Goal: Task Accomplishment & Management: Manage account settings

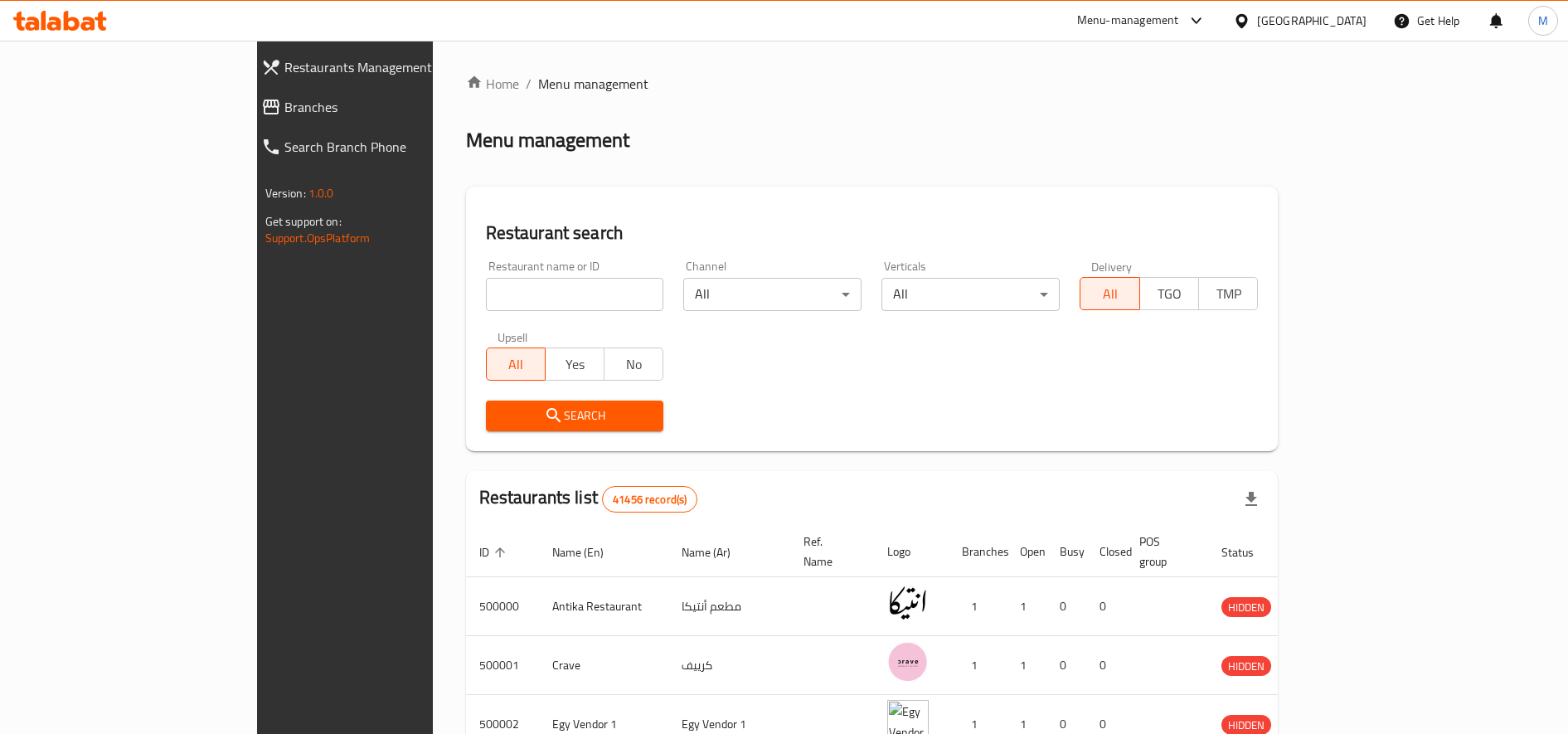
click at [486, 292] on input "search" at bounding box center [575, 293] width 178 height 33
paste input "687697"
type input "687697"
click button "Search" at bounding box center [575, 415] width 178 height 31
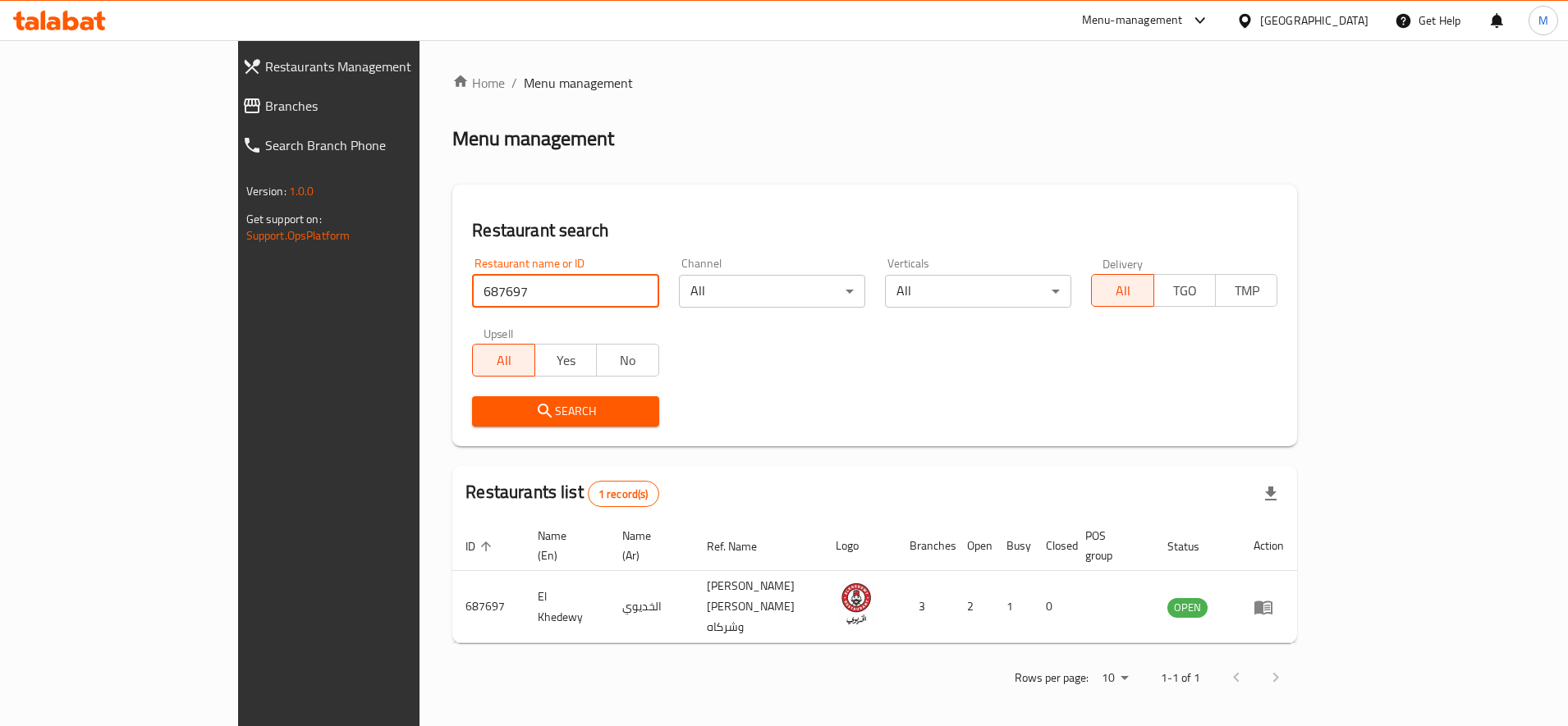
click at [561, 413] on span "Search" at bounding box center [565, 412] width 161 height 20
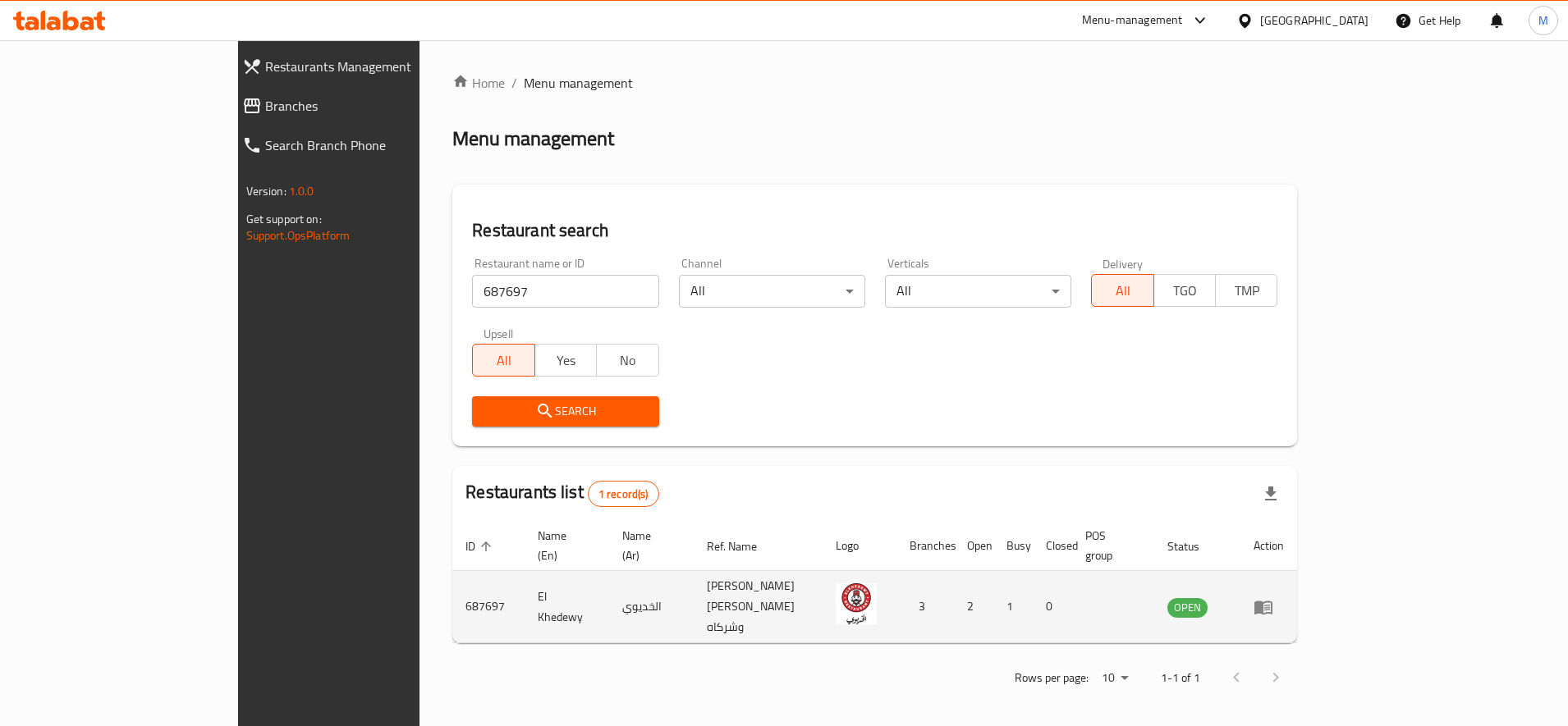
click at [1273, 601] on icon "enhanced table" at bounding box center [1263, 607] width 18 height 14
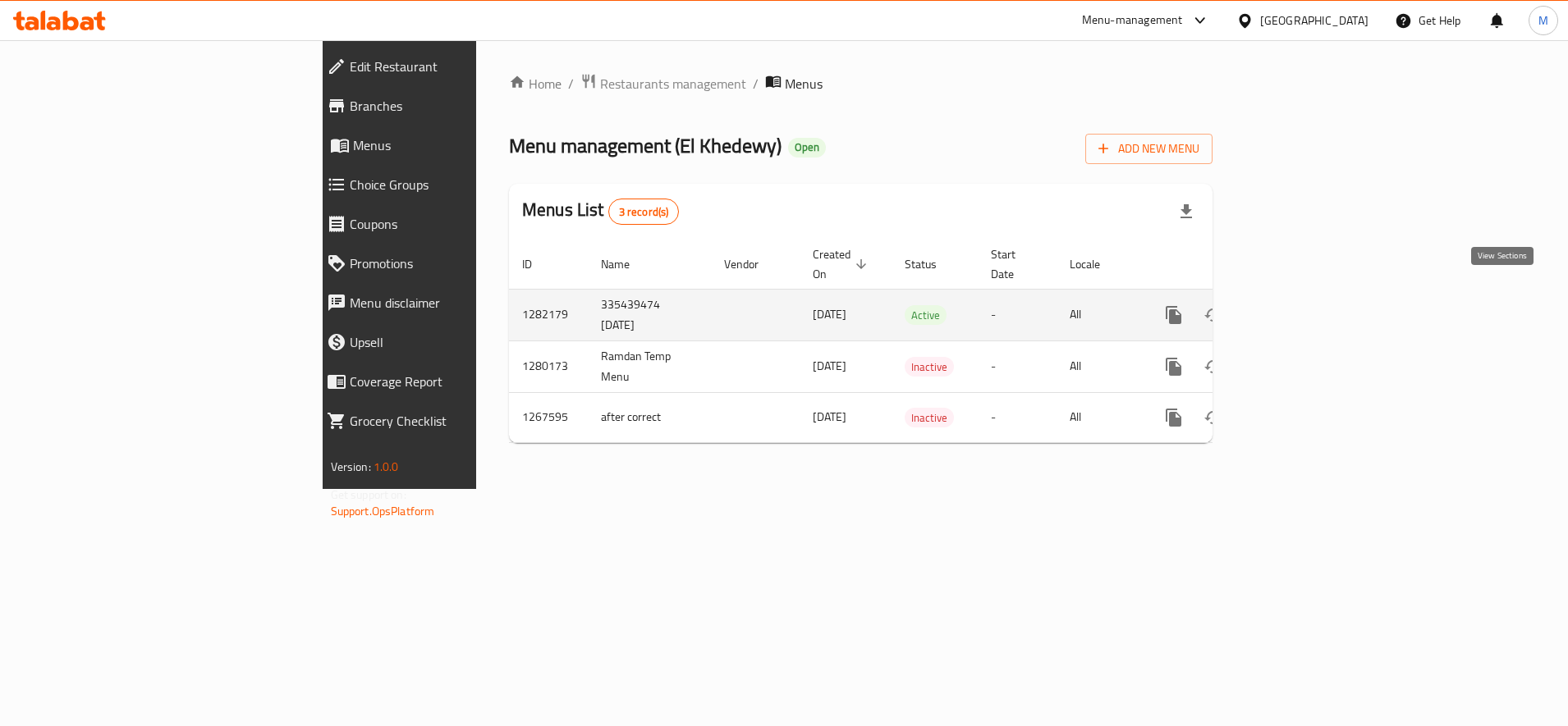
click at [1303, 305] on icon "enhanced table" at bounding box center [1292, 314] width 19 height 19
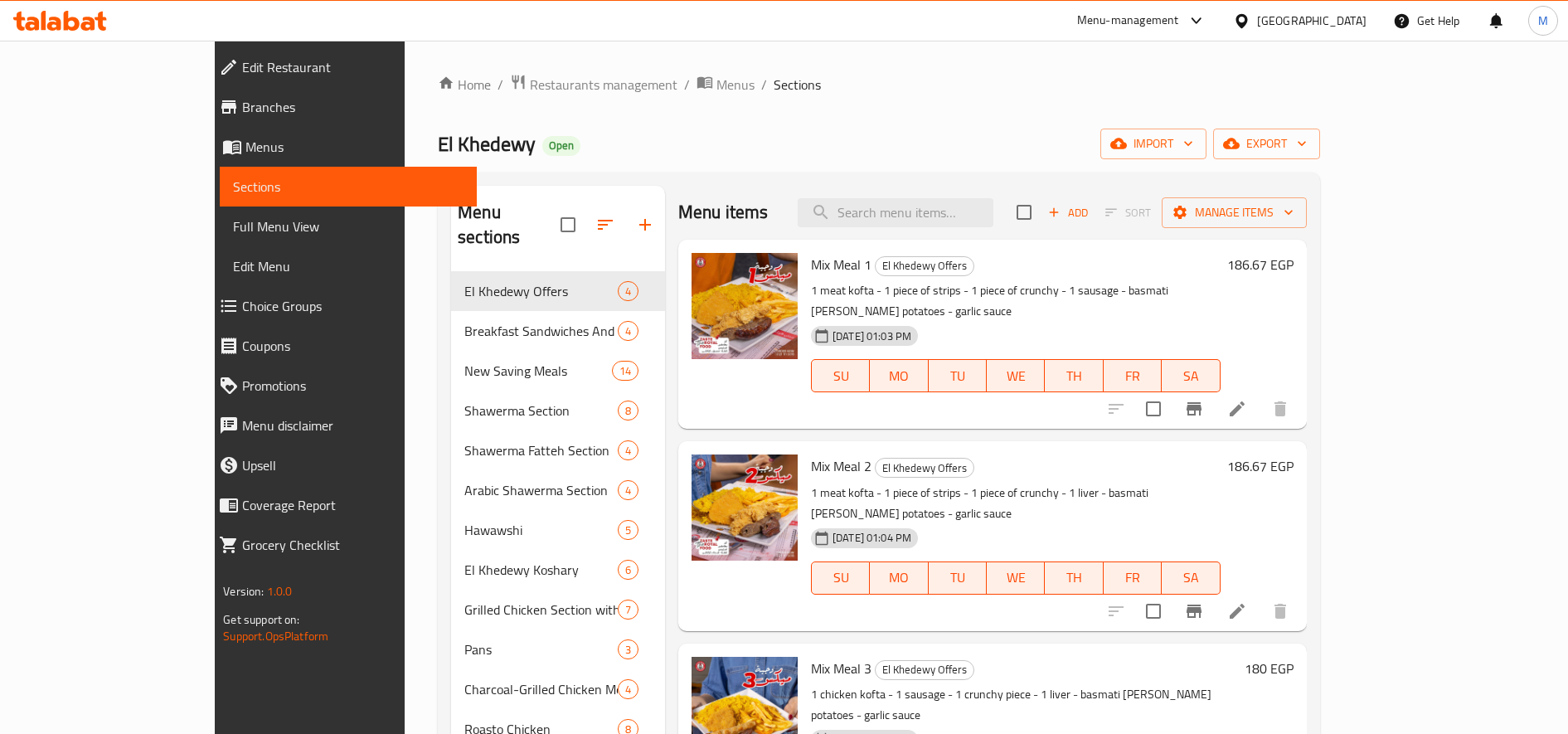
scroll to position [17, 0]
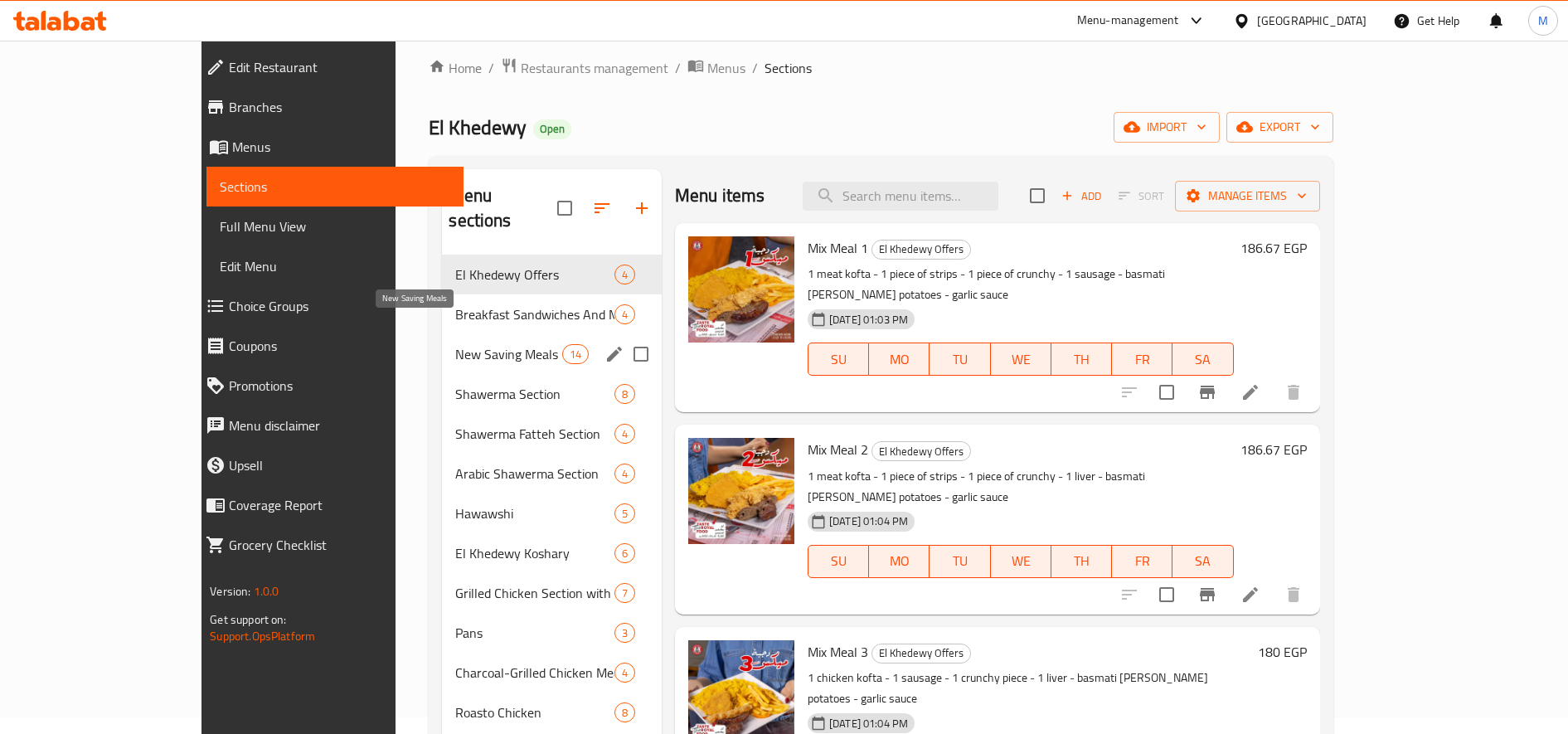
click at [455, 344] on span "New Saving Meals" at bounding box center [508, 353] width 106 height 20
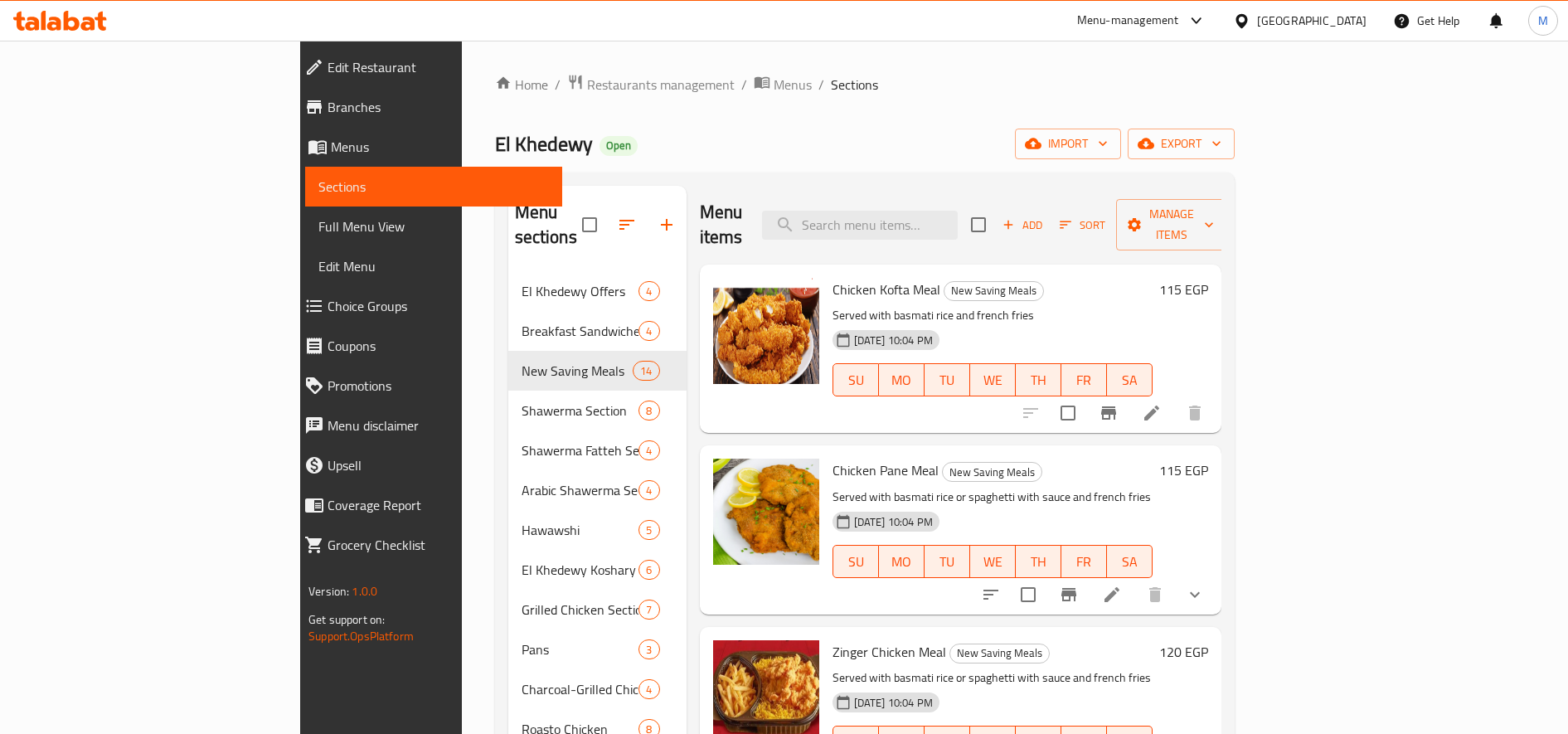
click at [1208, 277] on h6 "115 EGP" at bounding box center [1184, 289] width 49 height 23
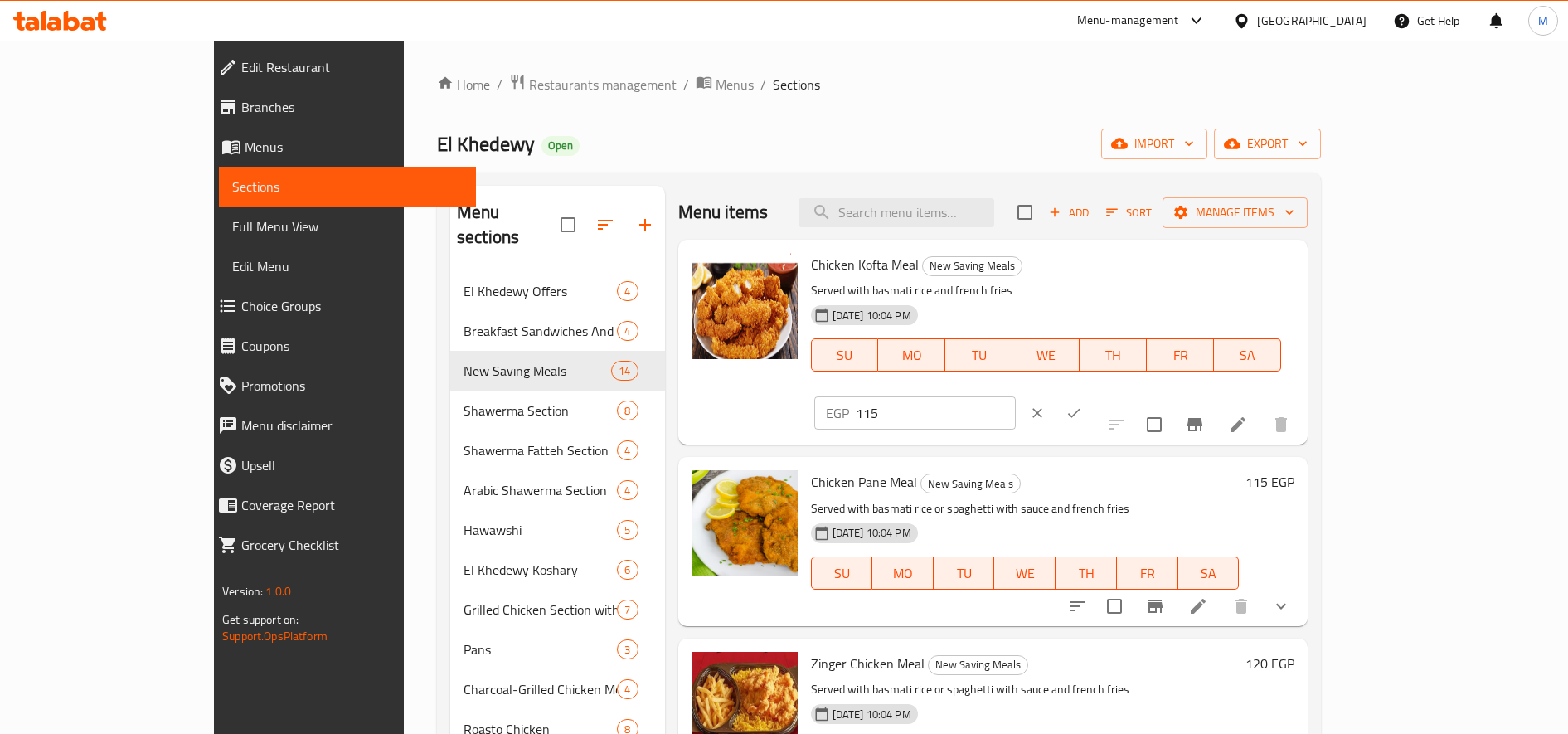
click at [1016, 397] on input "115" at bounding box center [935, 412] width 160 height 33
paste input "43.7"
type input "143.75"
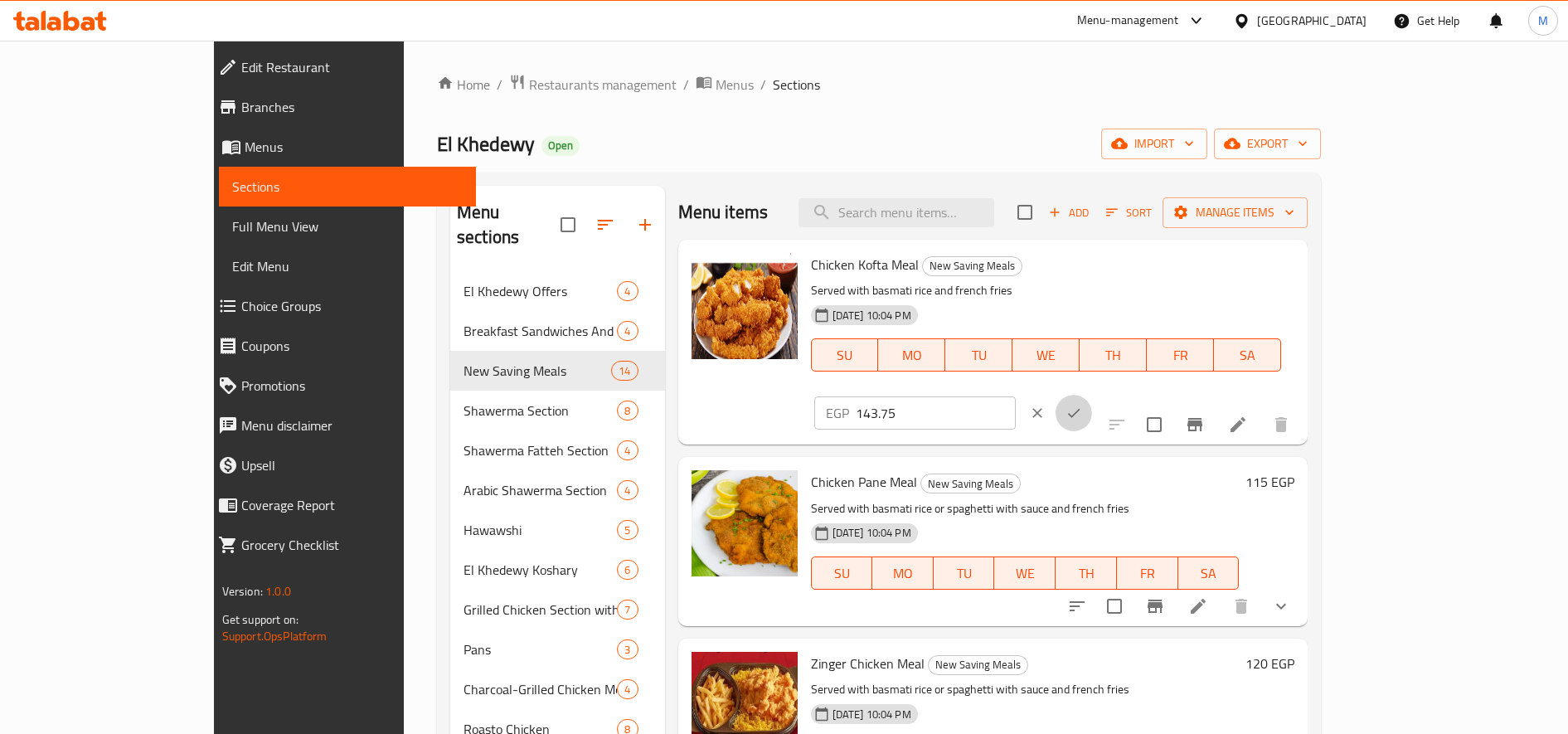
click at [1092, 395] on button "ok" at bounding box center [1074, 412] width 37 height 37
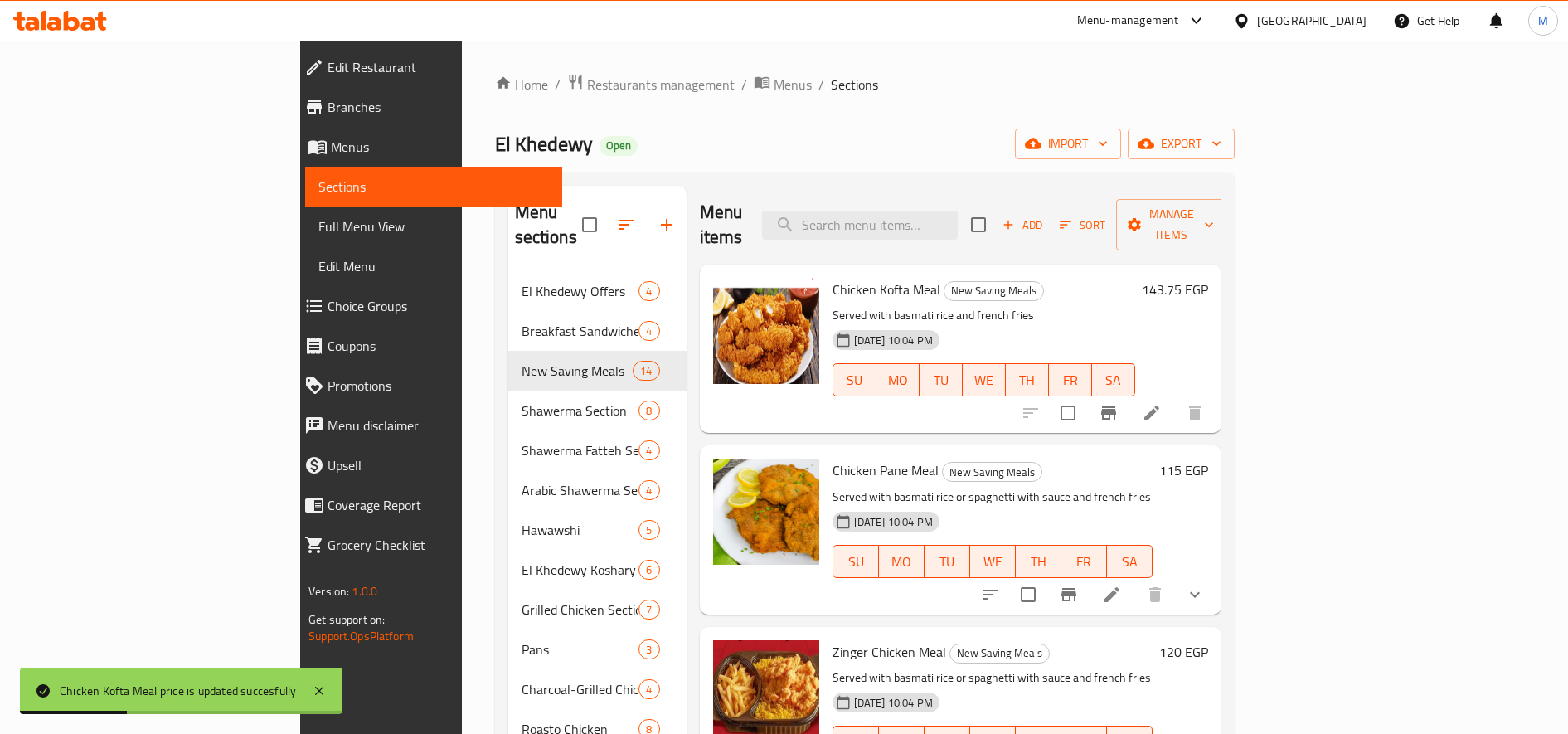
click at [1208, 458] on h6 "115 EGP" at bounding box center [1184, 470] width 49 height 23
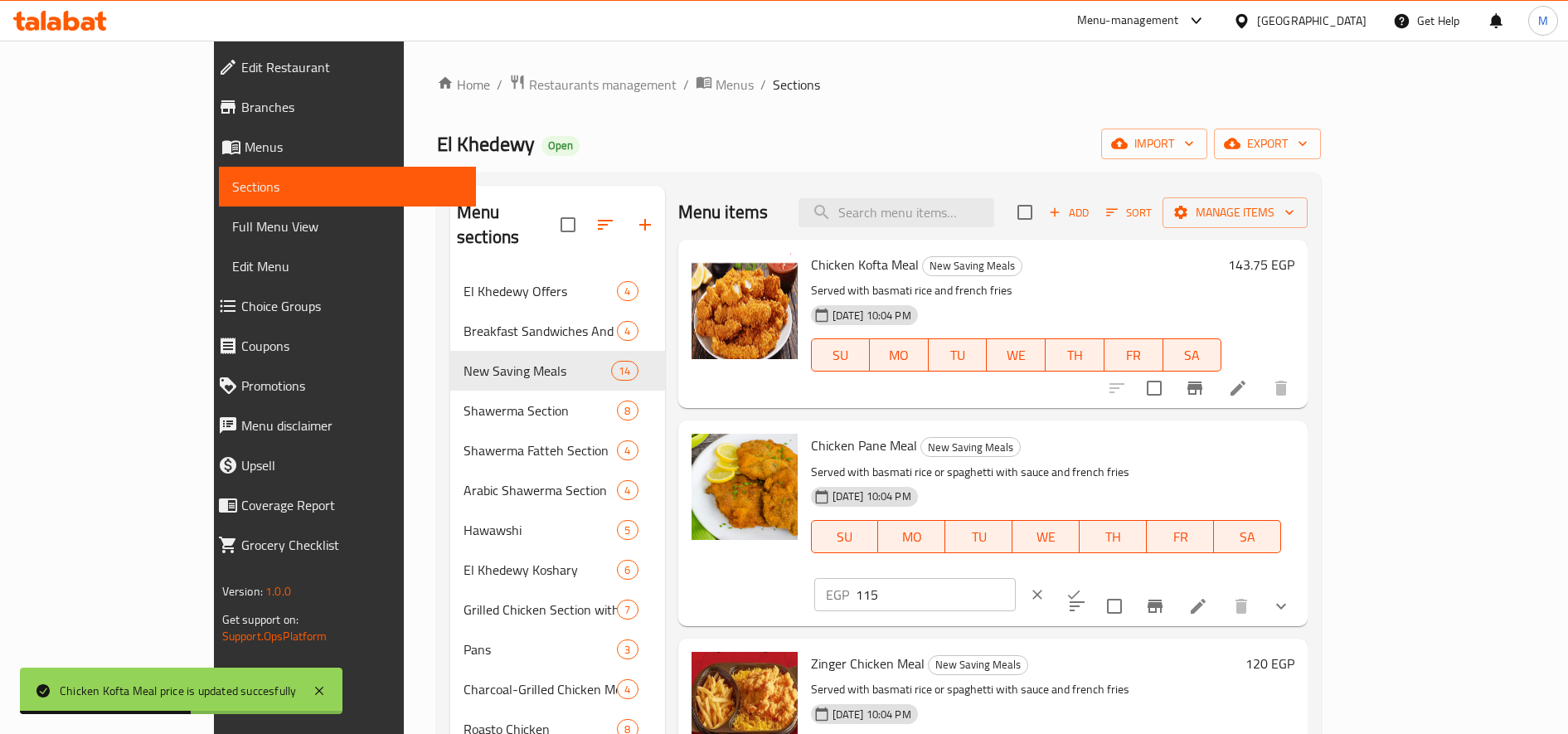
click at [1016, 578] on input "115" at bounding box center [935, 594] width 160 height 33
paste input "43.7"
type input "143.75"
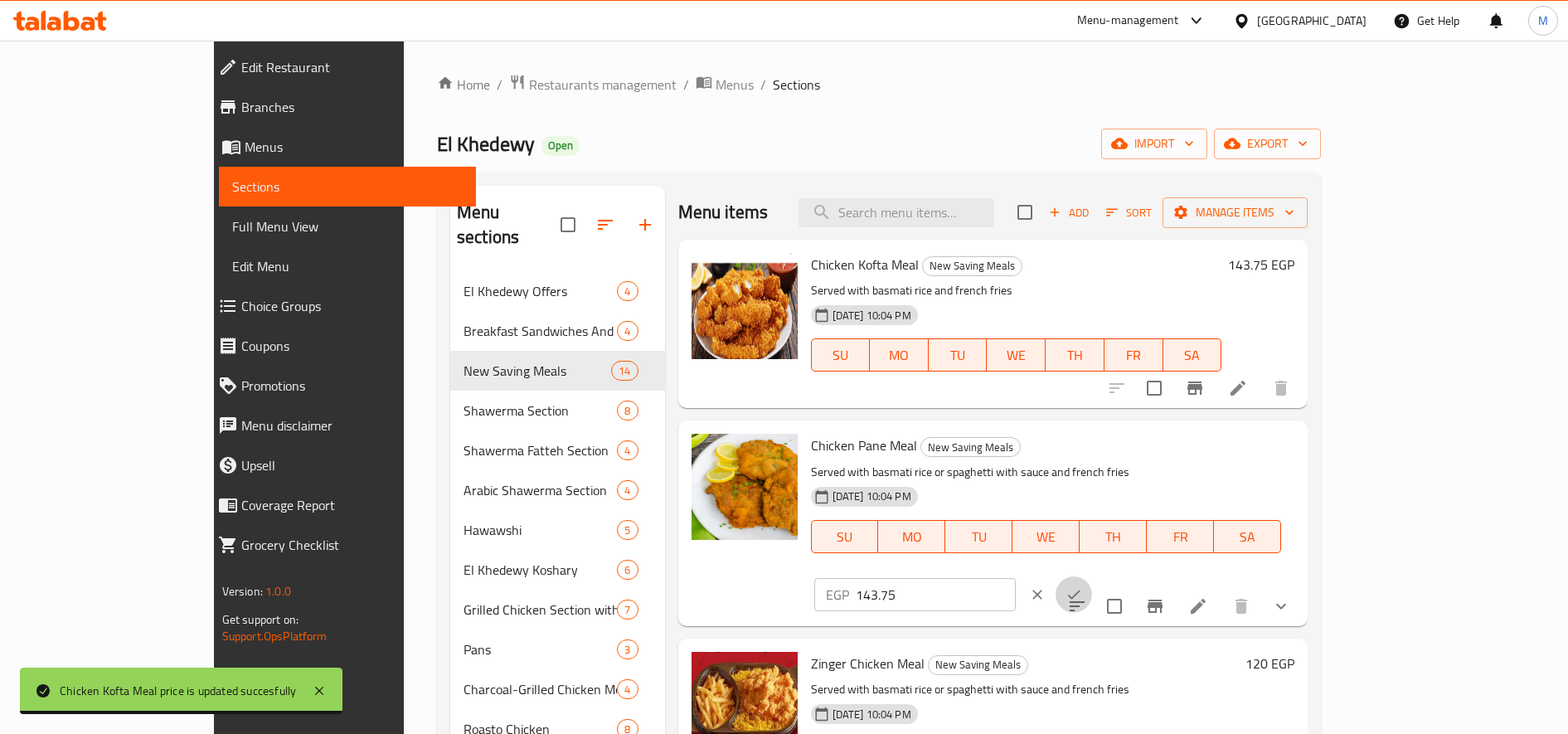
click at [1092, 577] on button "ok" at bounding box center [1074, 594] width 37 height 37
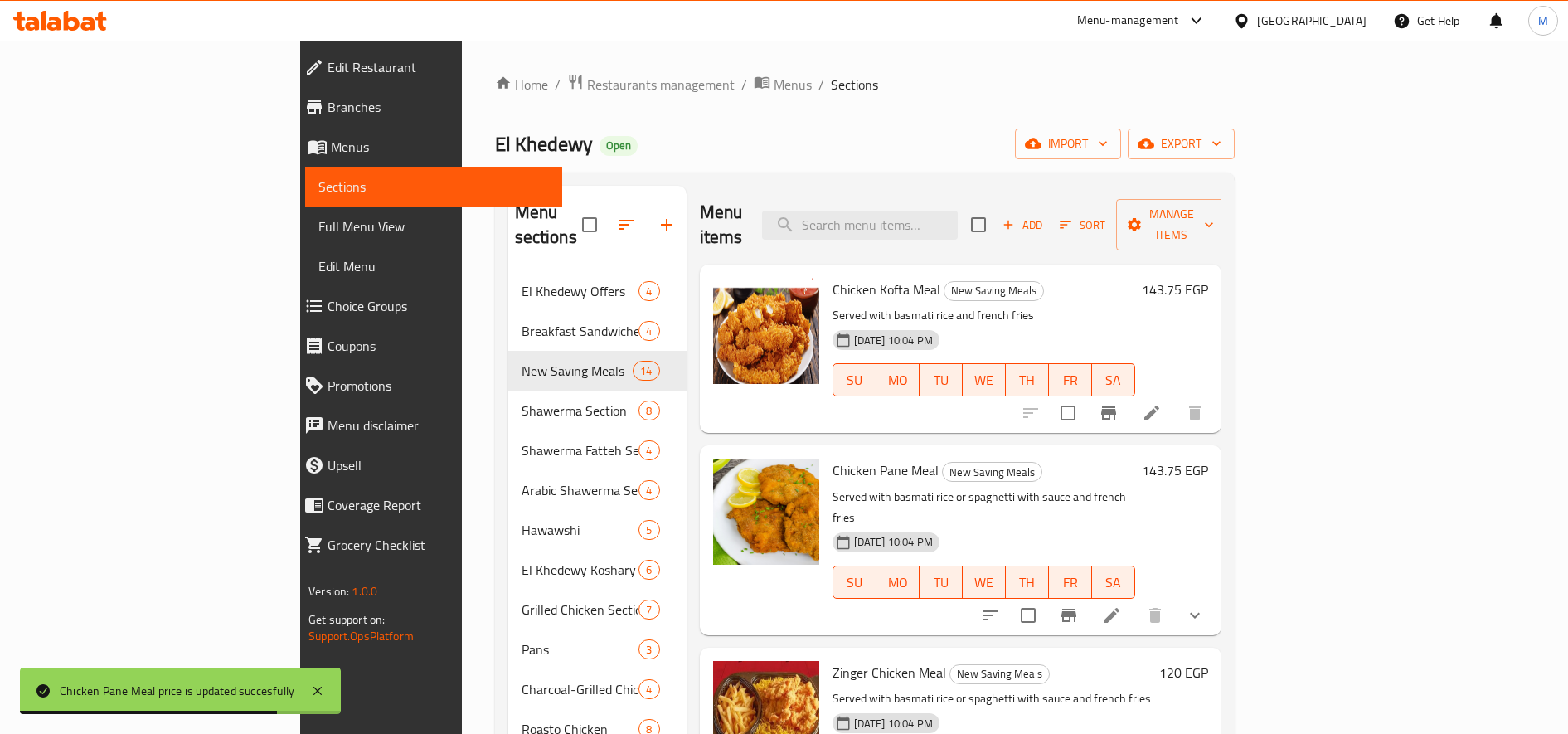
click at [1208, 661] on h6 "120 EGP" at bounding box center [1184, 672] width 49 height 23
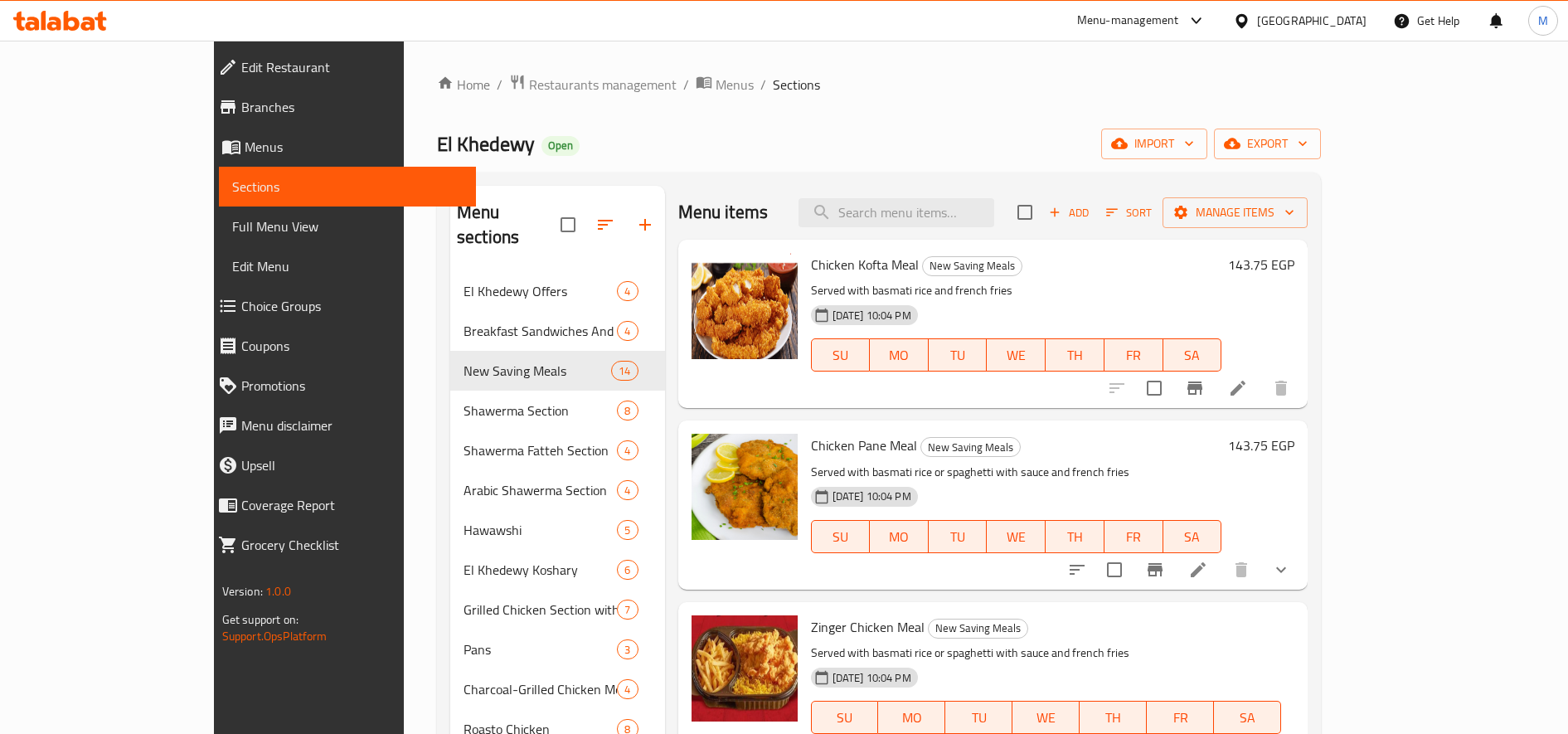
paste input "50.0"
type input "150.00"
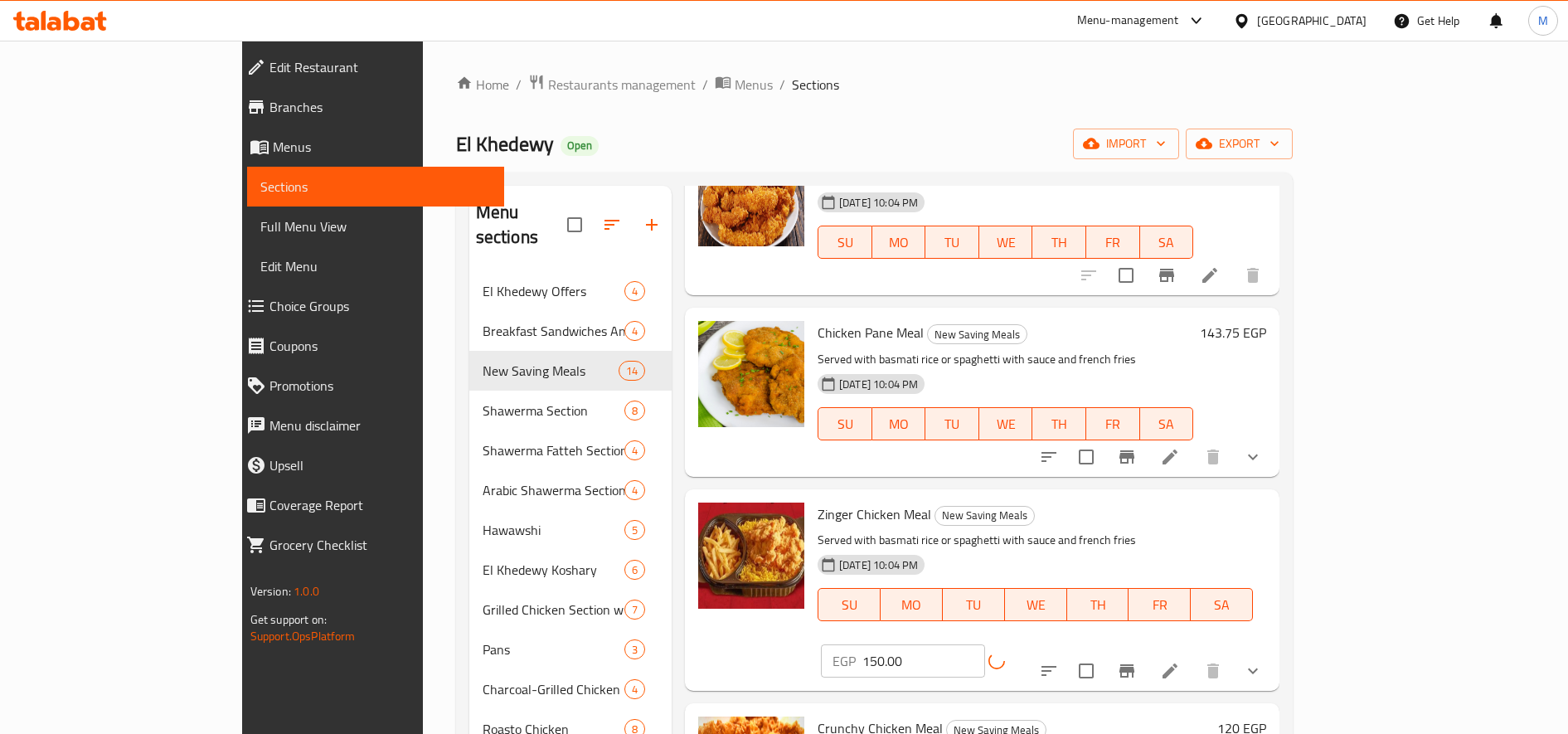
scroll to position [141, 0]
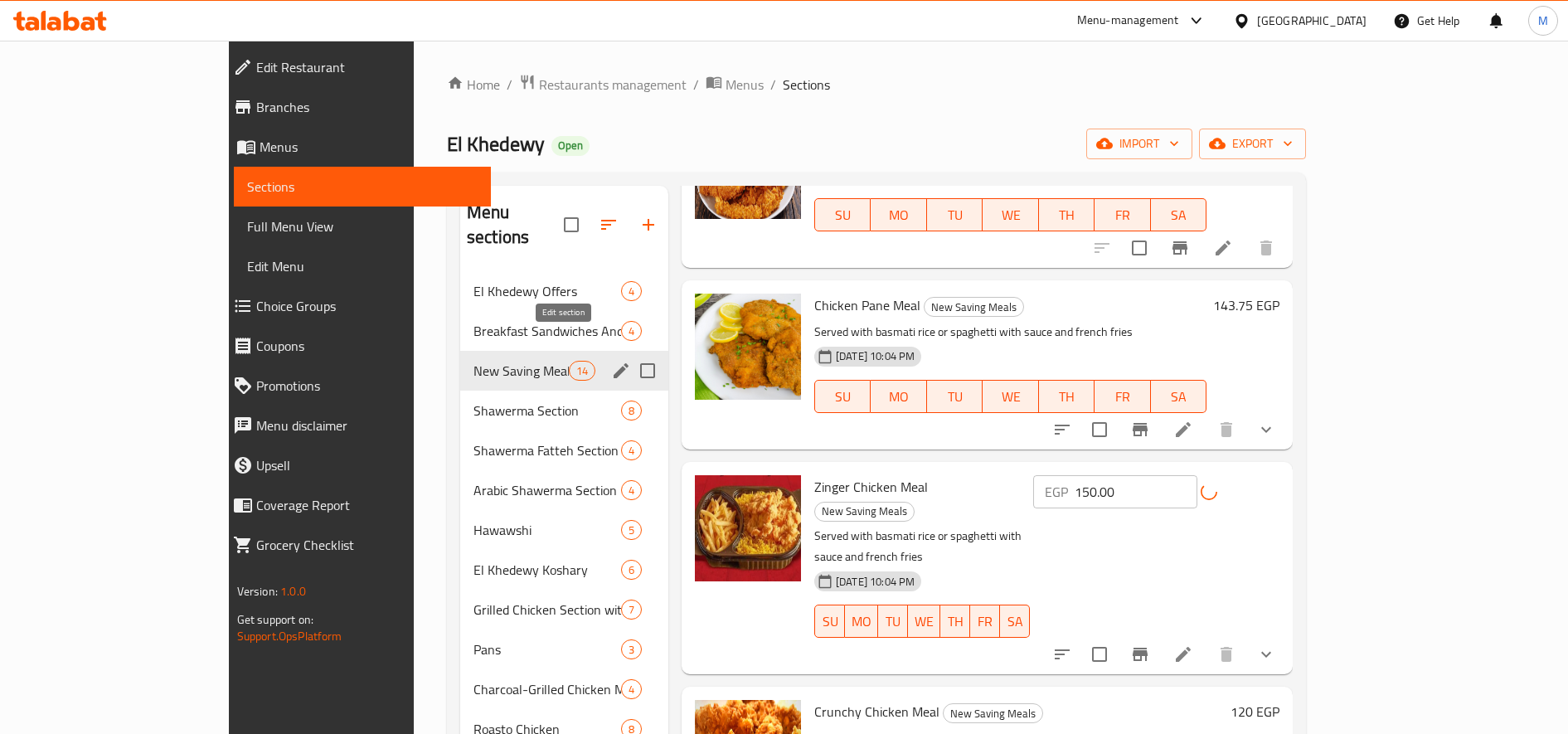
click at [614, 364] on icon "edit" at bounding box center [621, 371] width 15 height 15
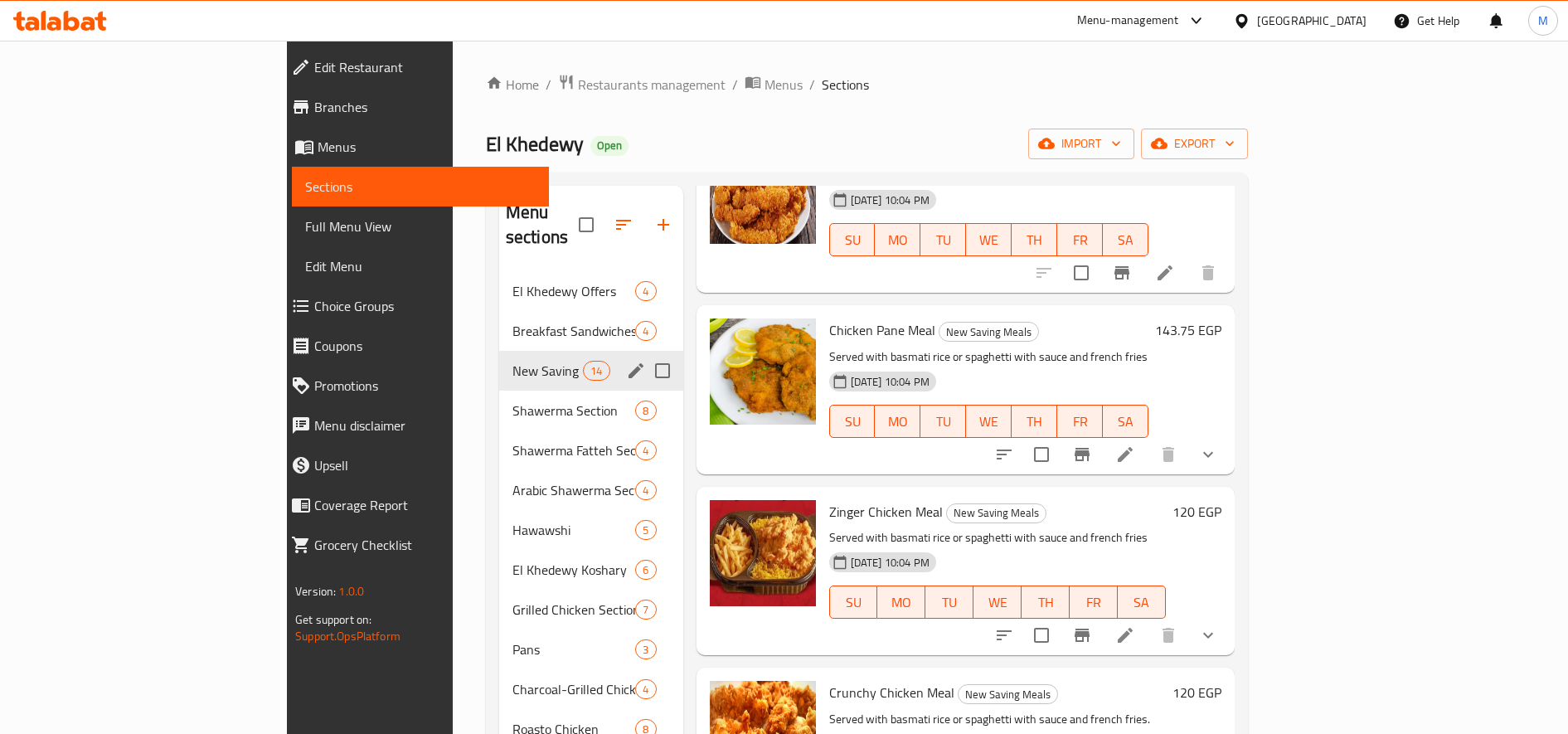
click at [1222, 501] on h6 "120 EGP" at bounding box center [1197, 512] width 49 height 23
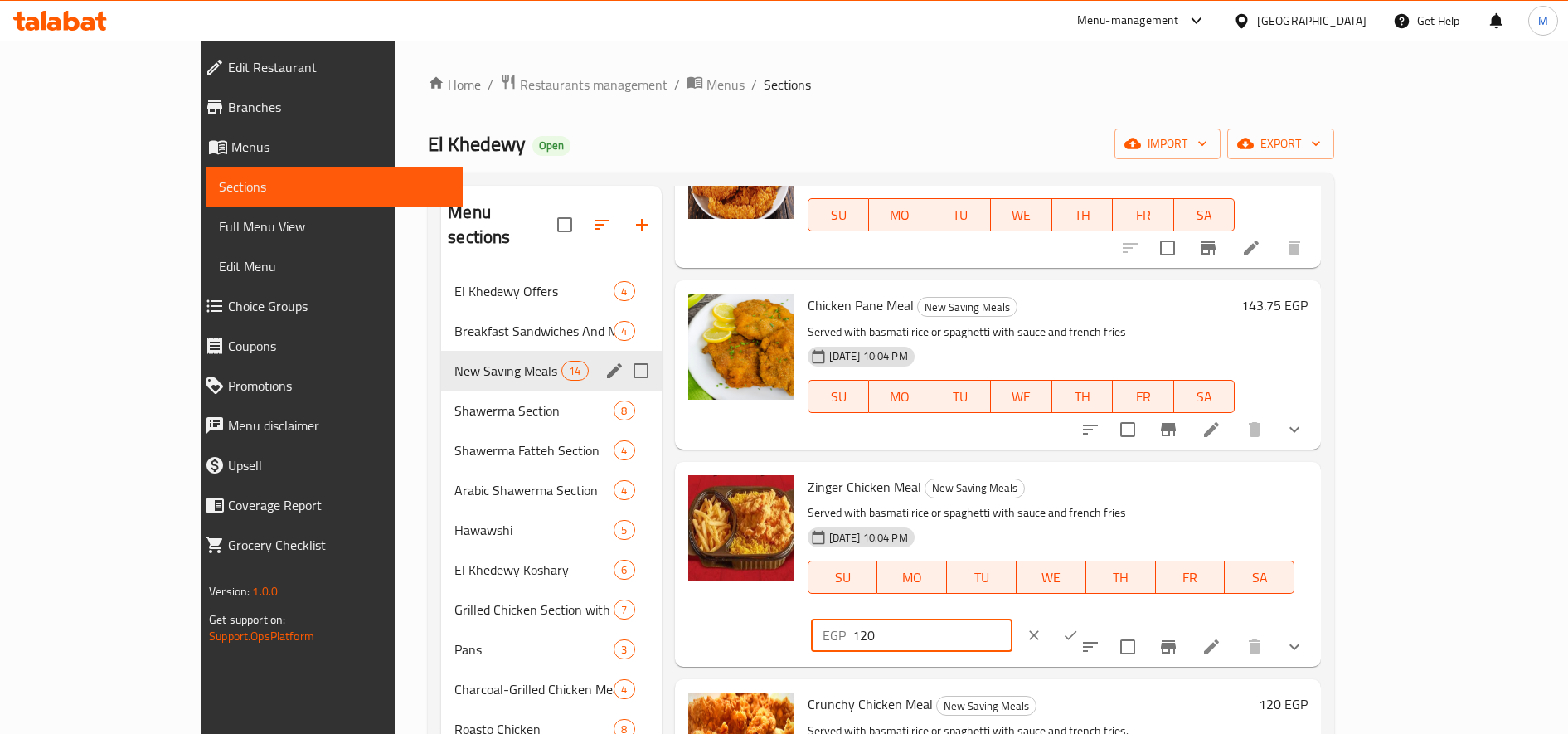
click at [1013, 619] on input "120" at bounding box center [933, 635] width 160 height 33
paste input "50.0"
type input "150.00"
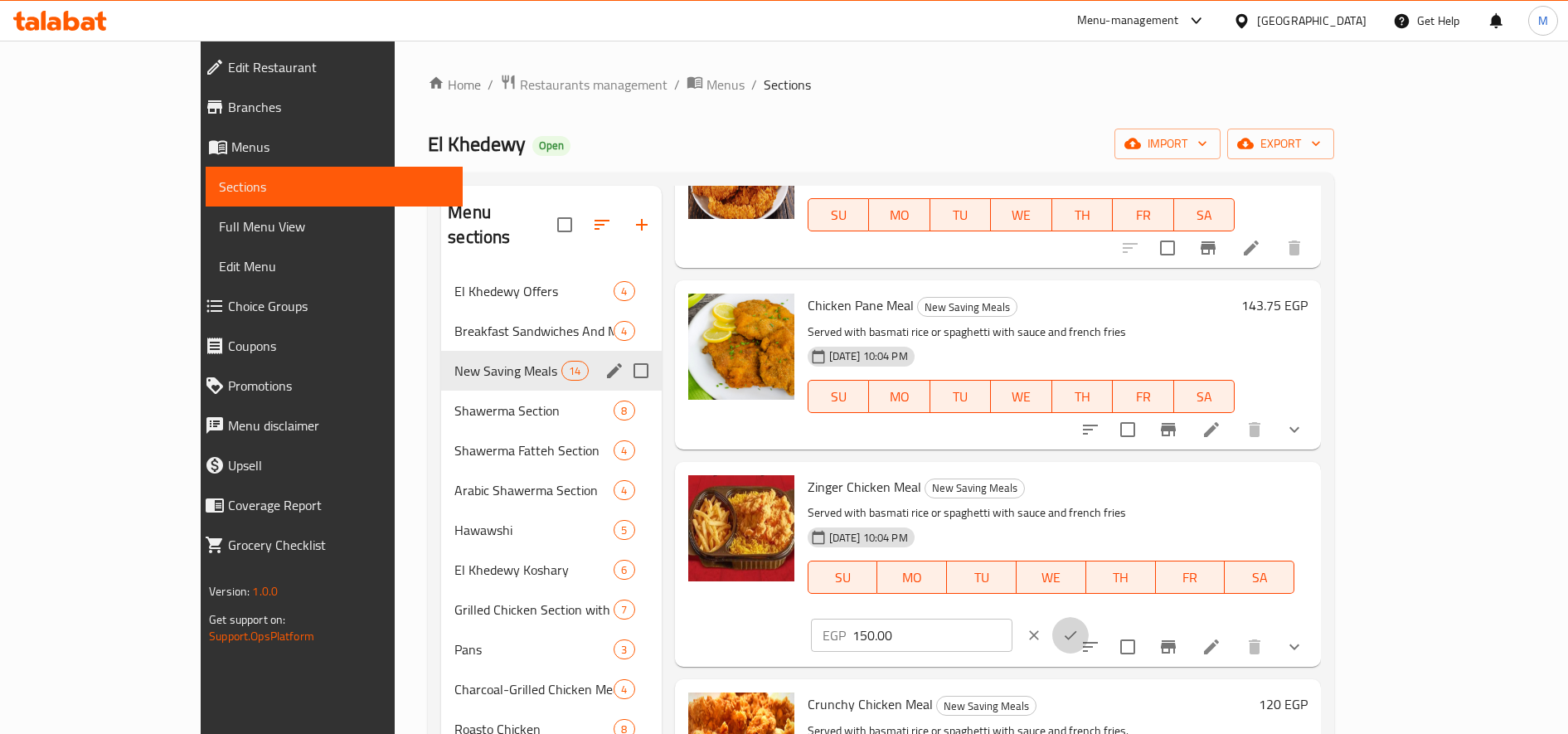
click at [1089, 617] on button "ok" at bounding box center [1070, 635] width 37 height 37
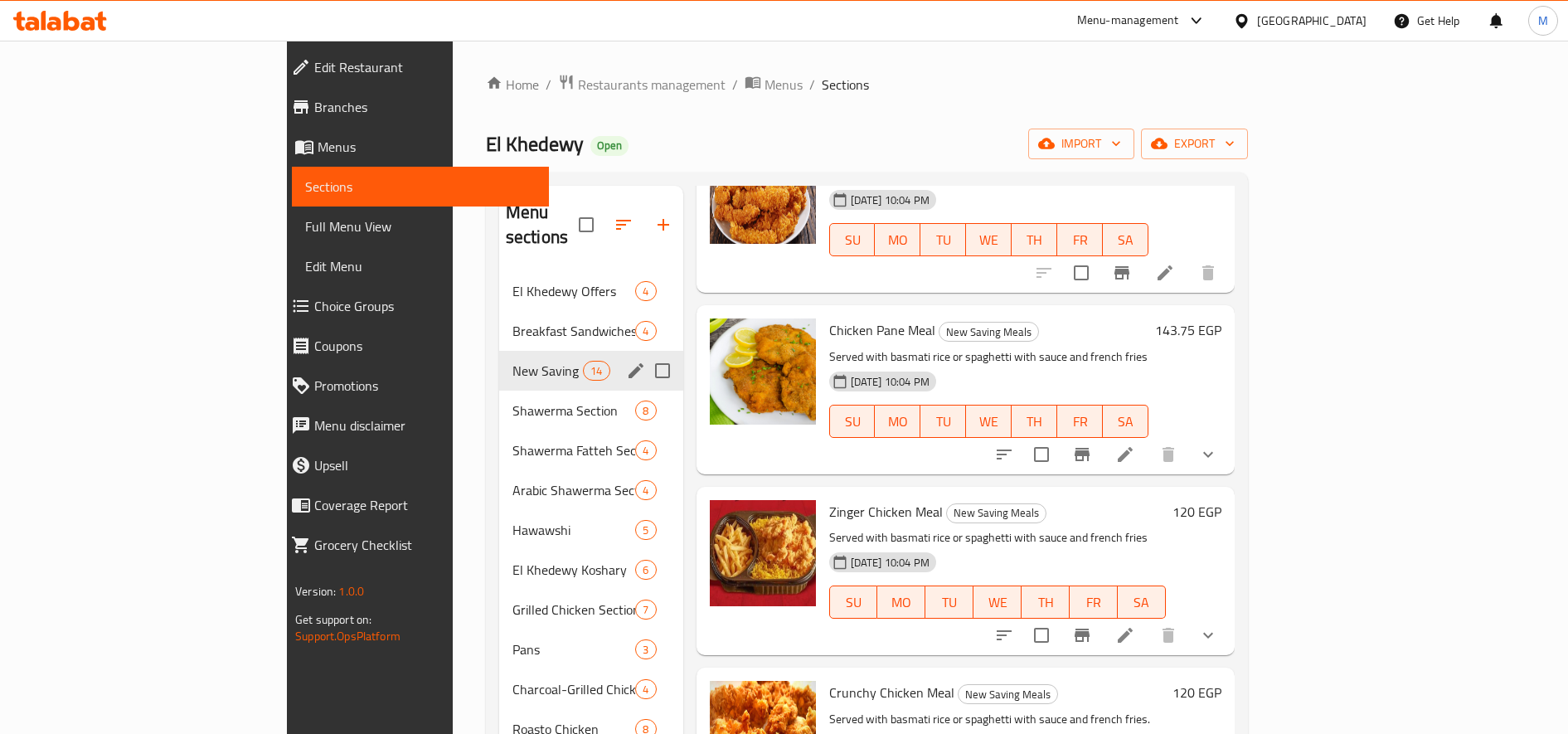
click at [1222, 501] on h6 "120 EGP" at bounding box center [1197, 512] width 49 height 23
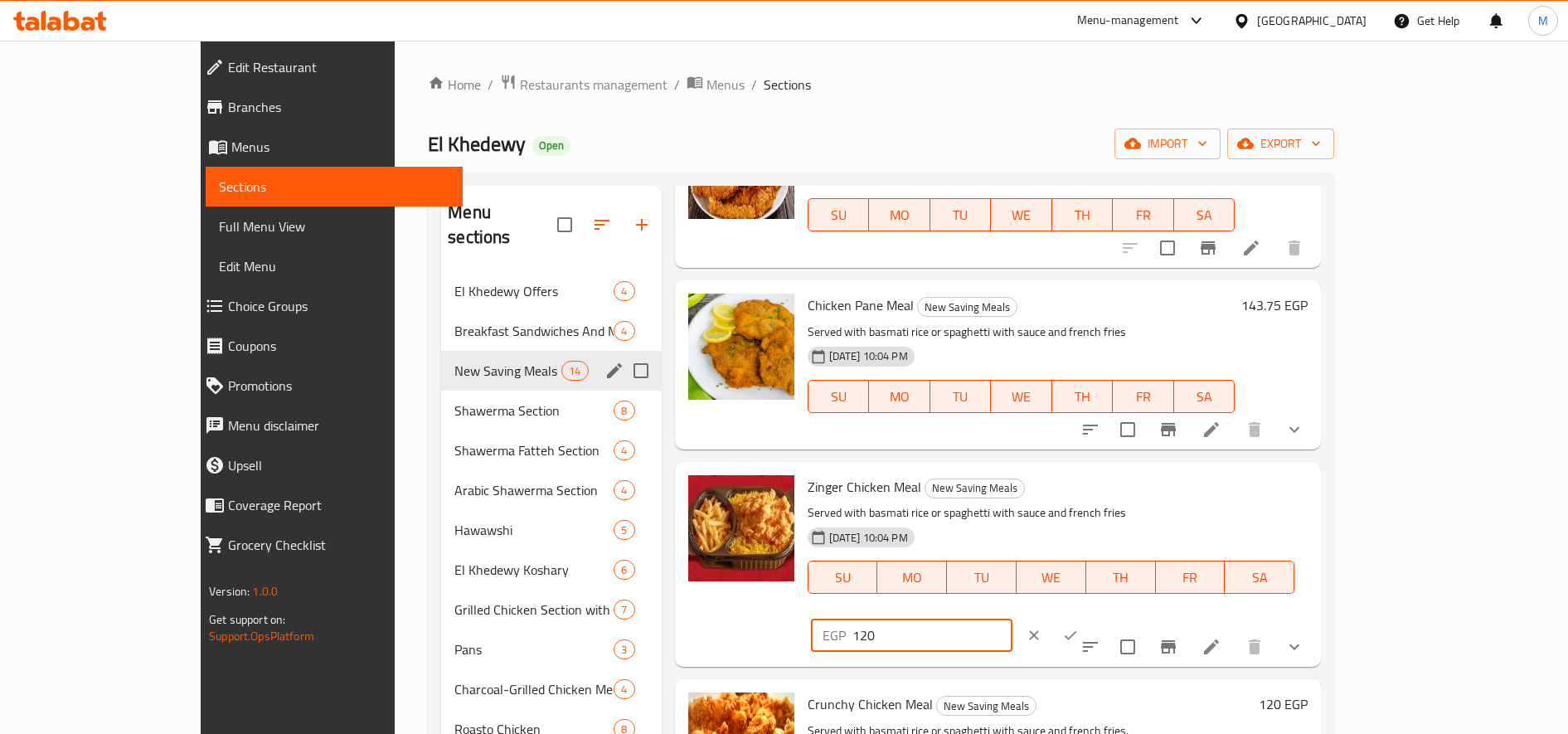
click at [1013, 619] on input "120" at bounding box center [933, 635] width 160 height 33
paste input "50.0"
type input "150.00"
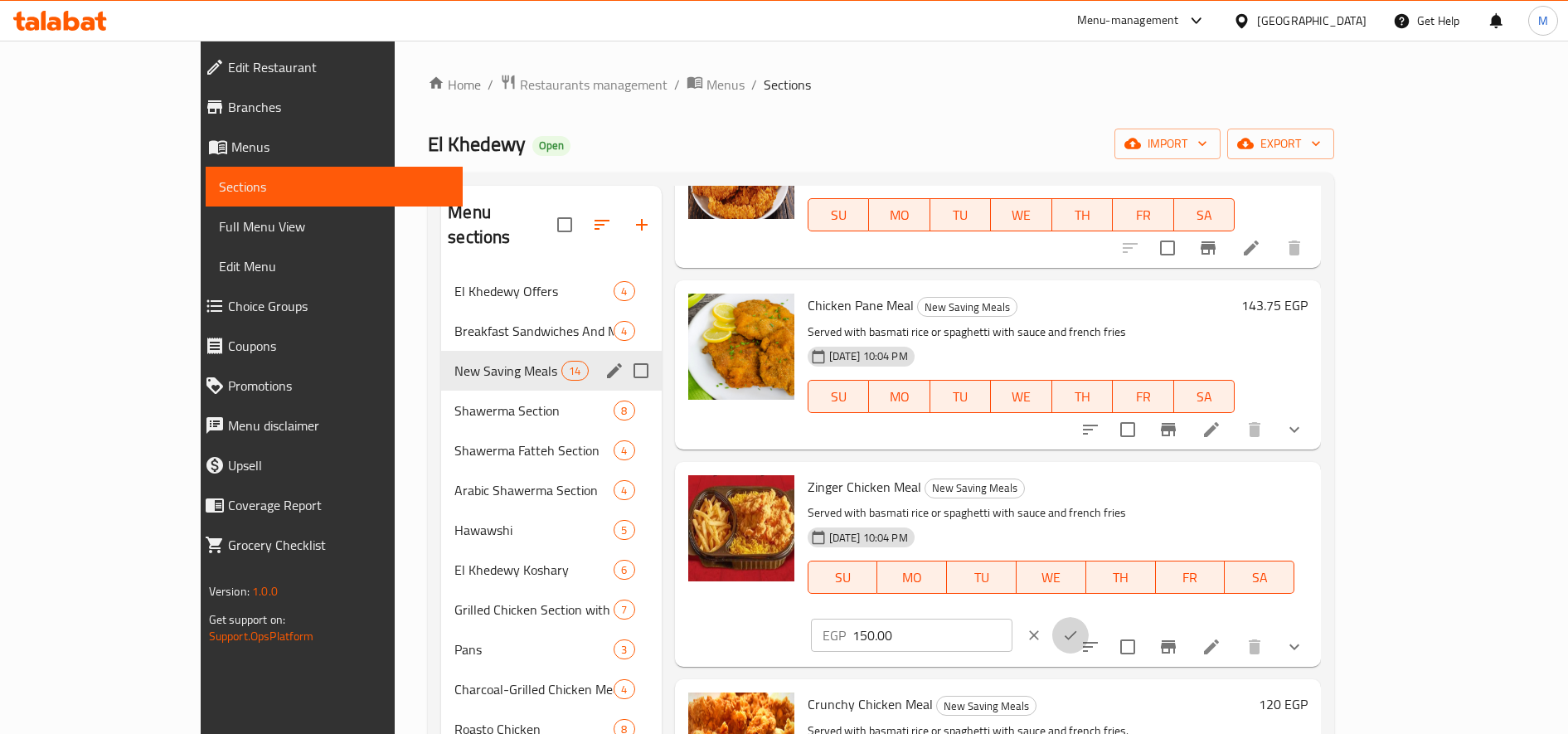
click at [1079, 627] on icon "ok" at bounding box center [1071, 636] width 17 height 17
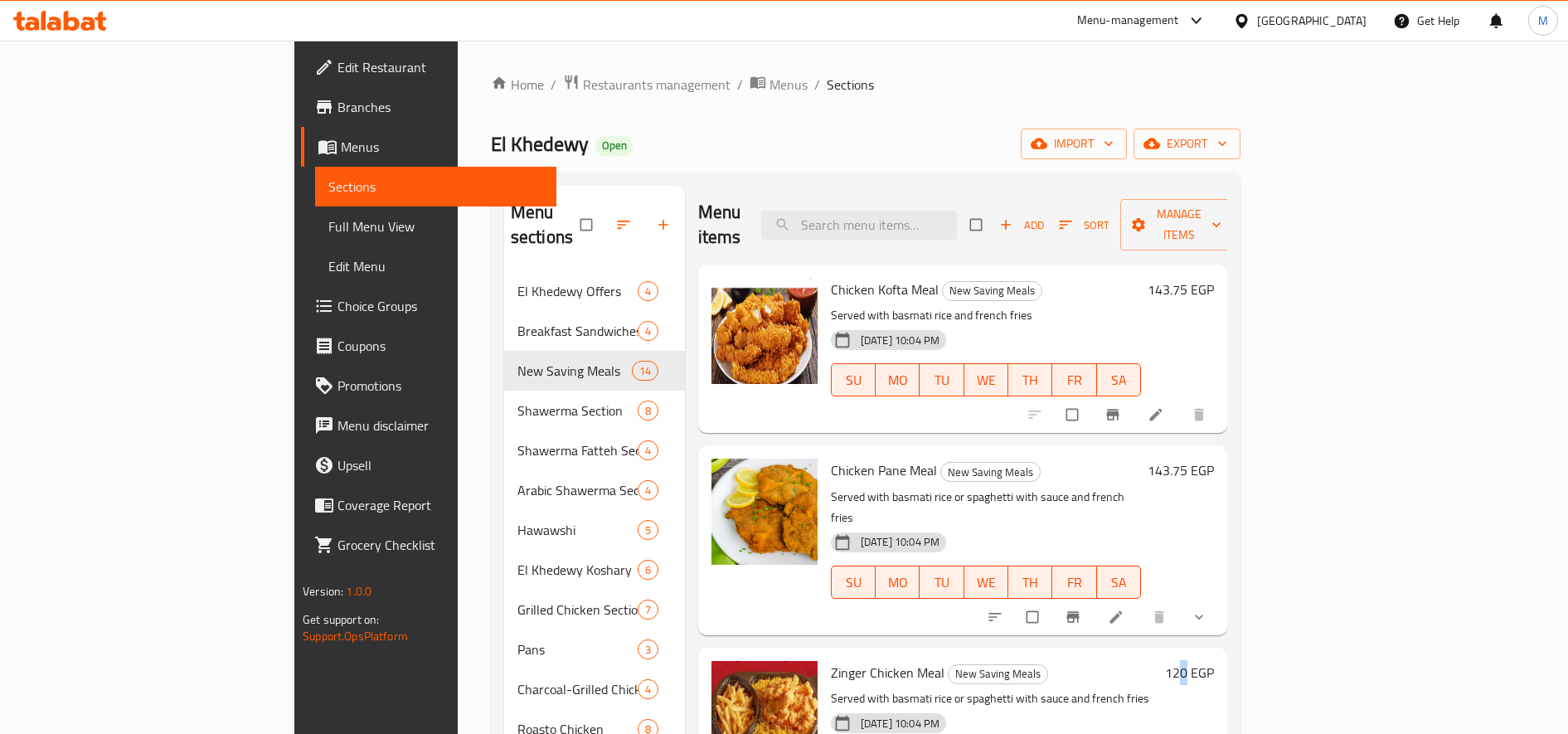
click at [1215, 661] on h6 "120 EGP" at bounding box center [1189, 672] width 49 height 23
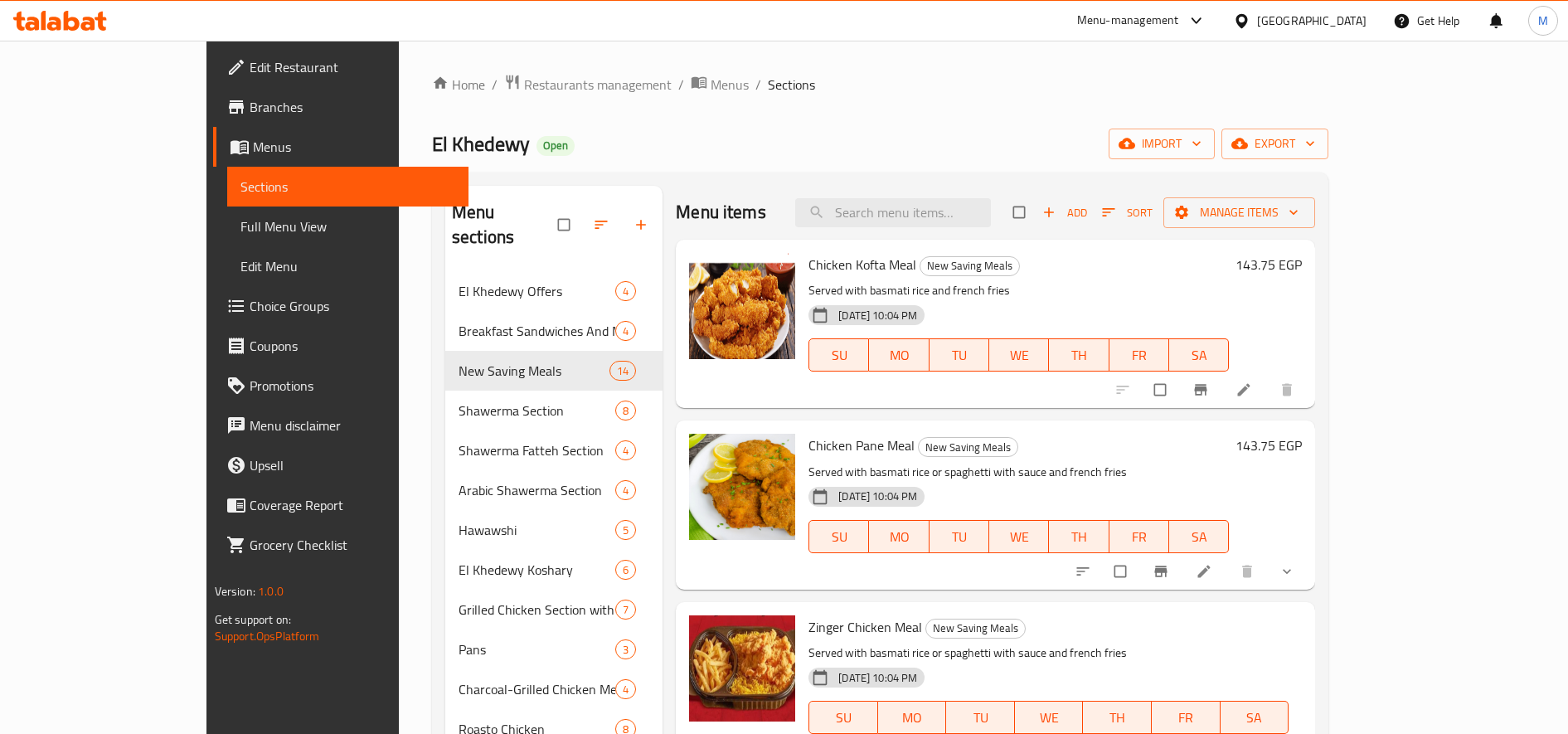
paste input "50.0"
type input "150.00"
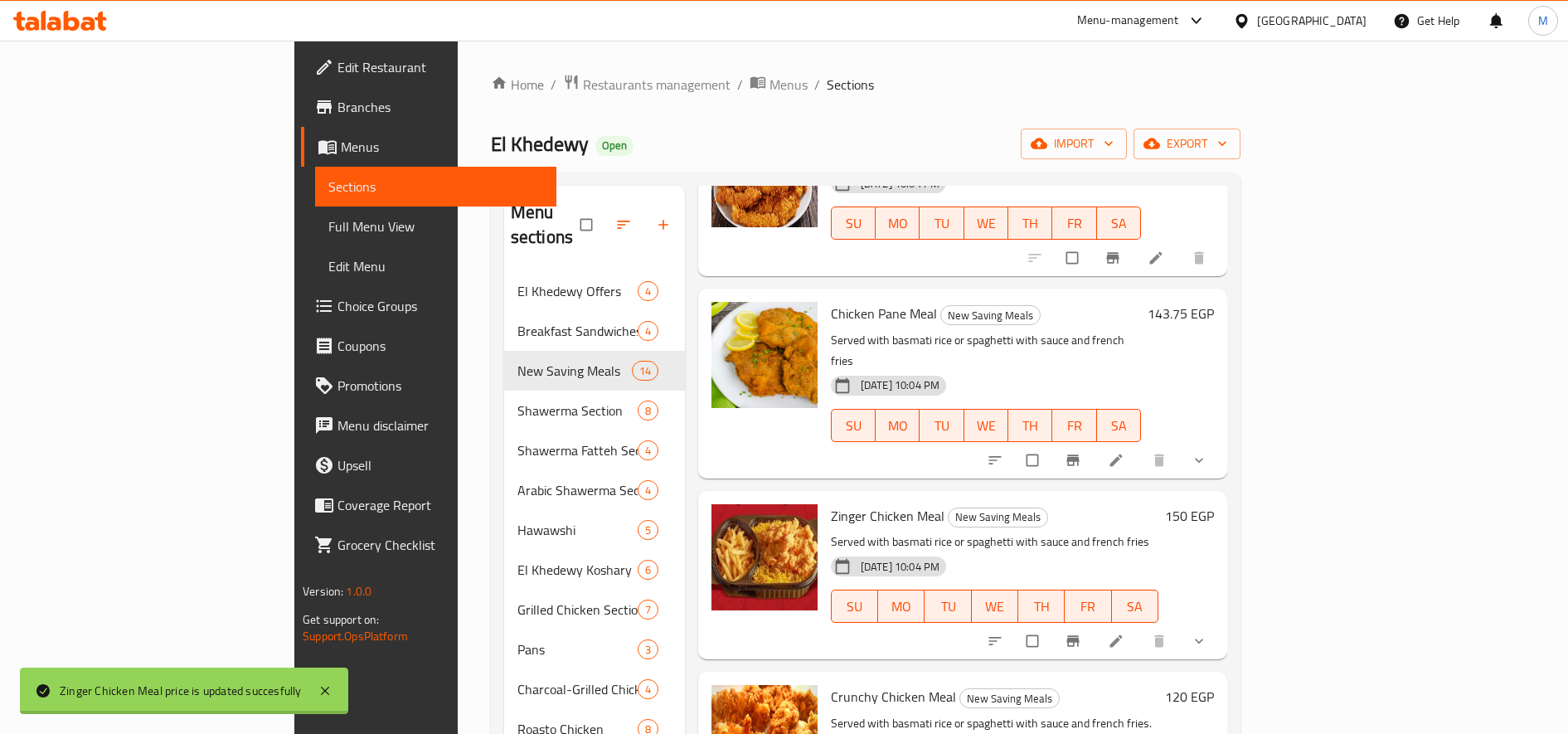
scroll to position [174, 0]
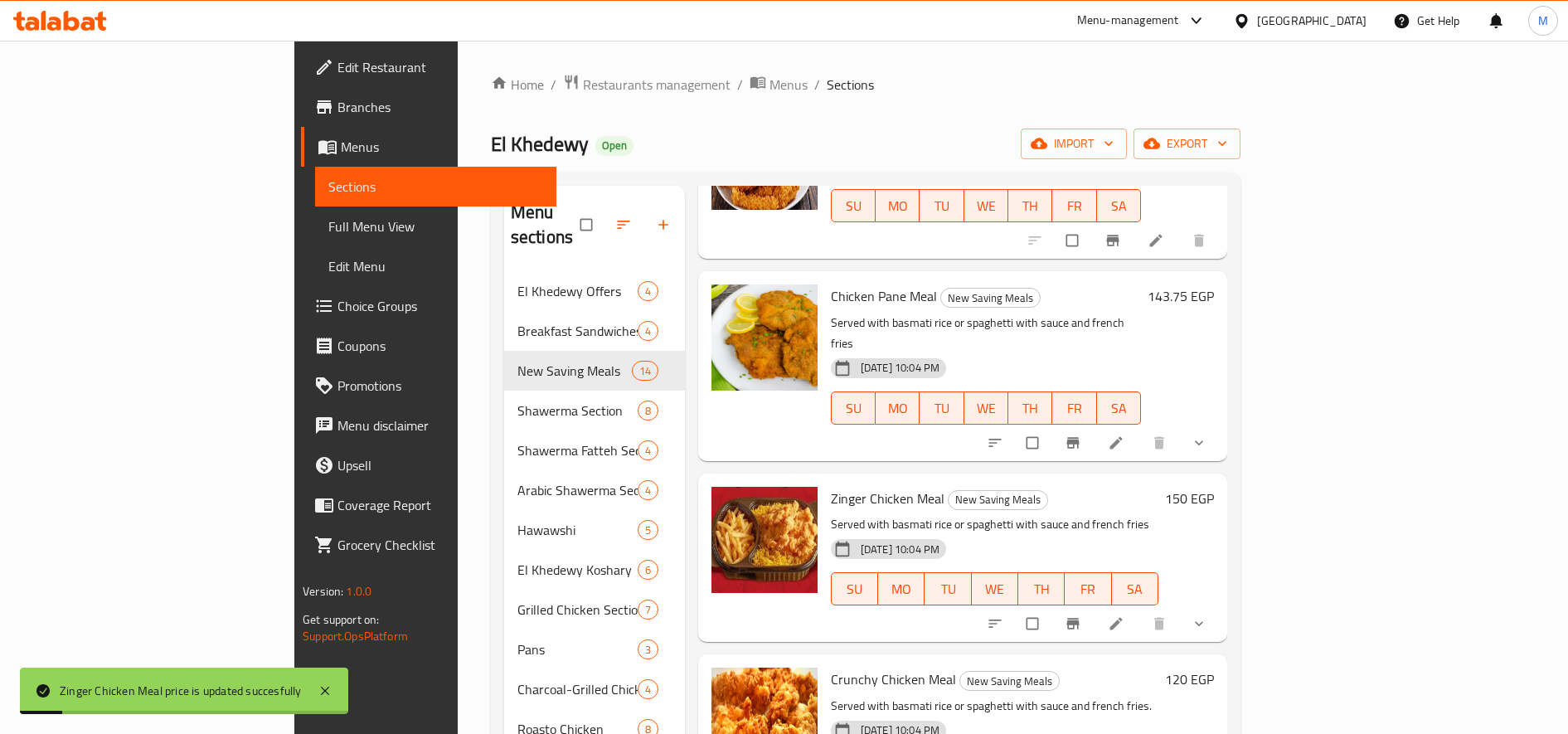
click at [1215, 667] on h6 "120 EGP" at bounding box center [1189, 679] width 49 height 23
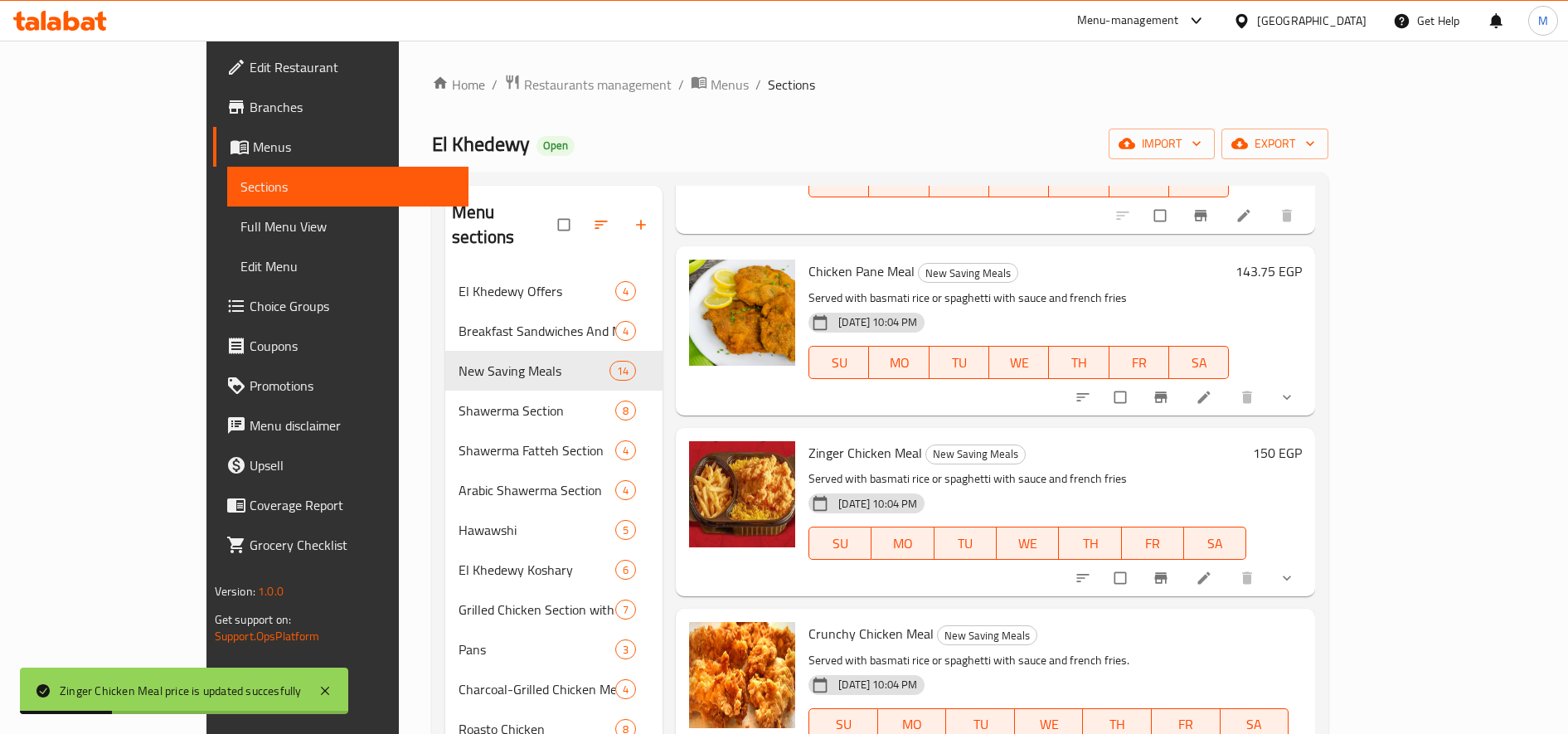
paste input "50.0"
type input "150.00"
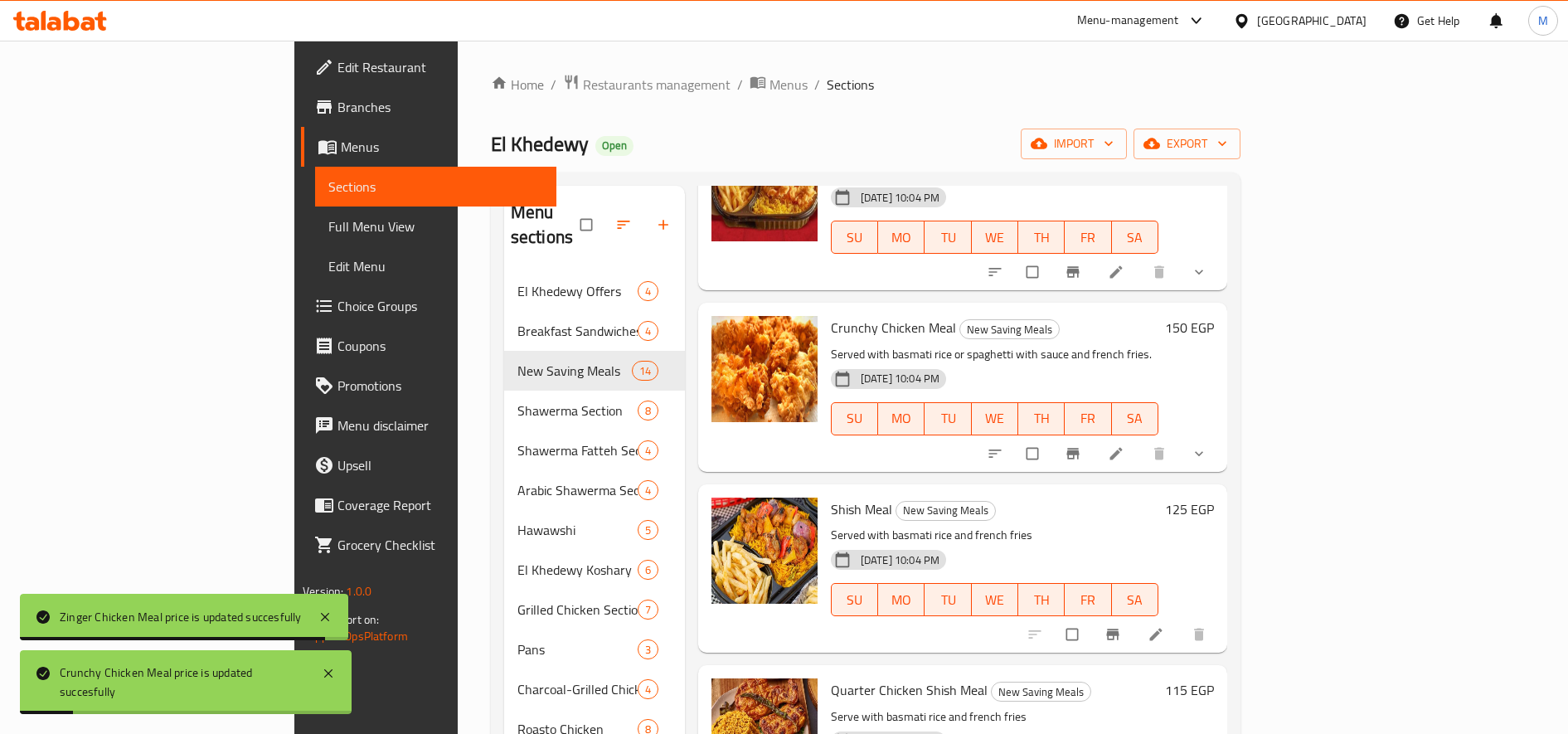
scroll to position [527, 0]
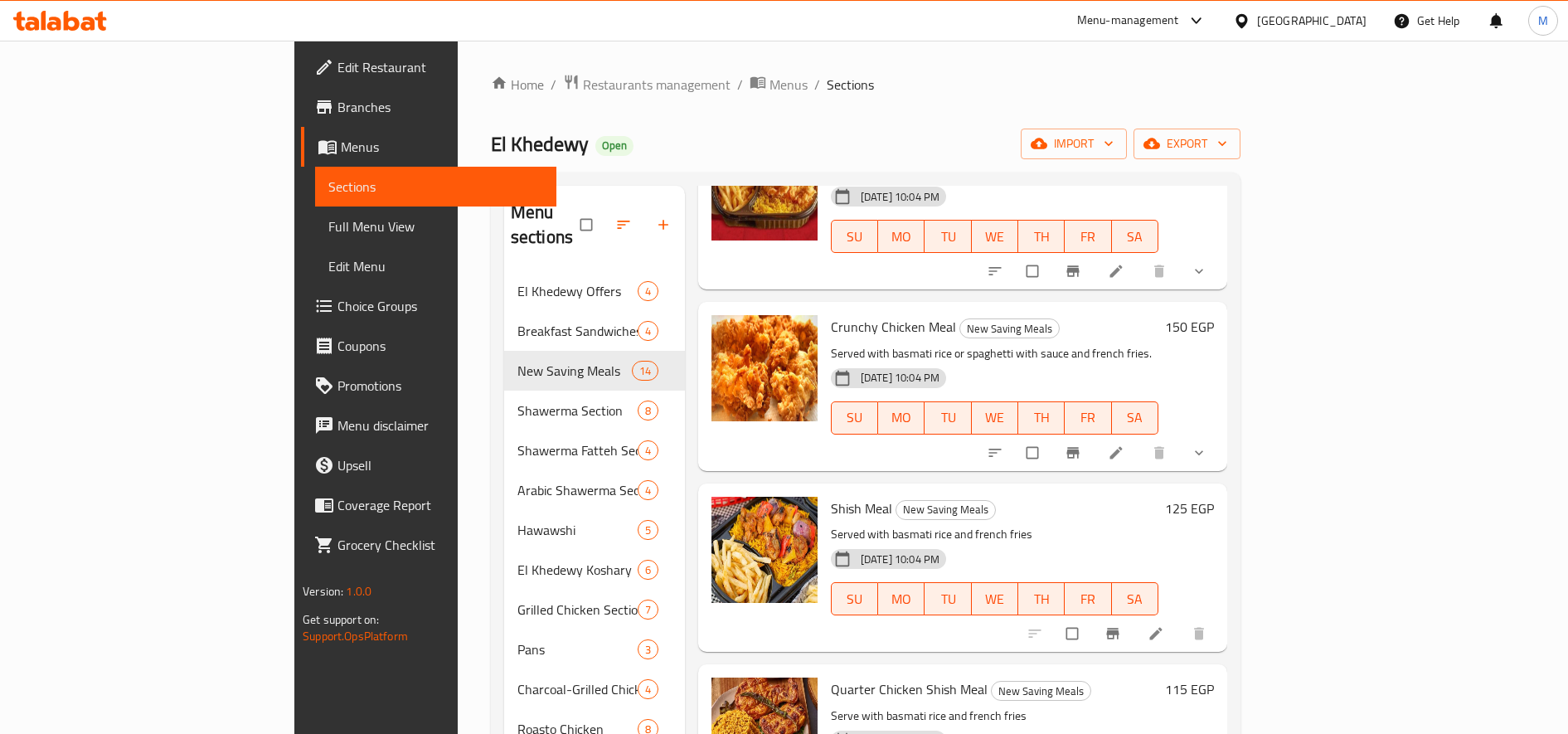
click at [1215, 497] on h6 "125 EGP" at bounding box center [1189, 508] width 49 height 23
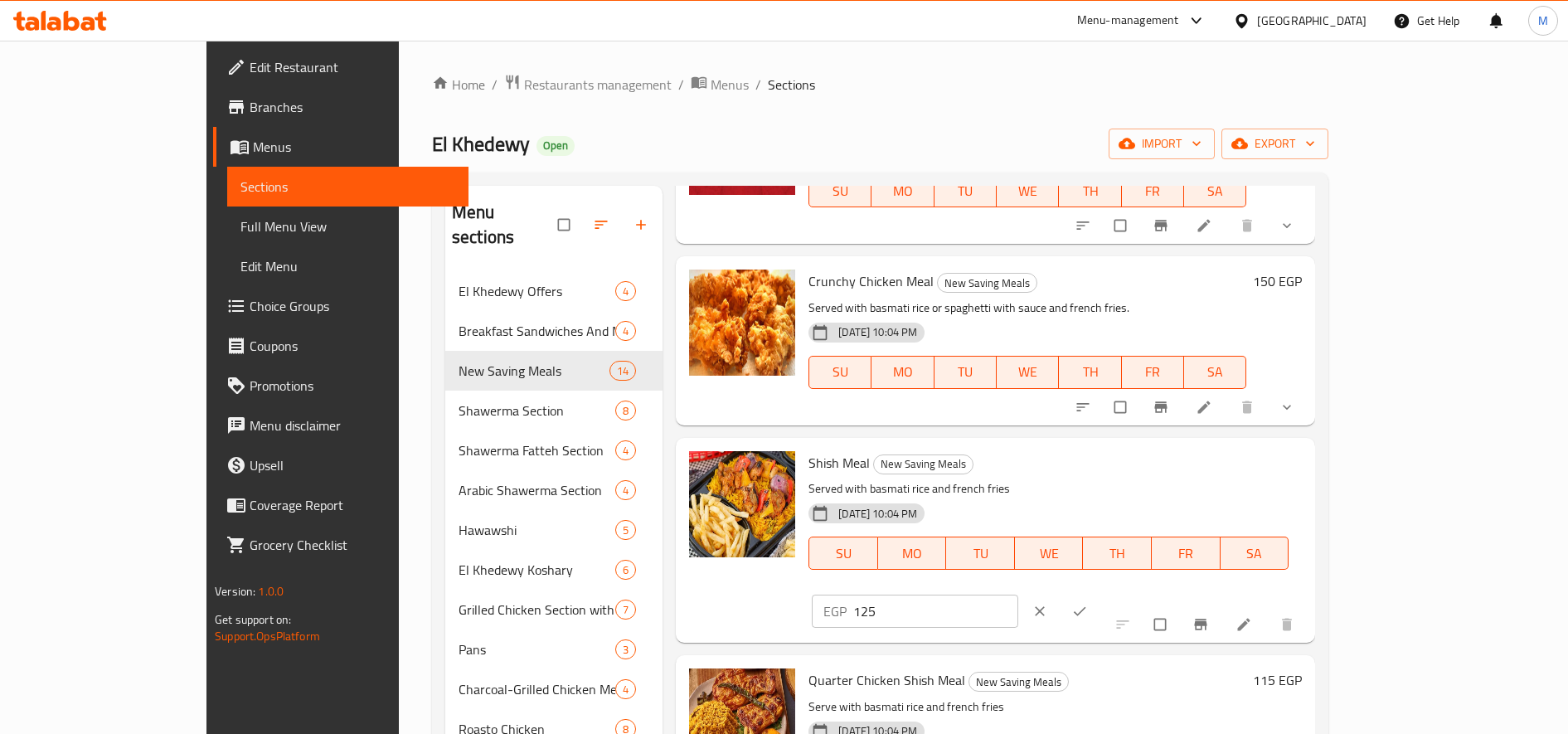
click at [1019, 595] on input "125" at bounding box center [936, 611] width 165 height 33
paste input "56."
type input "156.25"
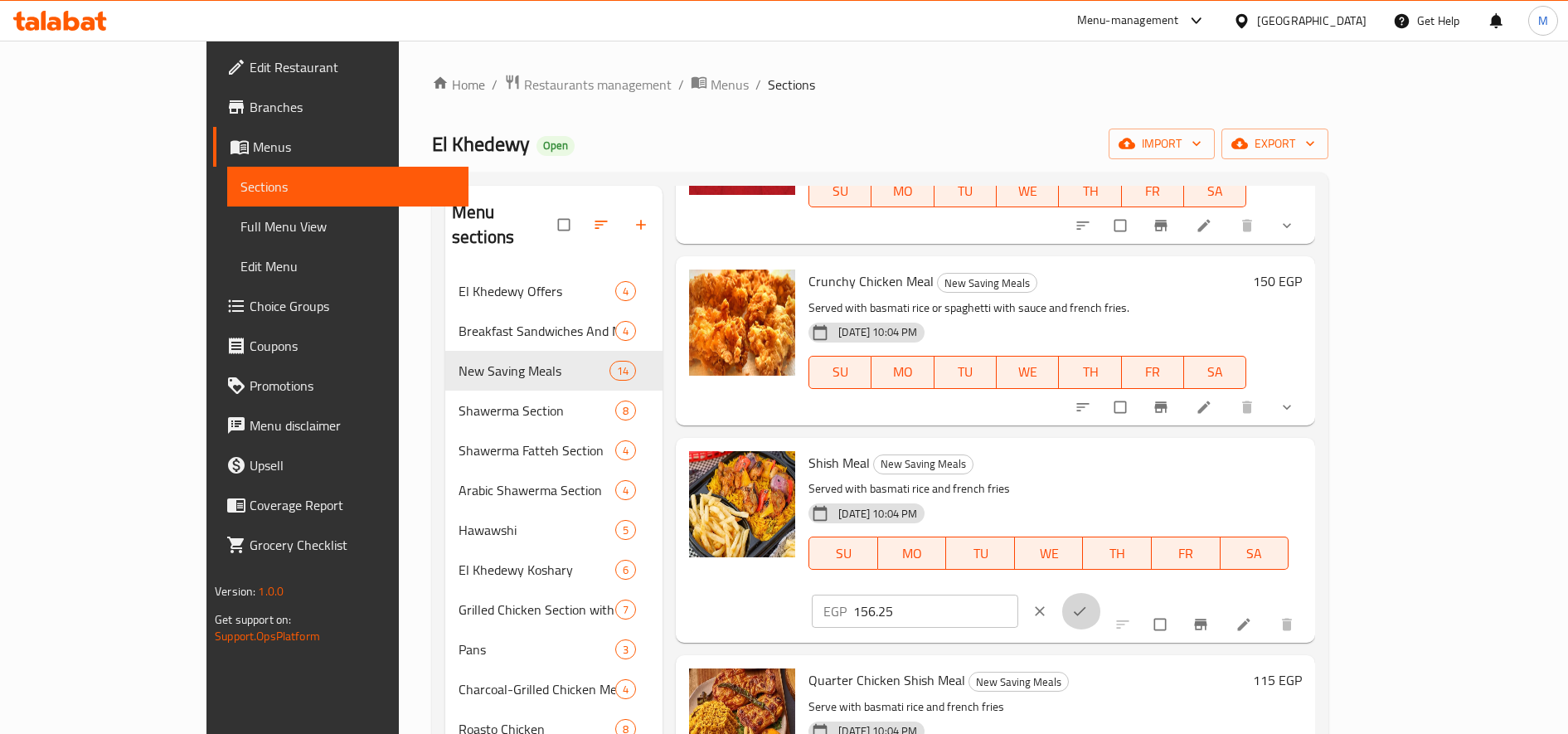
click at [1101, 593] on button "ok" at bounding box center [1082, 611] width 39 height 37
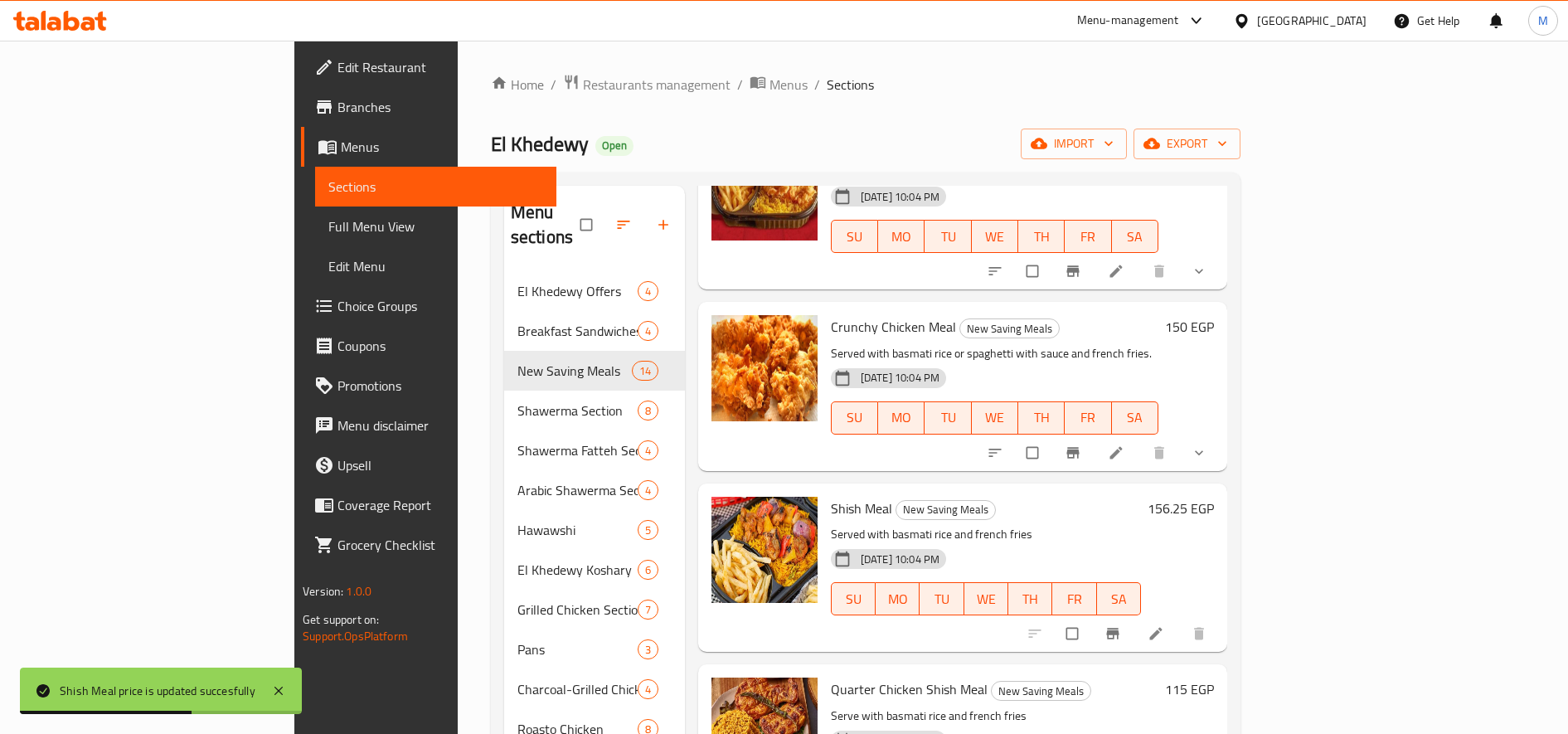
click at [1215, 678] on h6 "115 EGP" at bounding box center [1189, 689] width 49 height 23
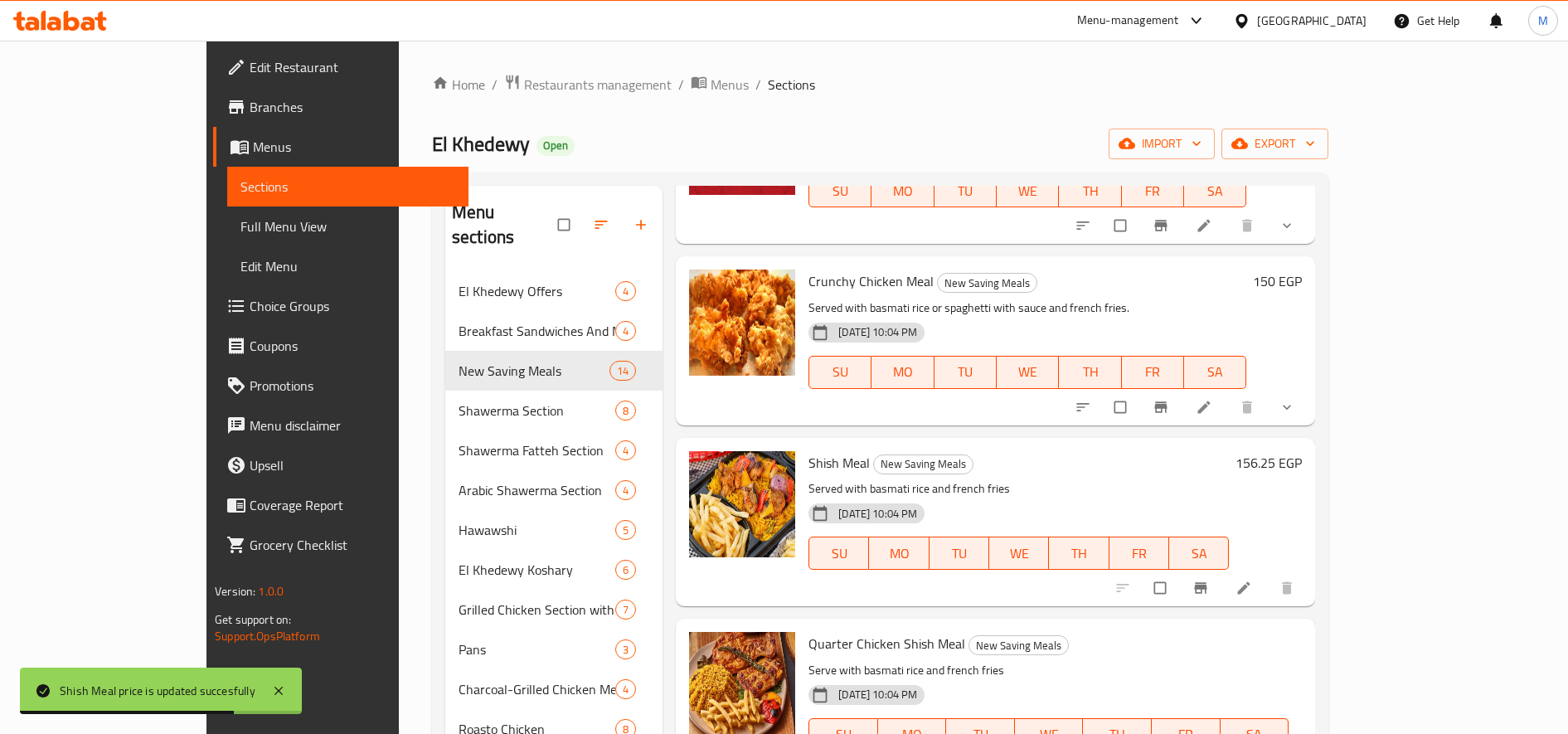
paste input "43.7"
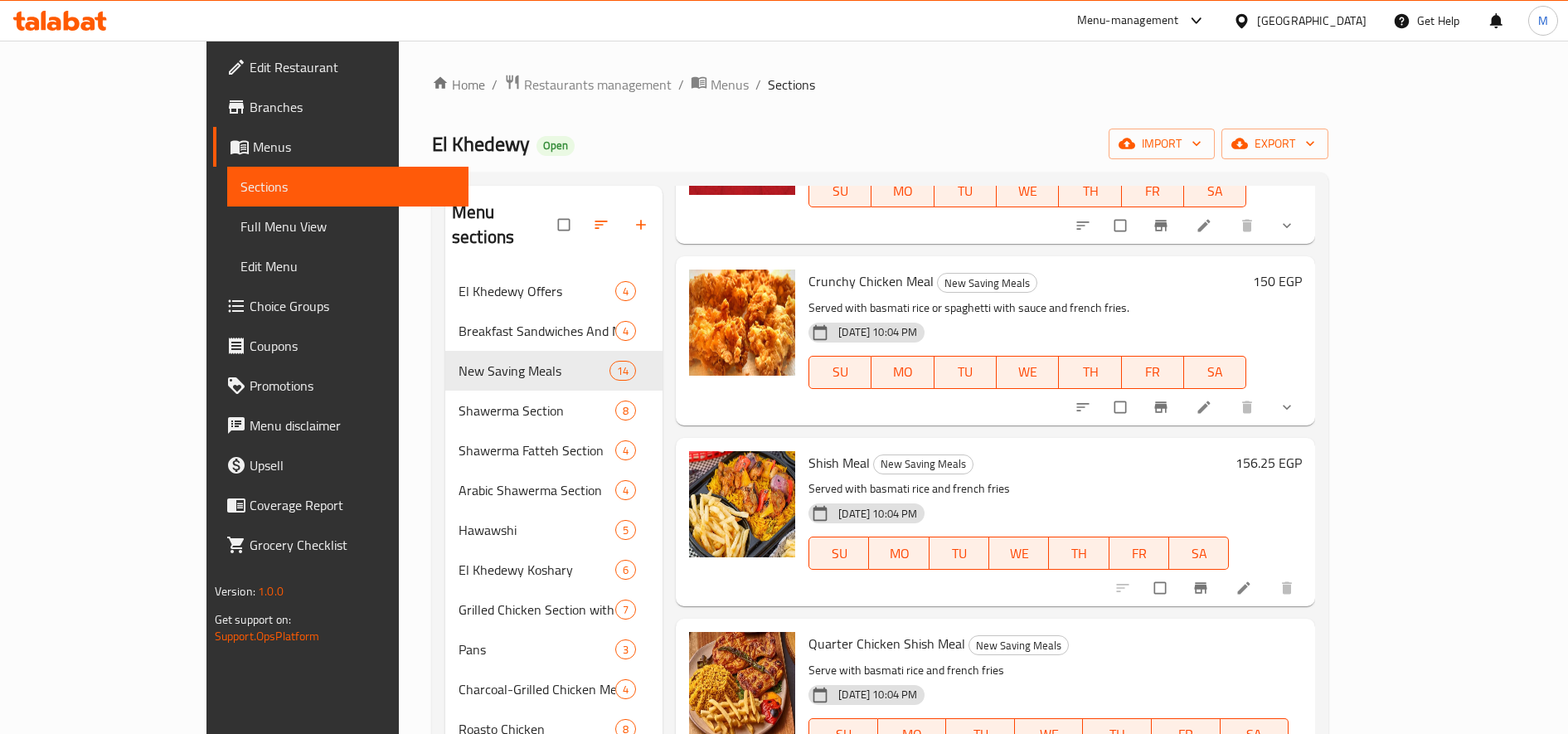
type input "143.75"
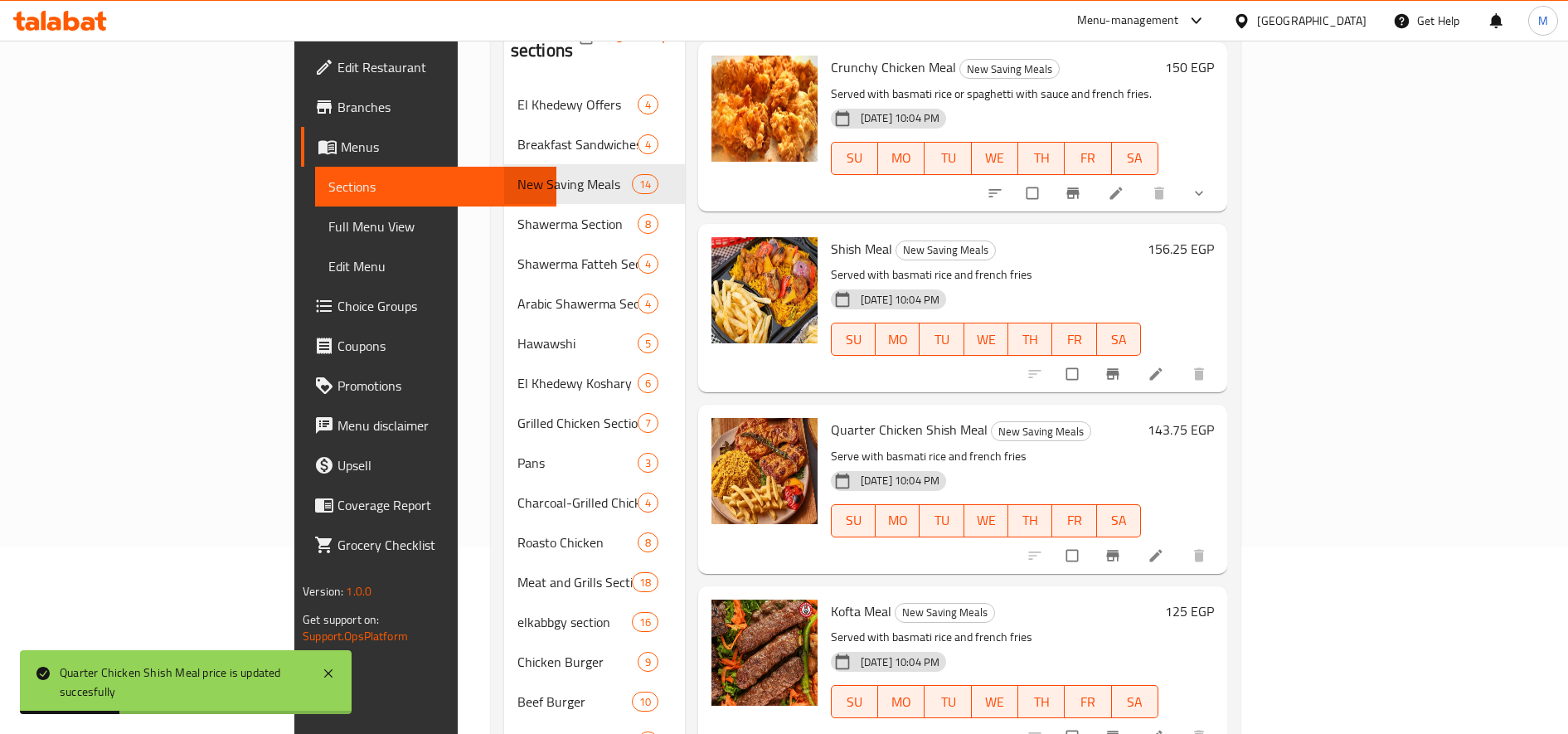
scroll to position [194, 0]
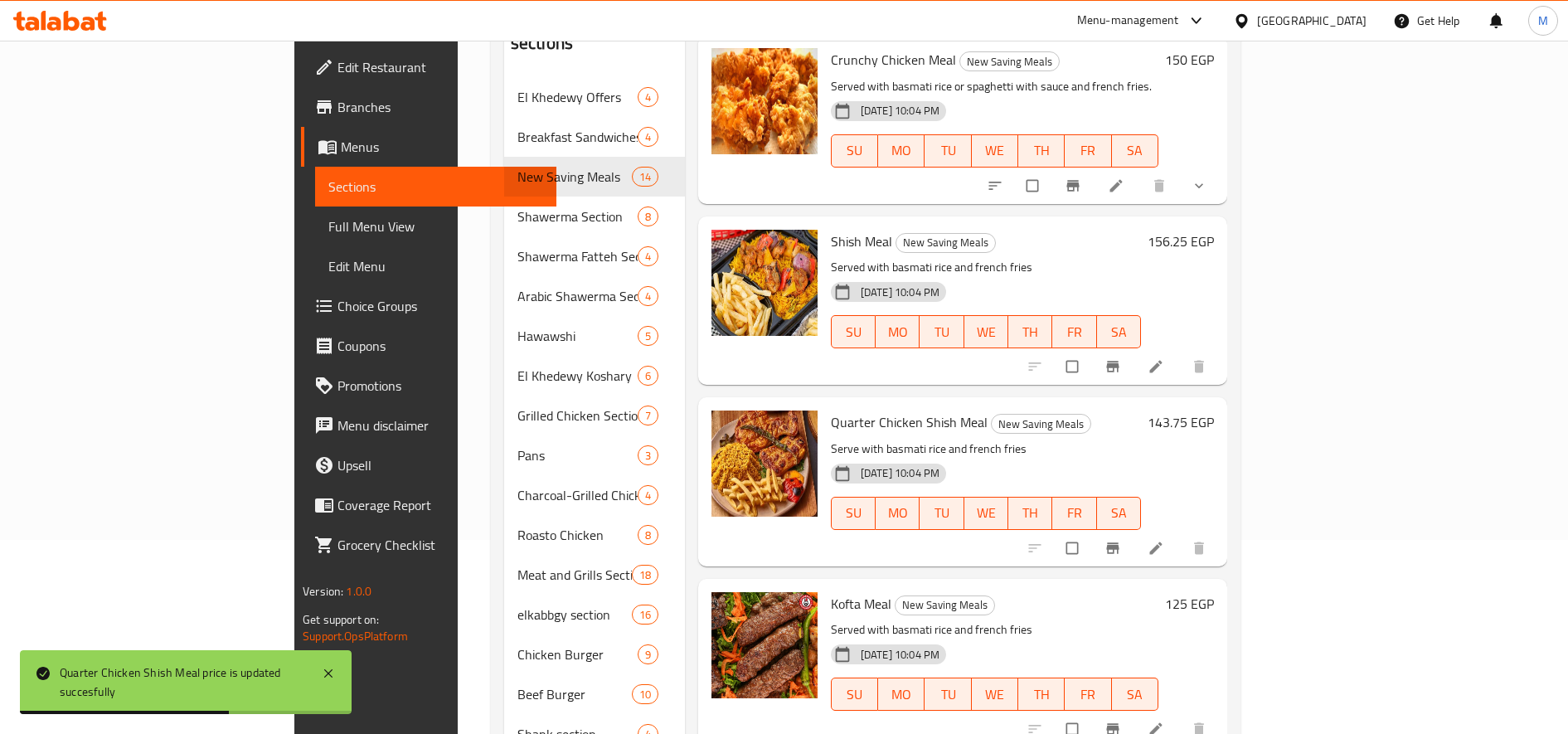
click at [1215, 592] on h6 "125 EGP" at bounding box center [1189, 604] width 49 height 23
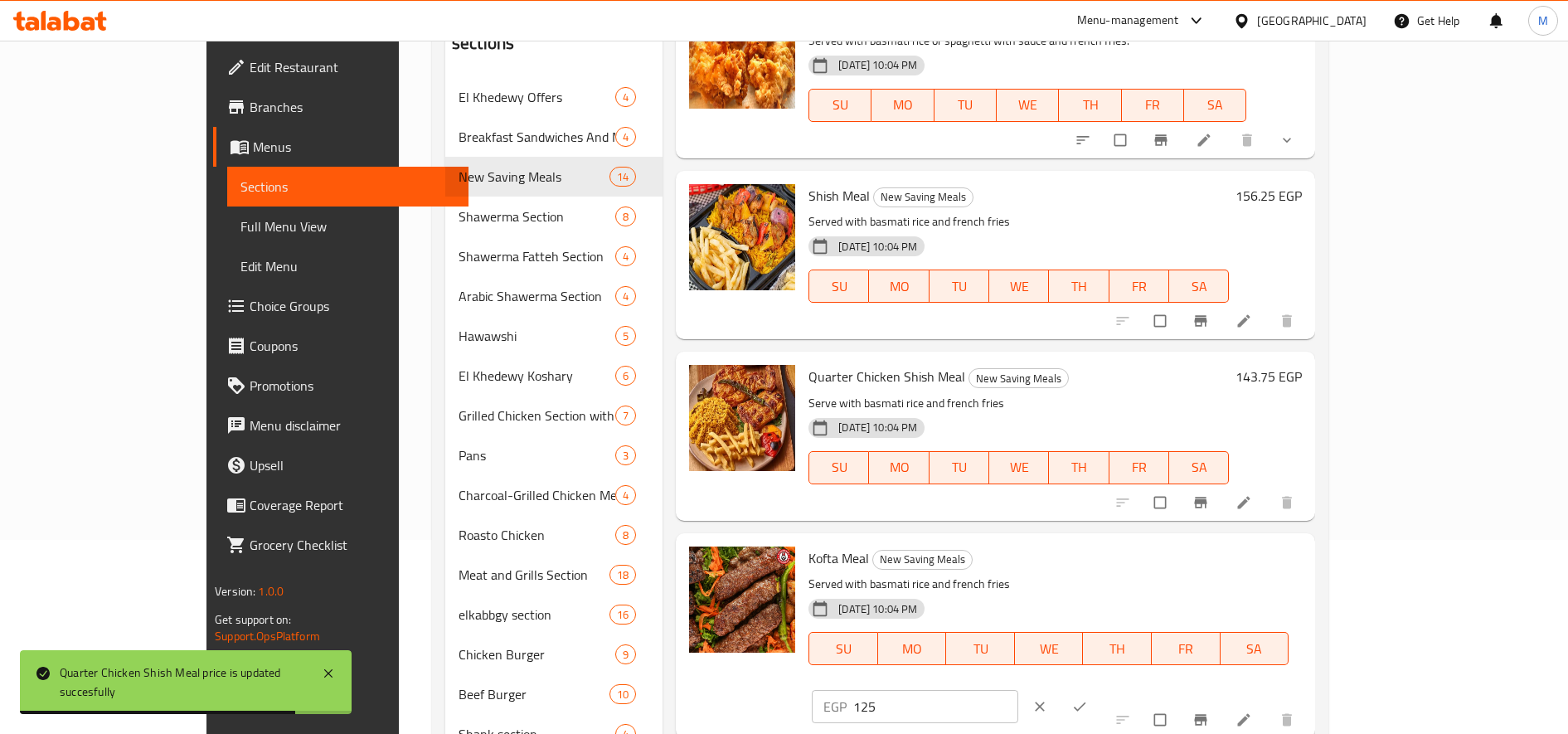
click at [1019, 690] on input "125" at bounding box center [936, 706] width 165 height 33
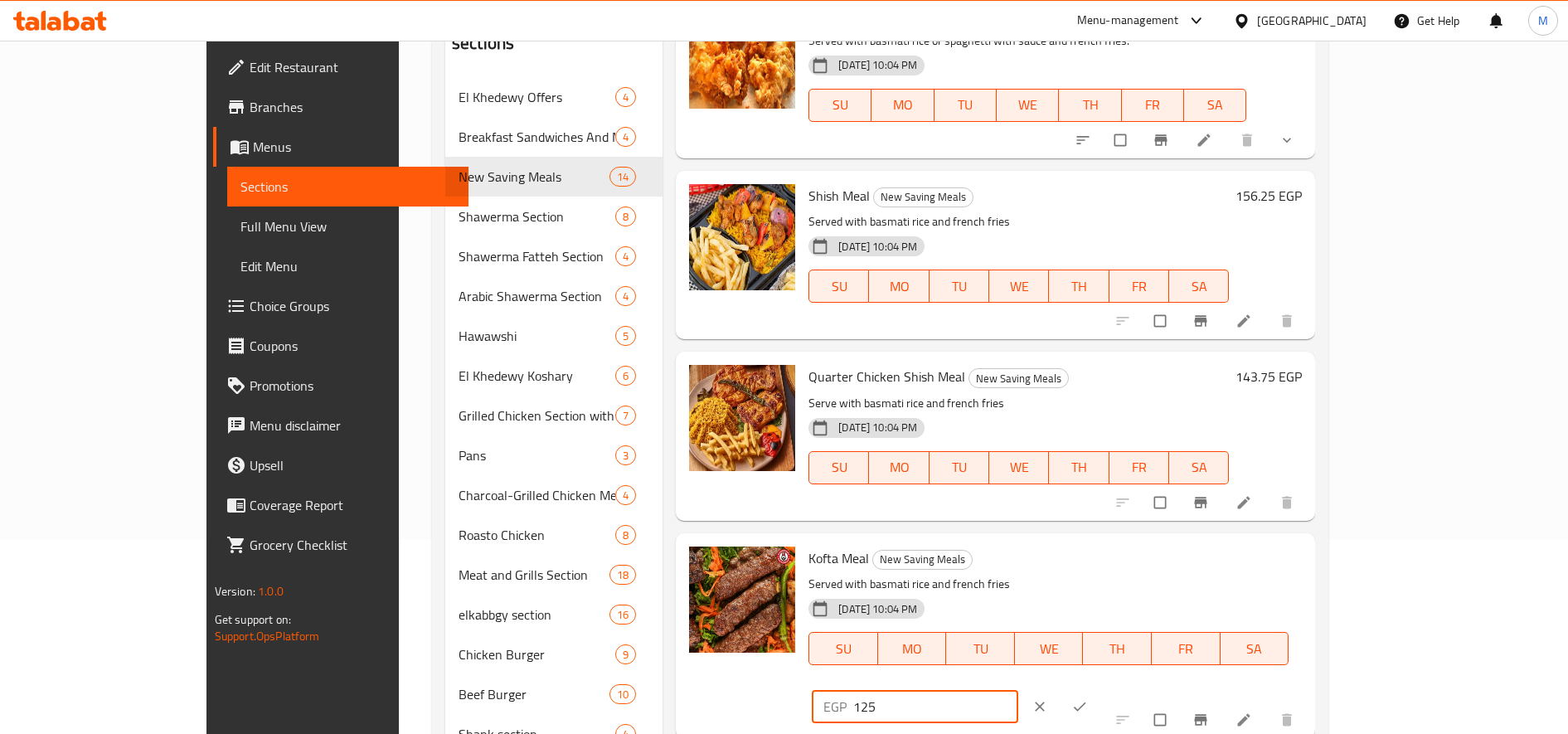
paste input "56."
type input "156.25"
click at [1088, 698] on icon "ok" at bounding box center [1080, 707] width 17 height 17
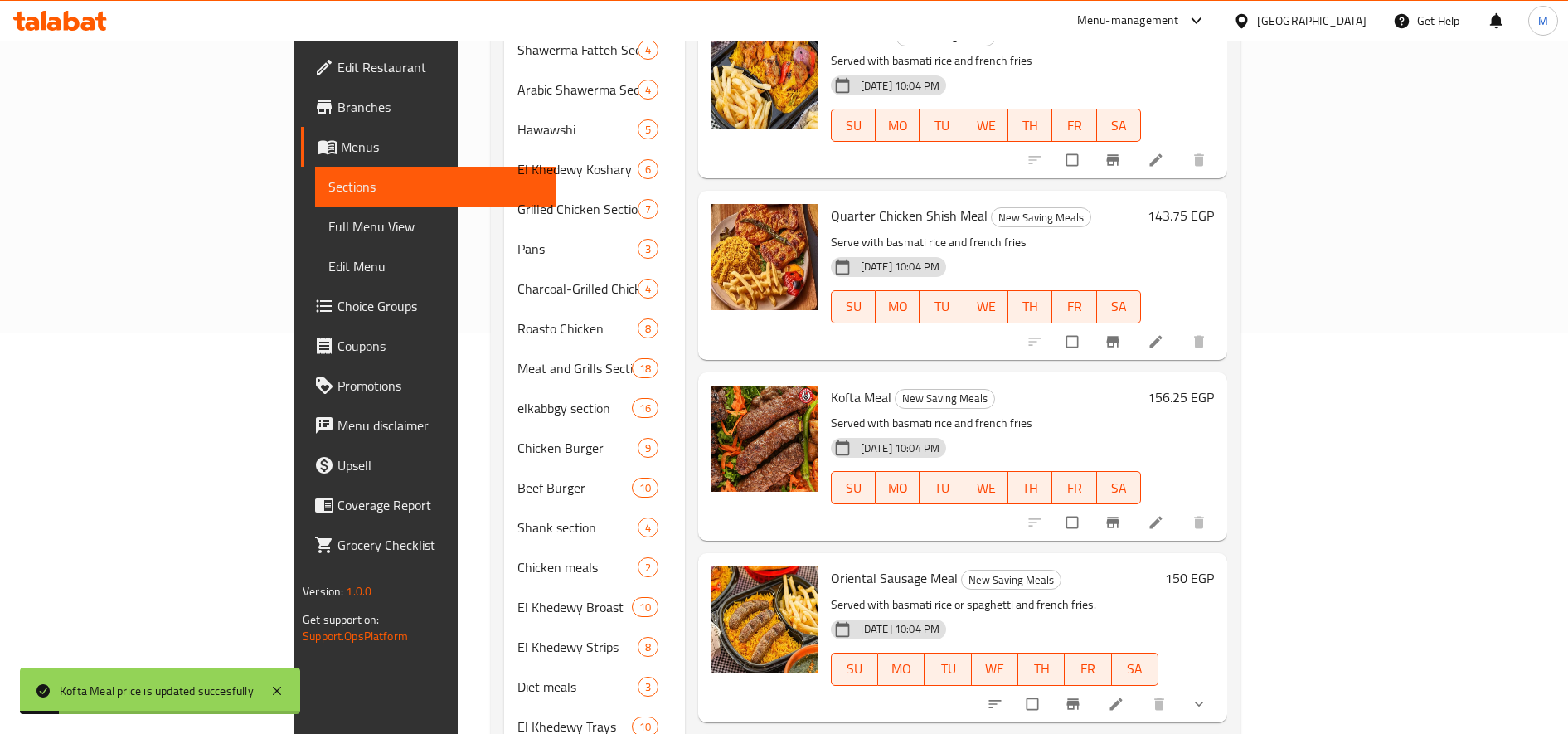
scroll to position [401, 0]
click at [1215, 566] on h6 "150 EGP" at bounding box center [1189, 577] width 49 height 23
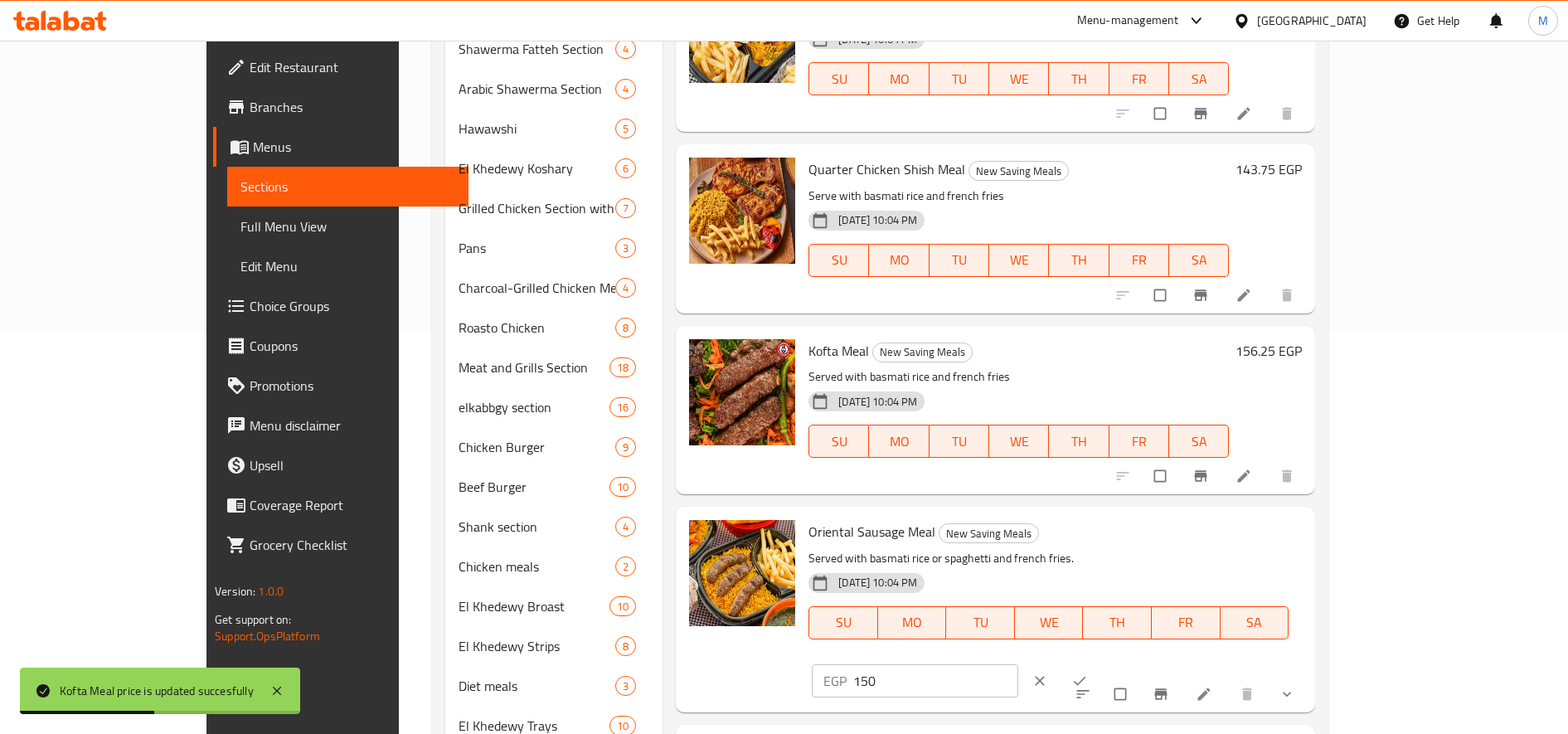
click at [1019, 665] on input "150" at bounding box center [936, 681] width 165 height 33
paste input "6.25"
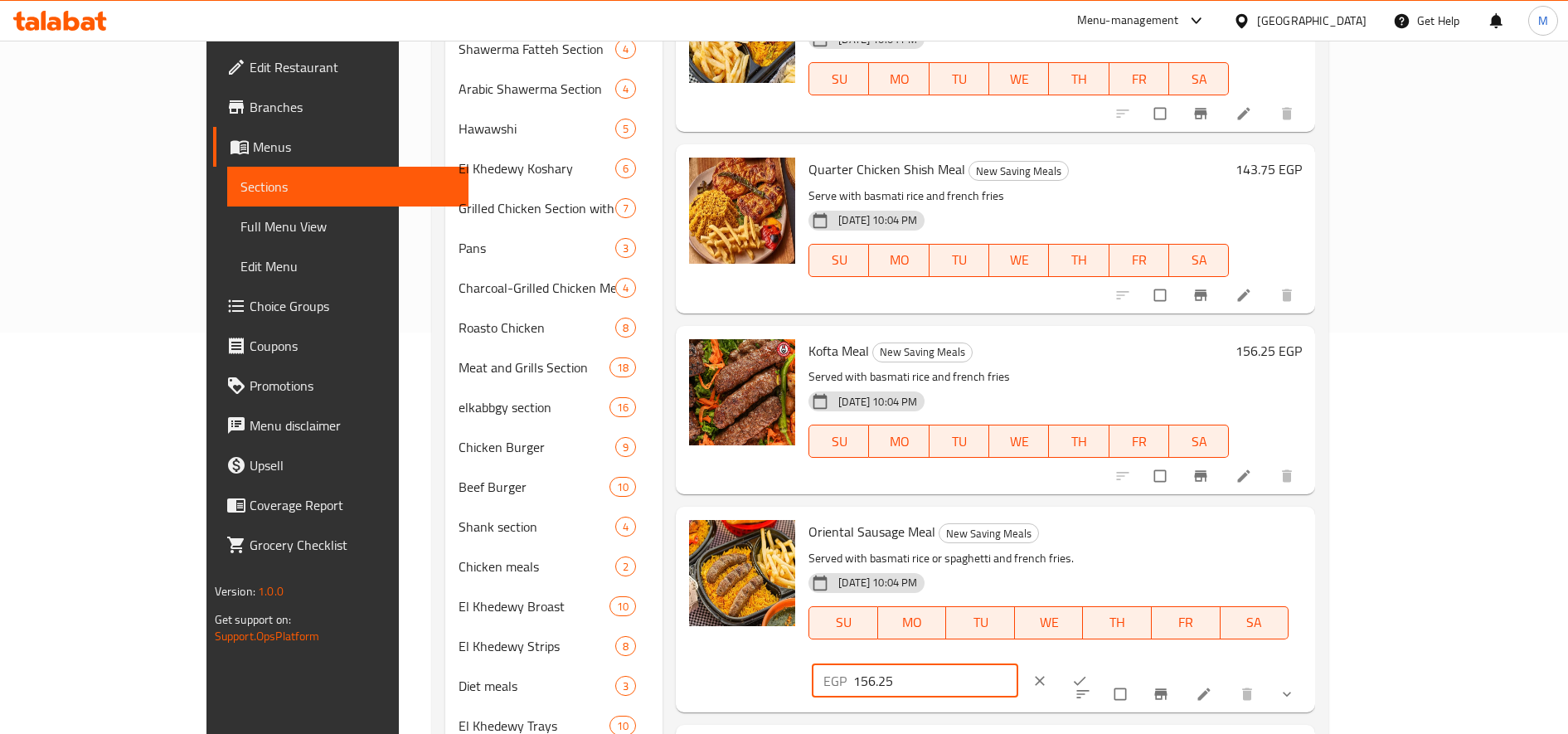
click at [1019, 665] on input "156.25" at bounding box center [936, 681] width 165 height 33
paste input "87.50"
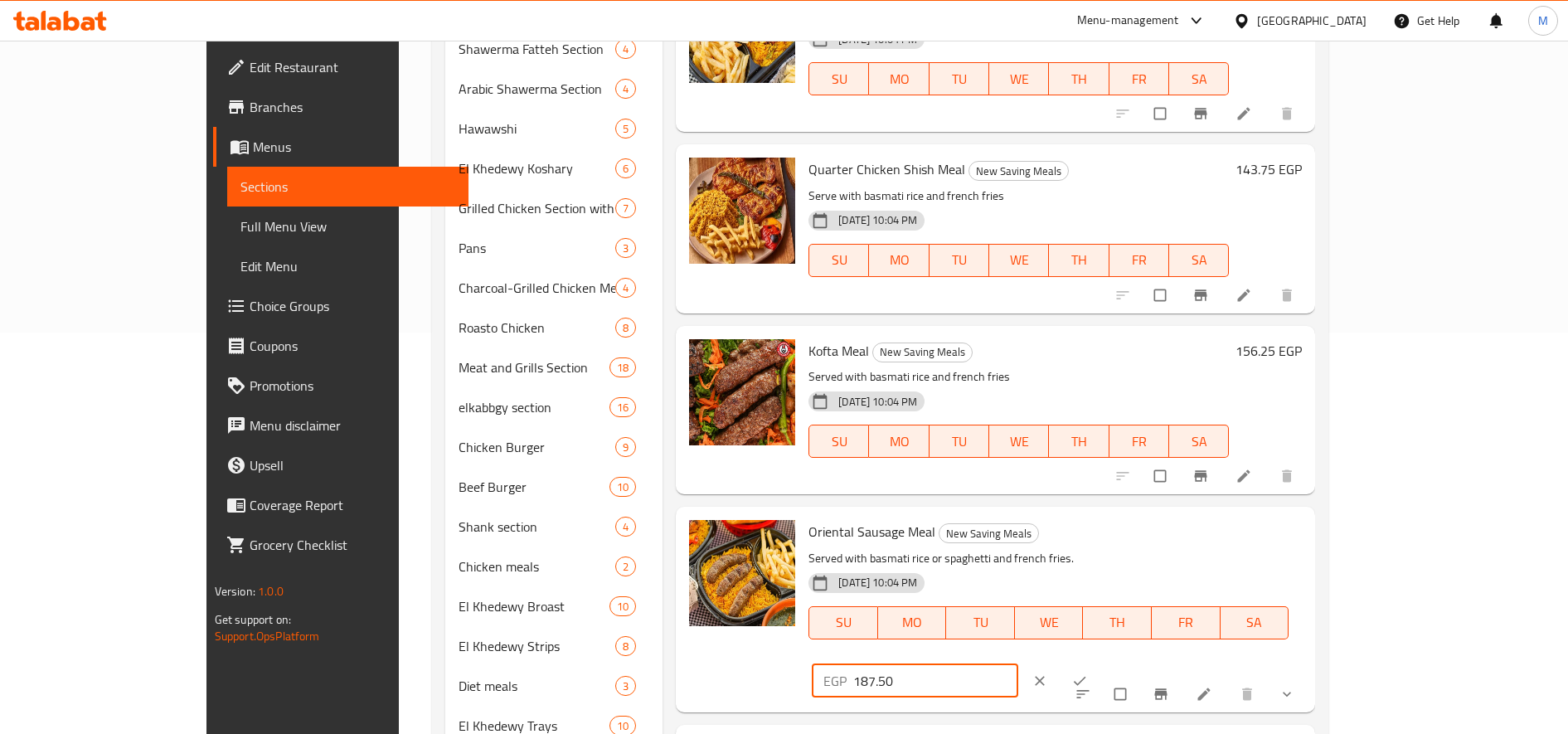
type input "187.50"
click at [1088, 673] on icon "ok" at bounding box center [1080, 682] width 17 height 17
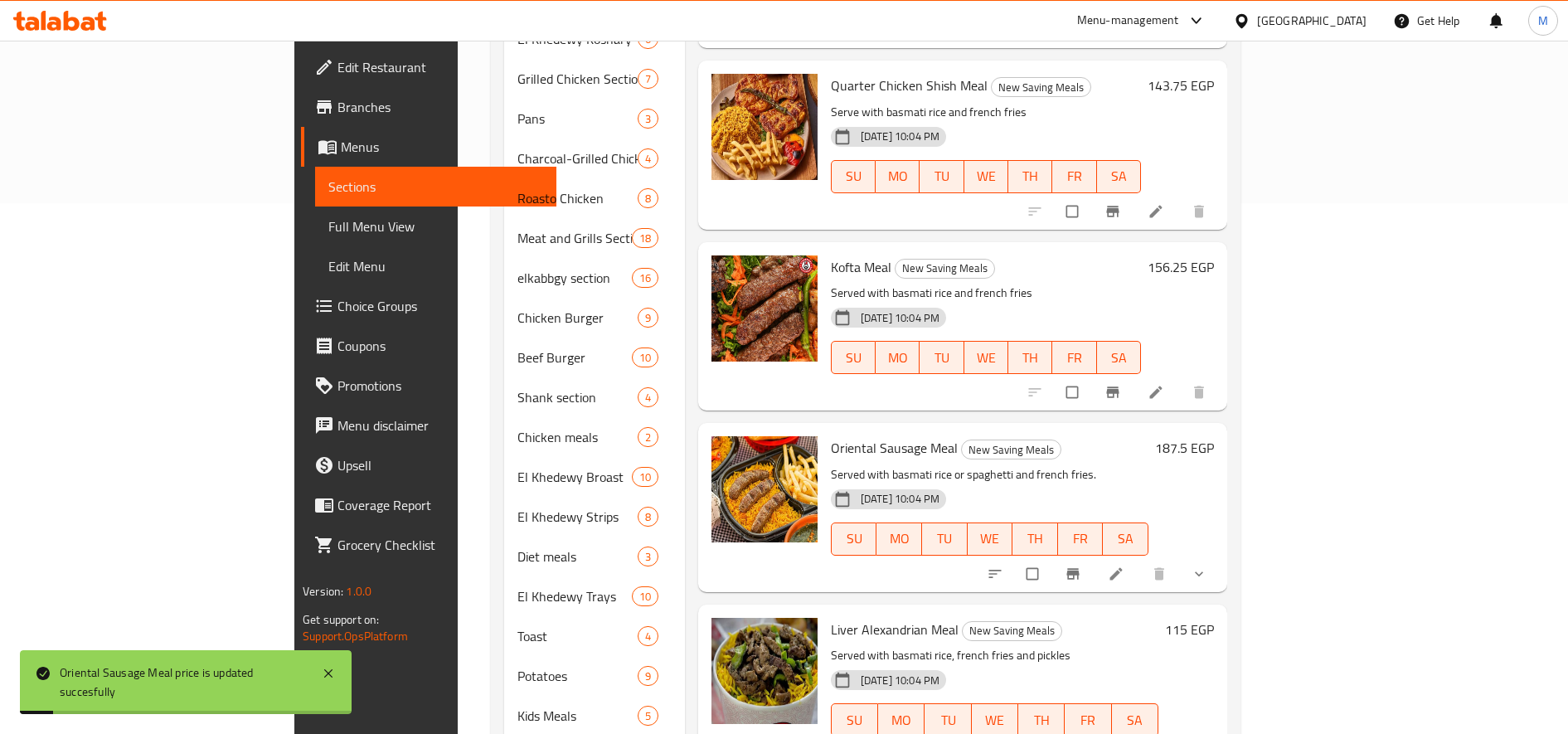
scroll to position [557, 0]
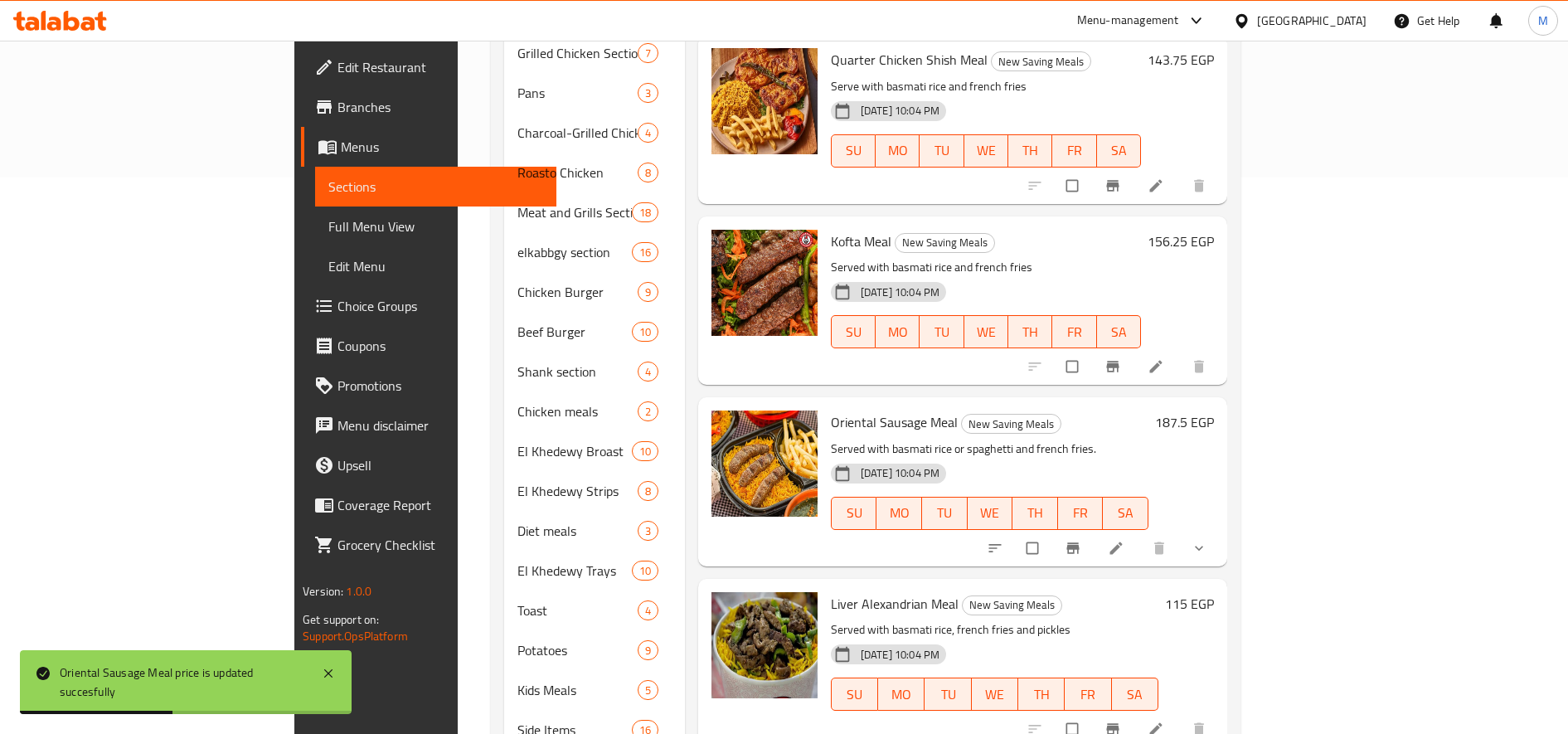
click at [1215, 592] on h6 "115 EGP" at bounding box center [1189, 604] width 49 height 23
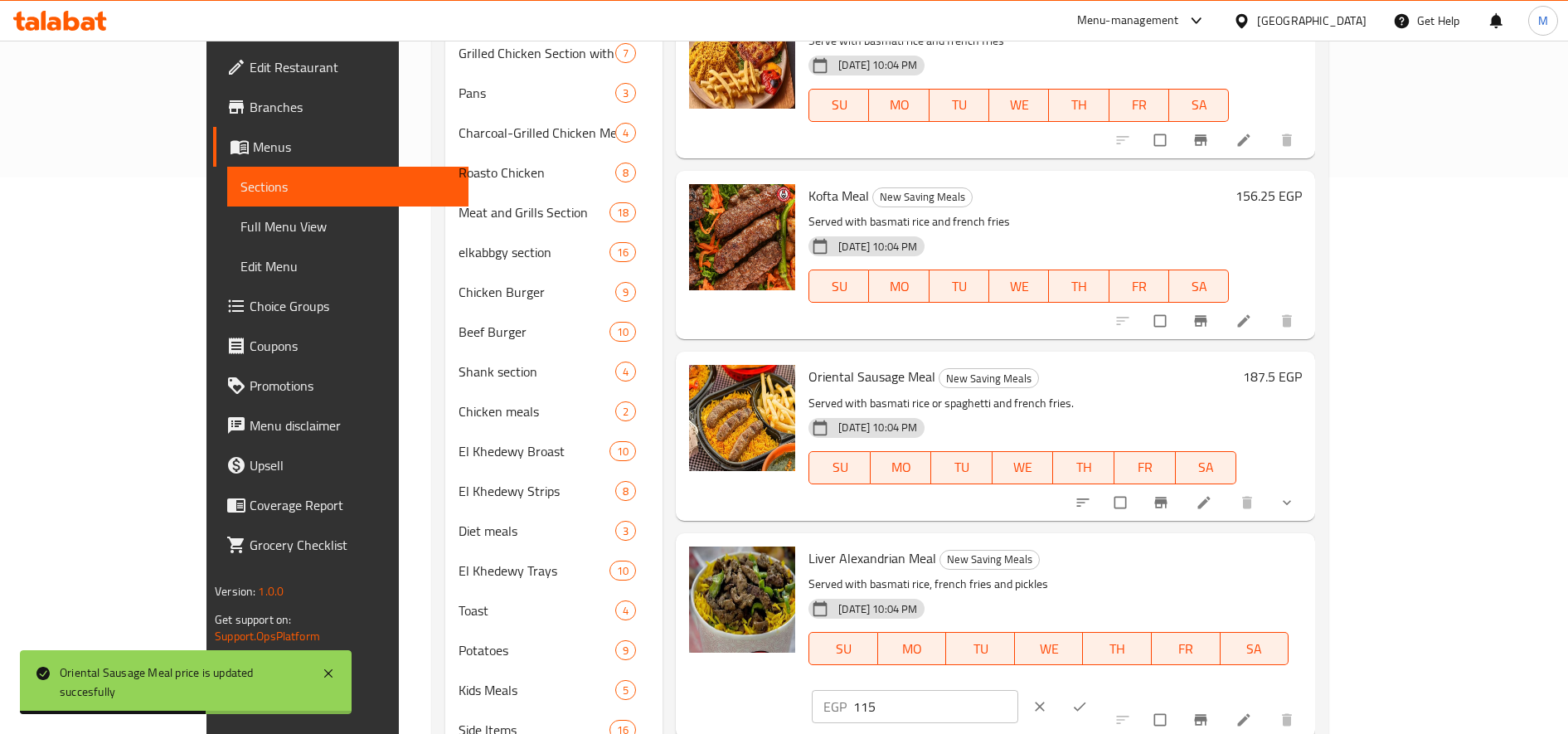
click at [1019, 690] on input "115" at bounding box center [936, 706] width 165 height 33
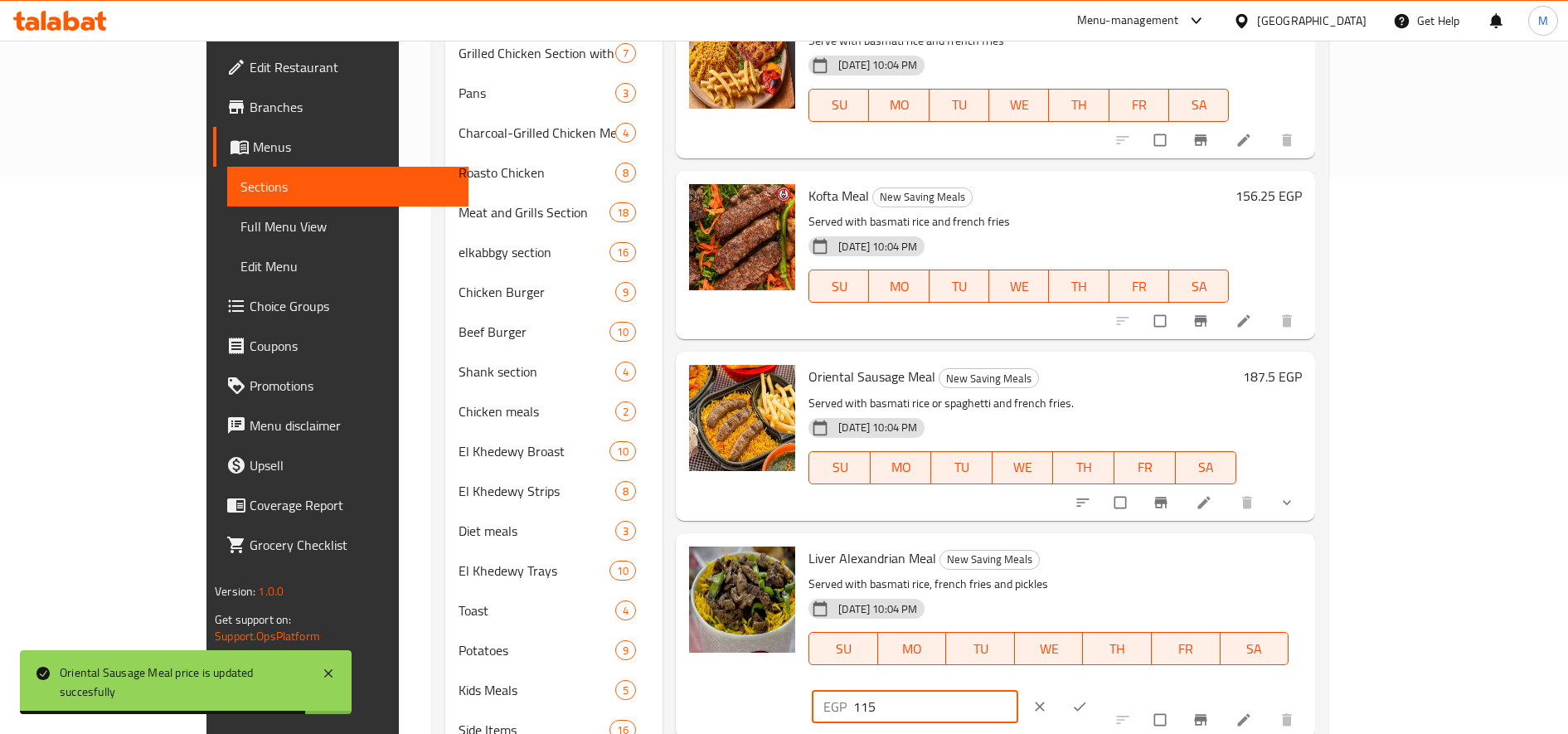
click at [1019, 690] on input "115" at bounding box center [936, 706] width 165 height 33
paste input "43.7"
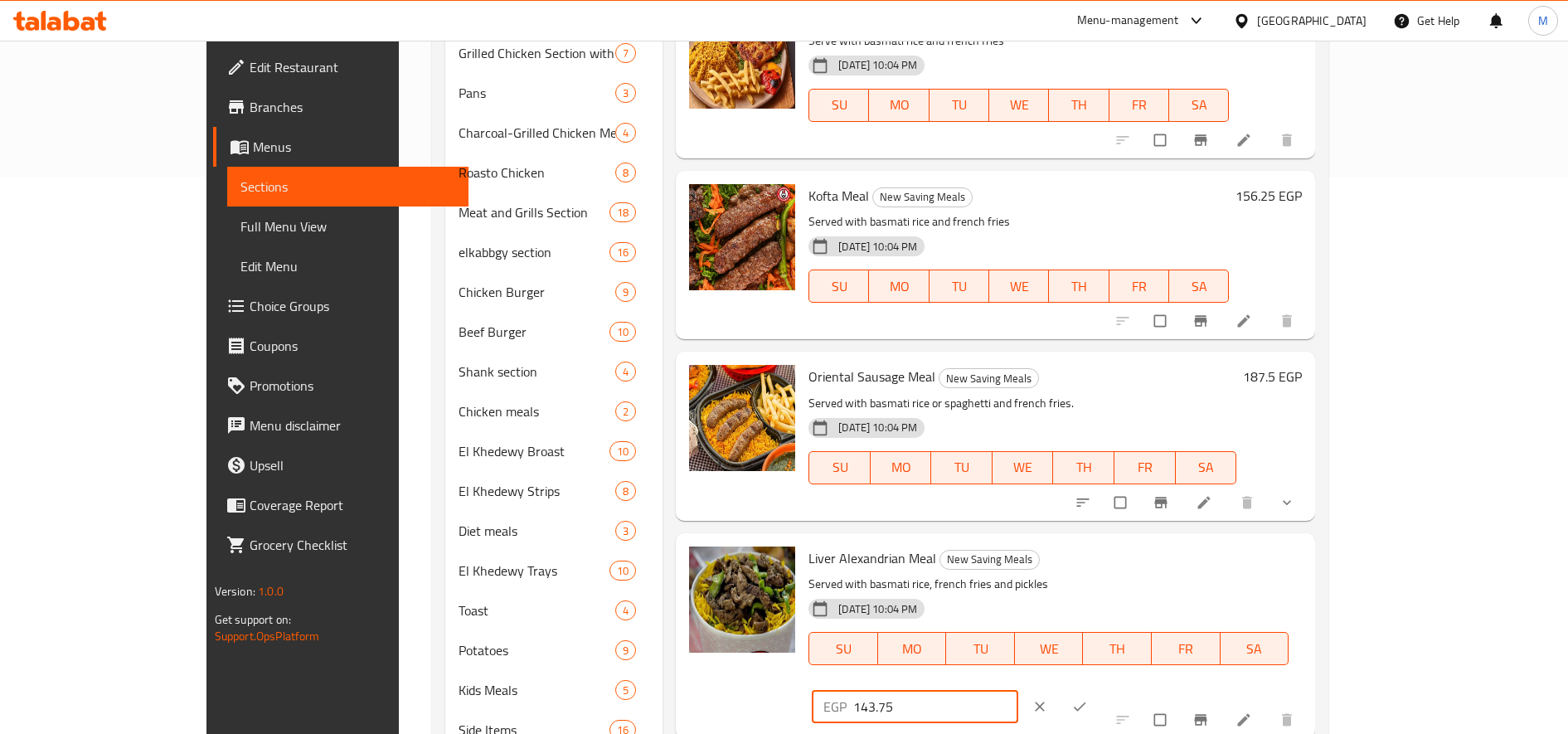
type input "143.75"
click at [1101, 689] on button "ok" at bounding box center [1082, 707] width 39 height 37
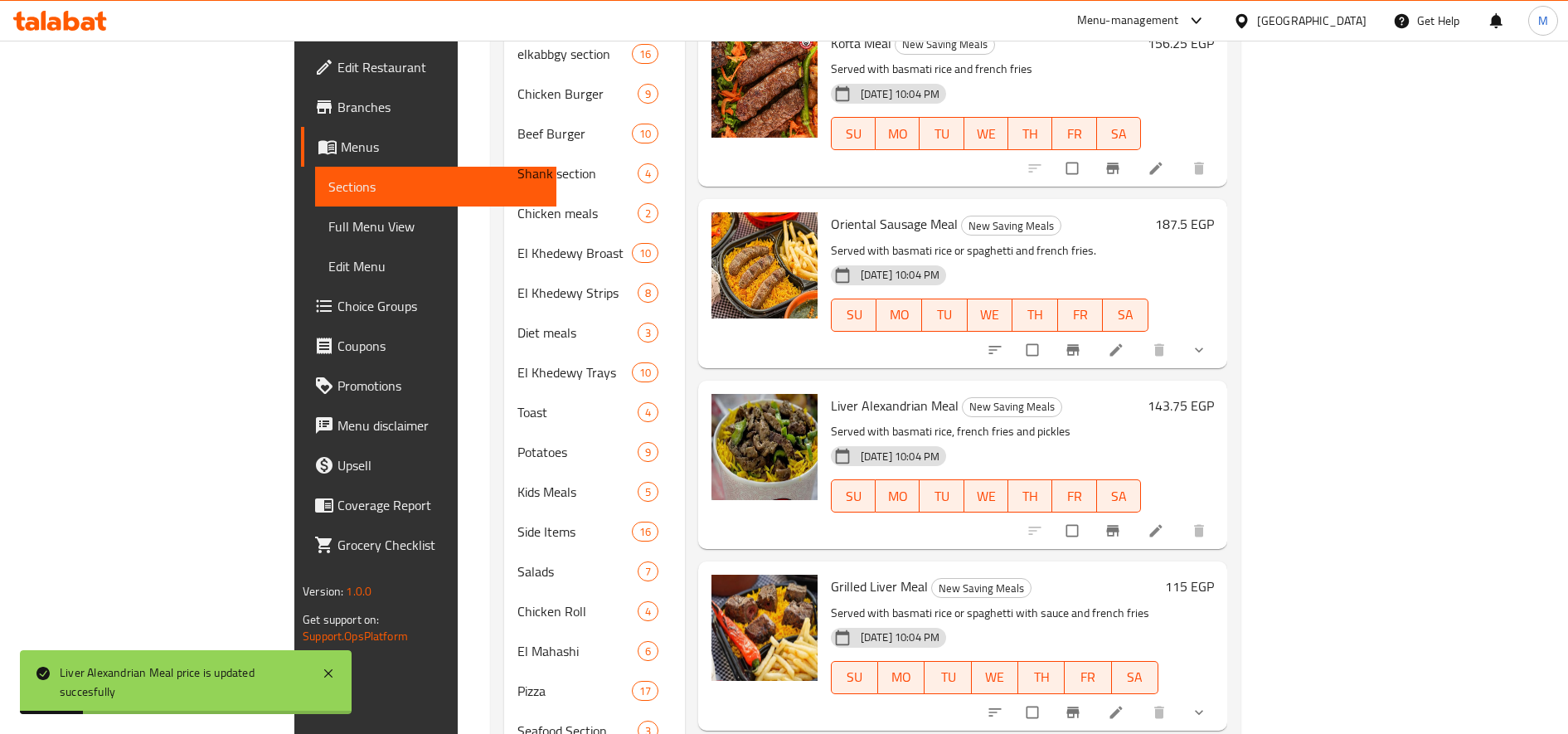
scroll to position [756, 0]
click at [1215, 574] on h6 "115 EGP" at bounding box center [1189, 585] width 49 height 23
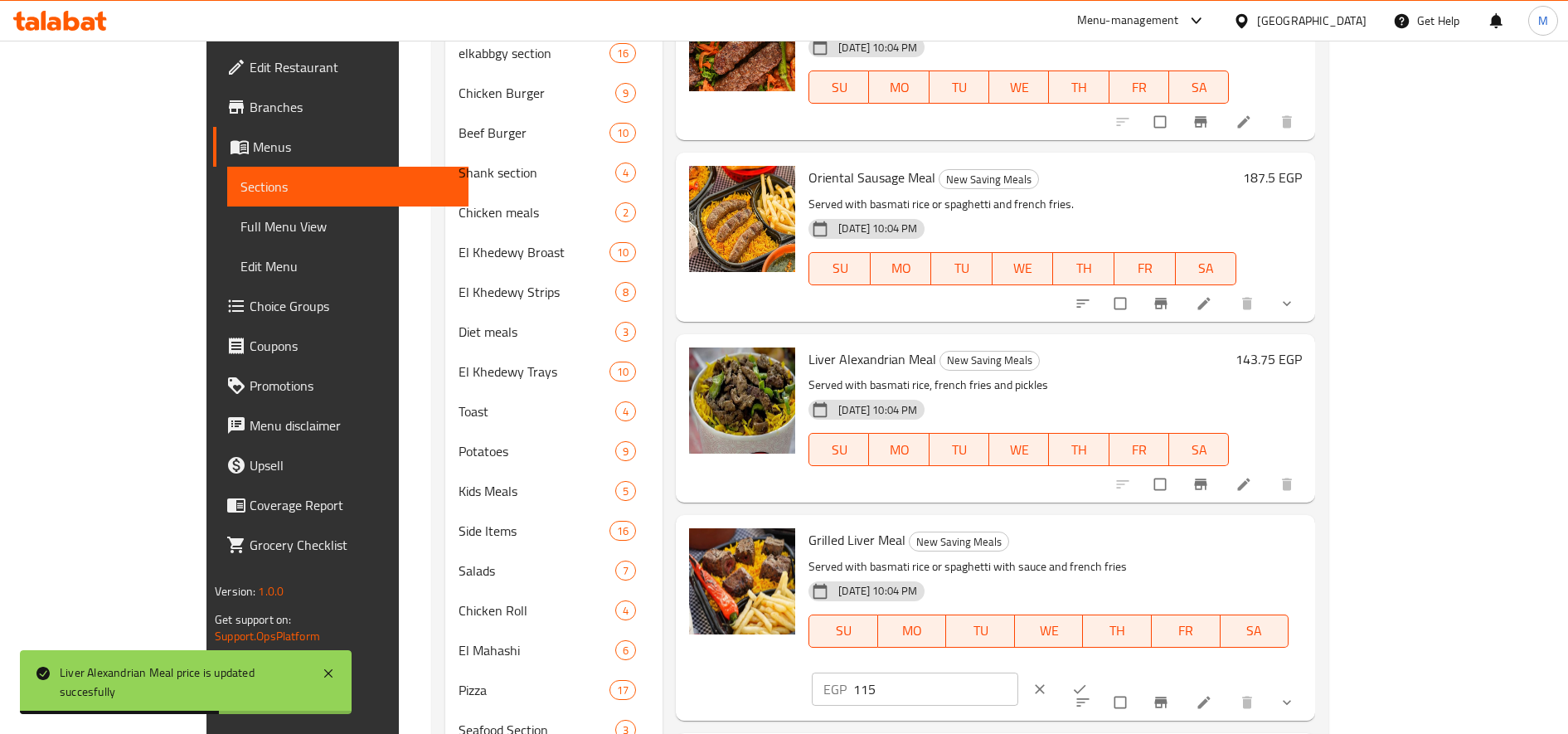
click at [1019, 673] on input "115" at bounding box center [936, 689] width 165 height 33
paste input "43.7"
type input "143.75"
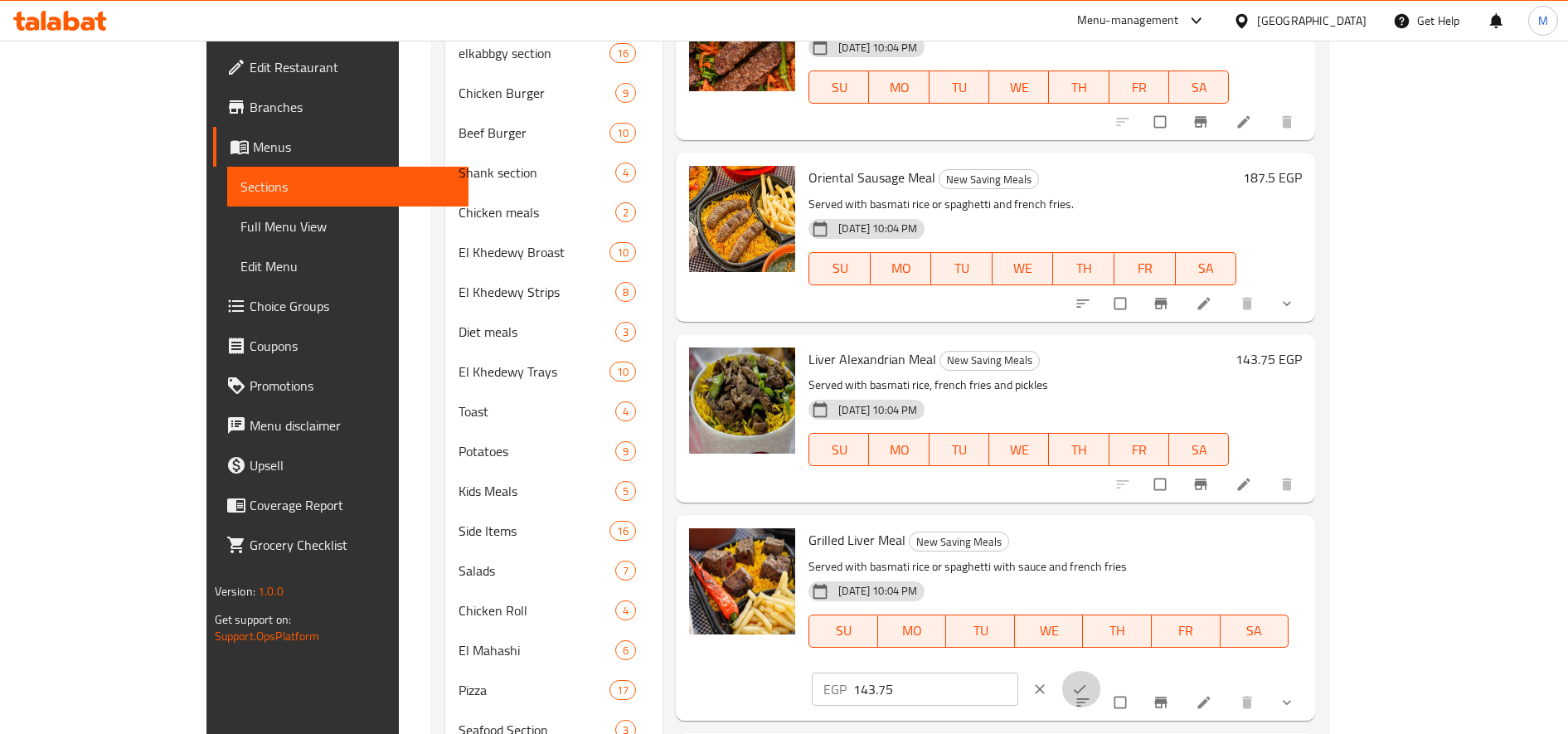
click at [1086, 684] on icon "ok" at bounding box center [1080, 689] width 12 height 9
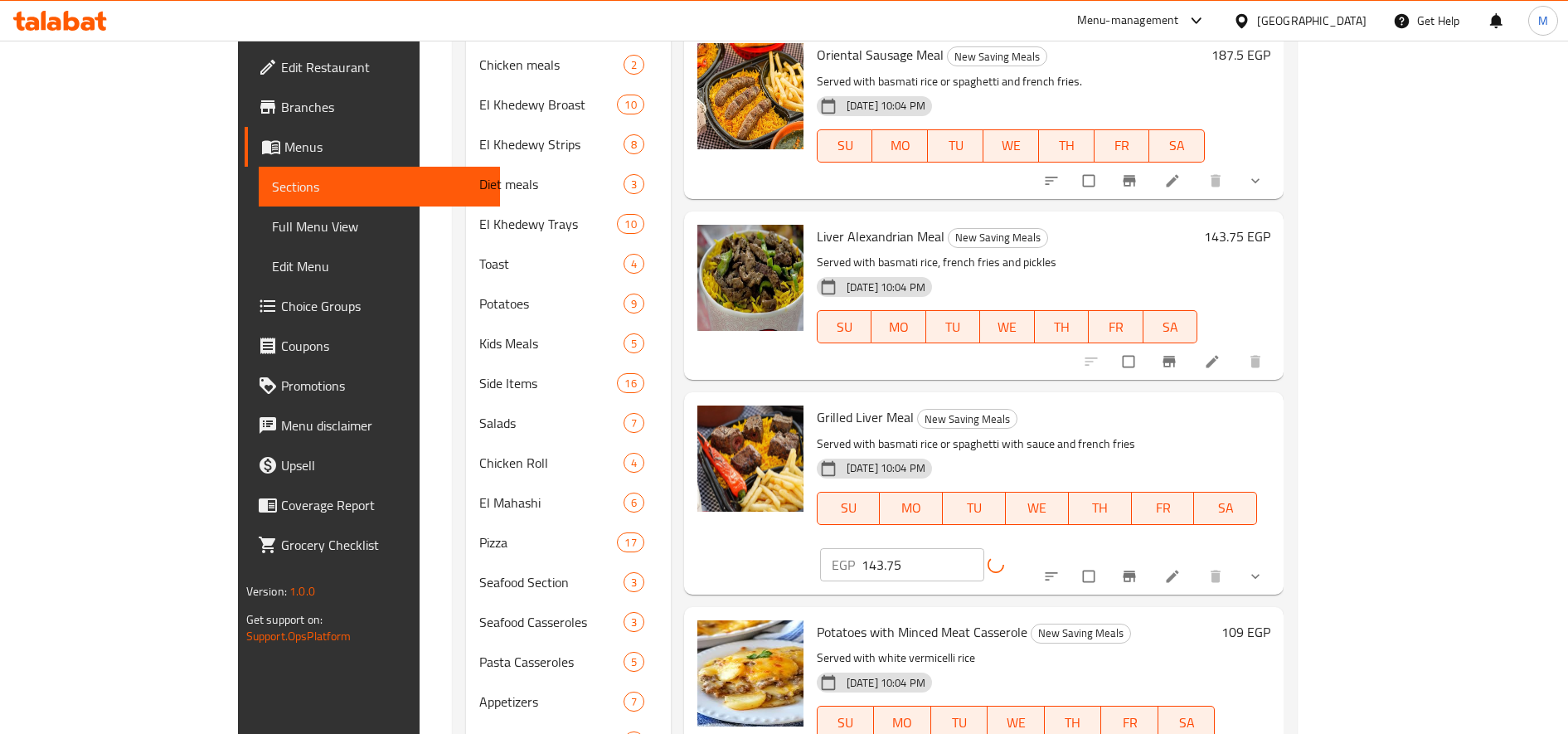
scroll to position [905, 0]
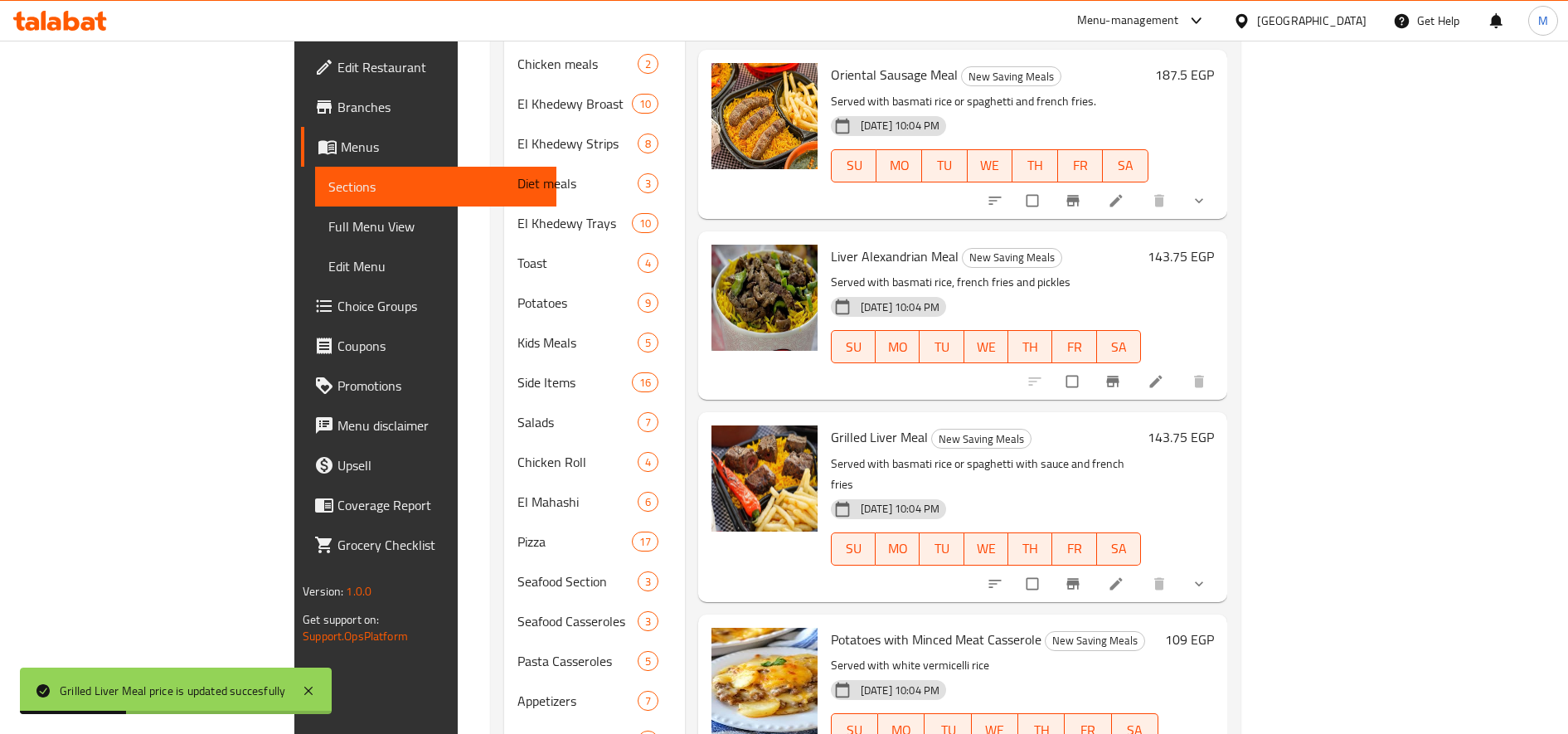
click at [1215, 628] on h6 "109 EGP" at bounding box center [1189, 639] width 49 height 23
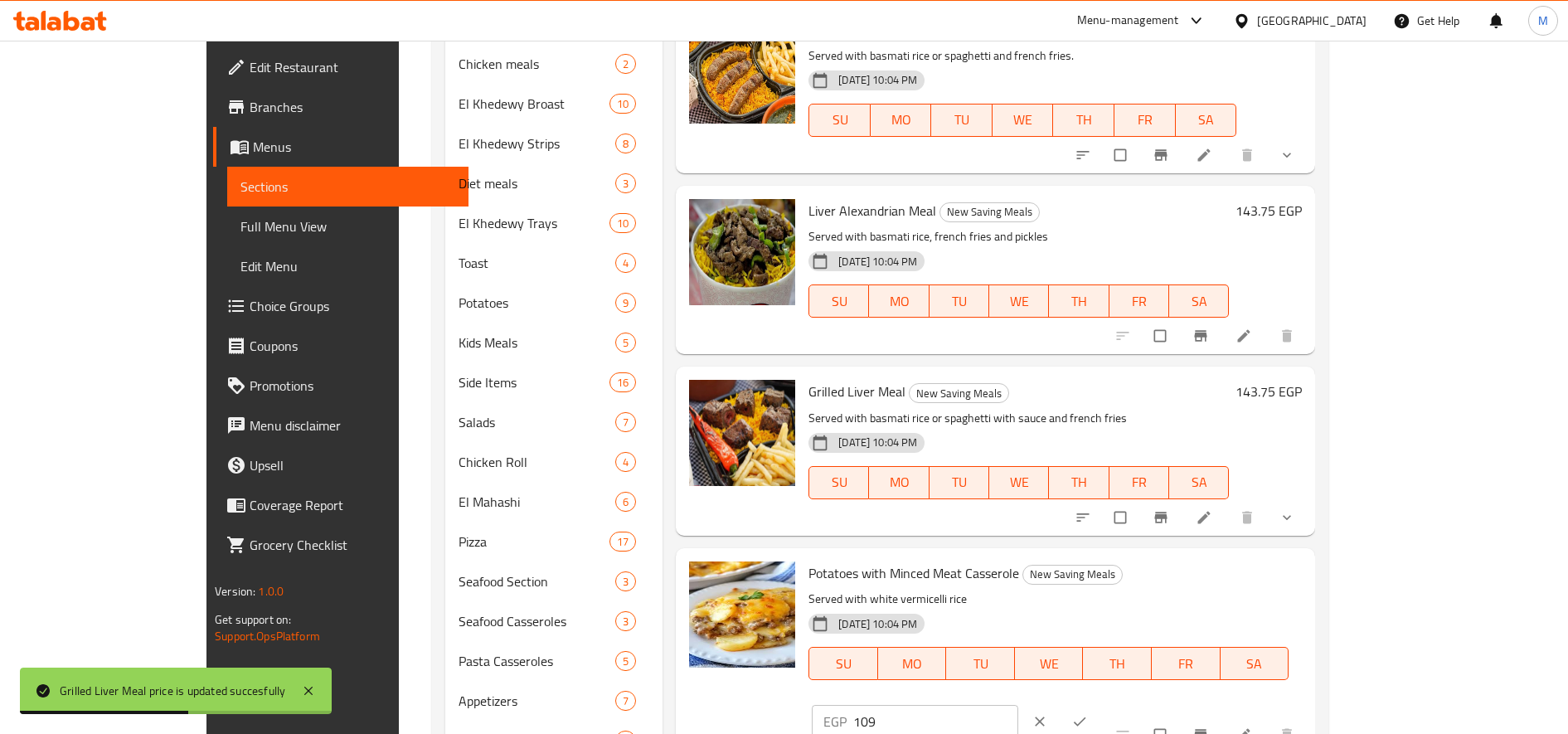
click at [1019, 705] on input "109" at bounding box center [936, 721] width 165 height 33
paste input "36.25"
type input "136.25"
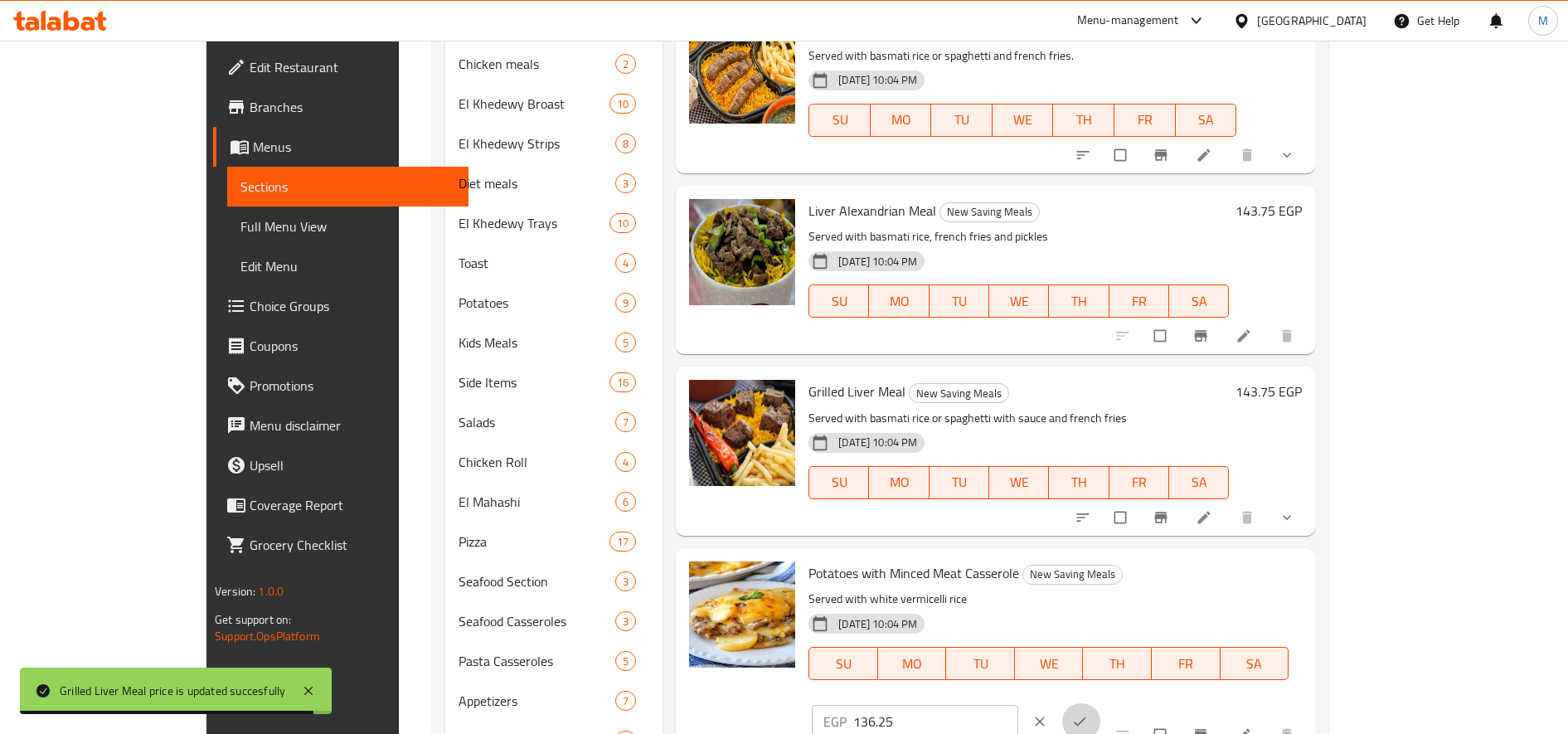
click at [1088, 713] on icon "ok" at bounding box center [1080, 722] width 17 height 17
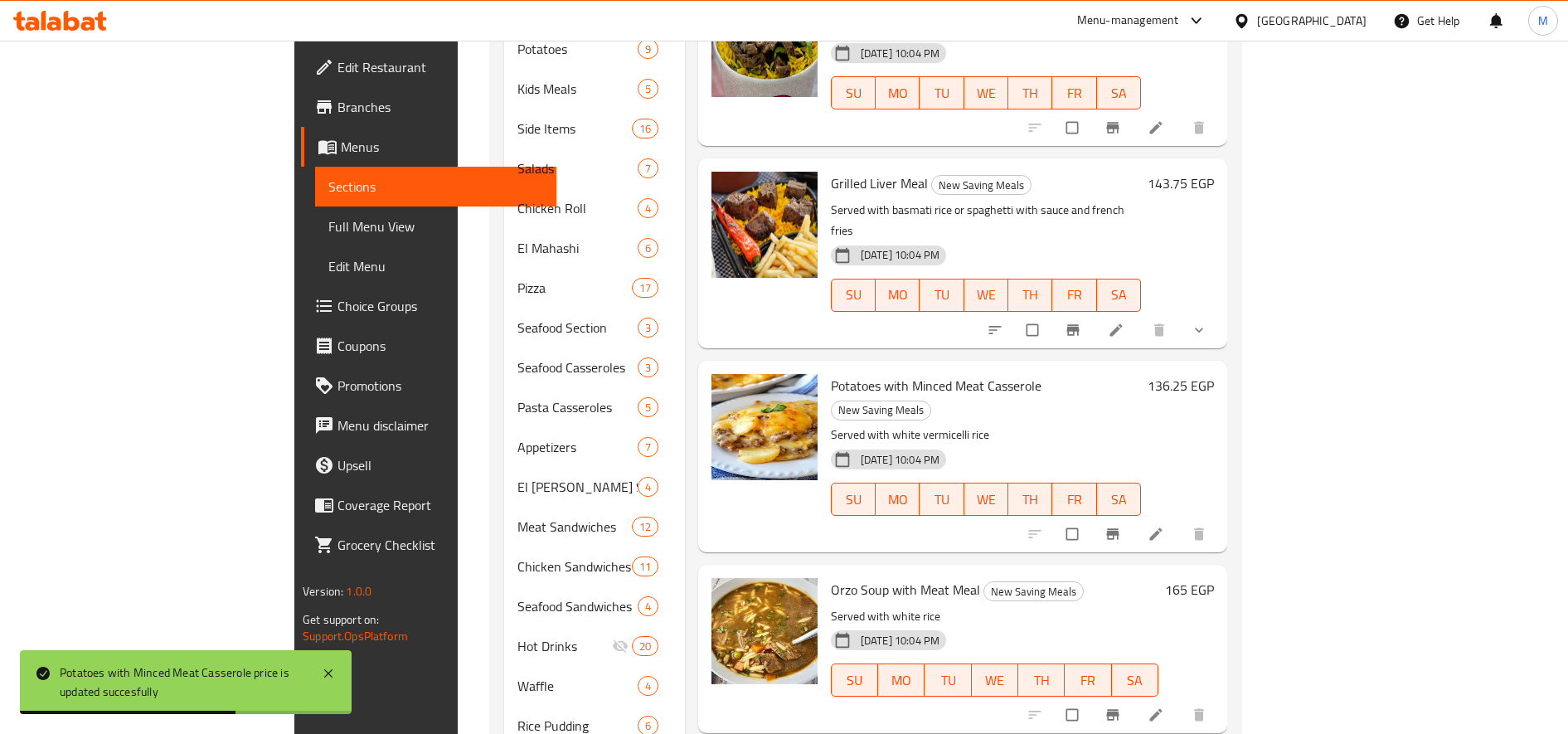
scroll to position [1161, 0]
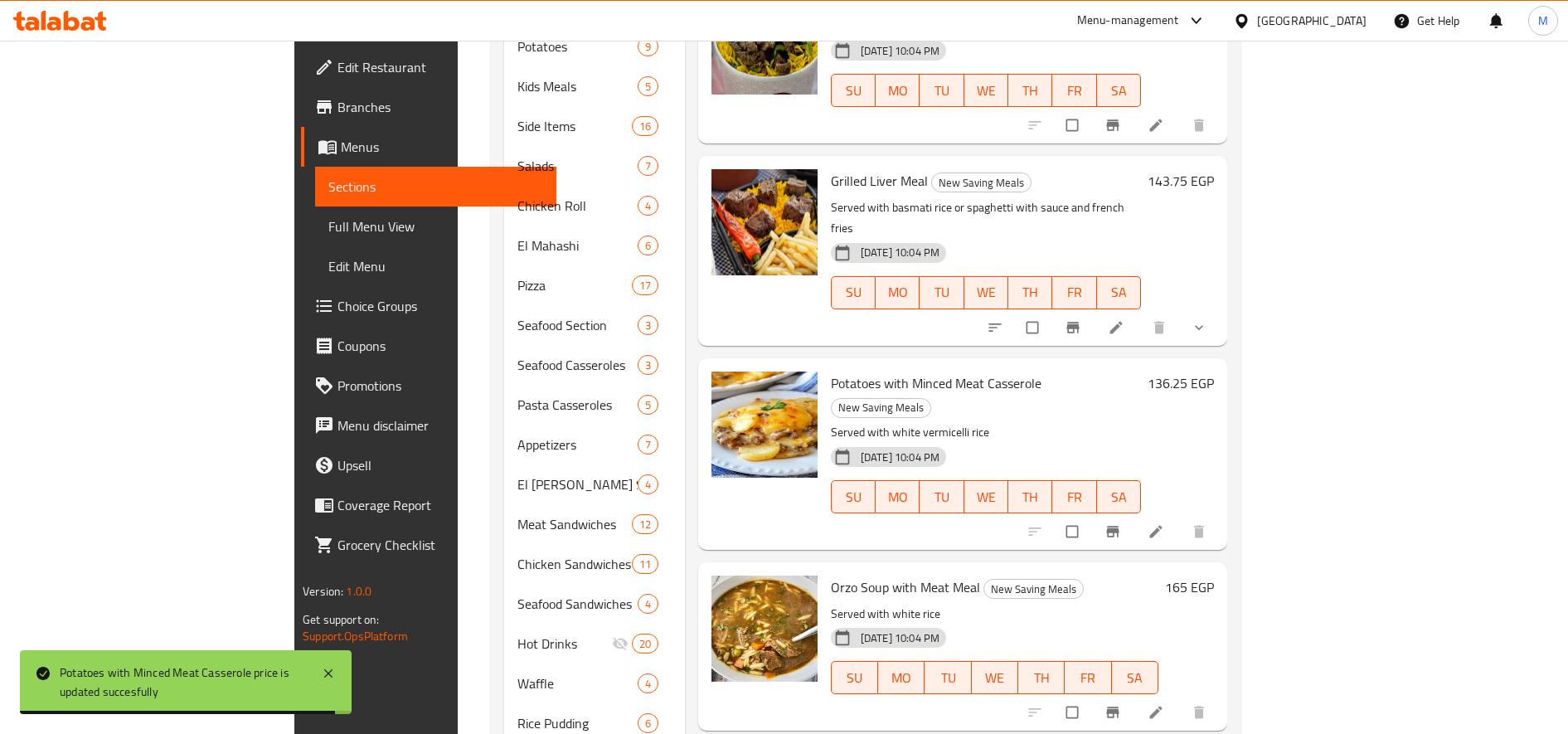
click at [1215, 576] on h6 "165 EGP" at bounding box center [1189, 587] width 49 height 23
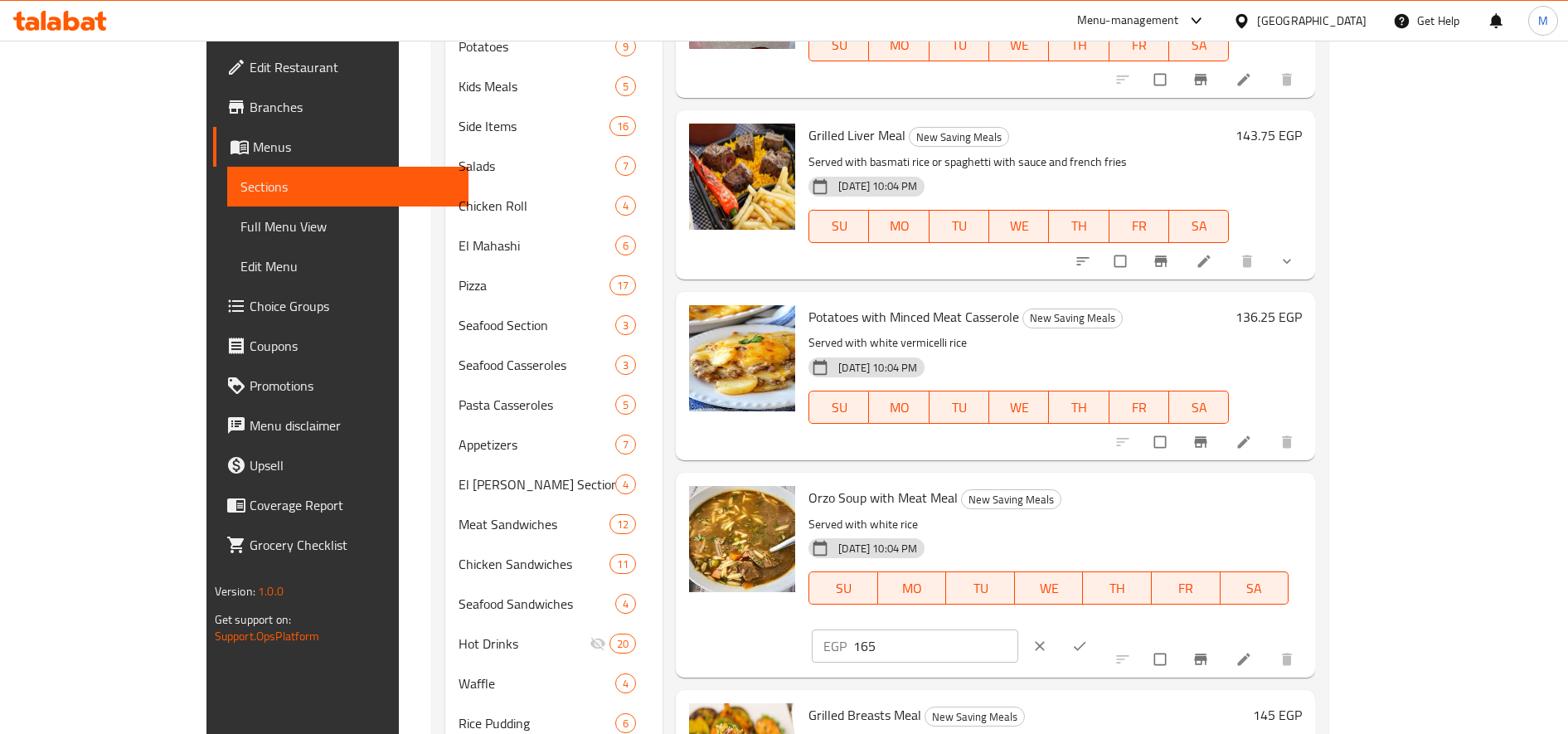
click at [1019, 630] on input "165" at bounding box center [936, 646] width 165 height 33
paste input "206.2"
type input "206.25"
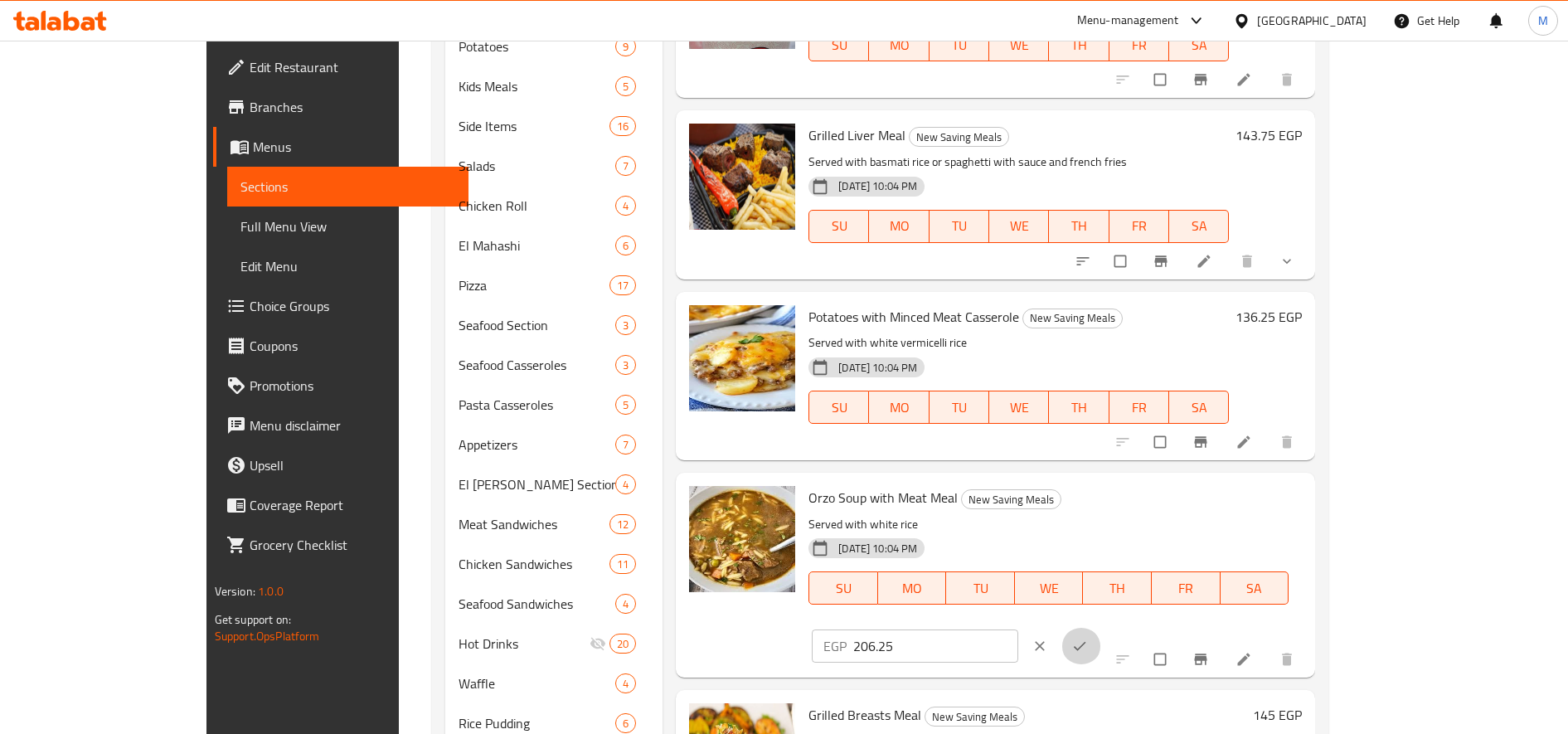
click at [1088, 638] on icon "ok" at bounding box center [1080, 647] width 17 height 17
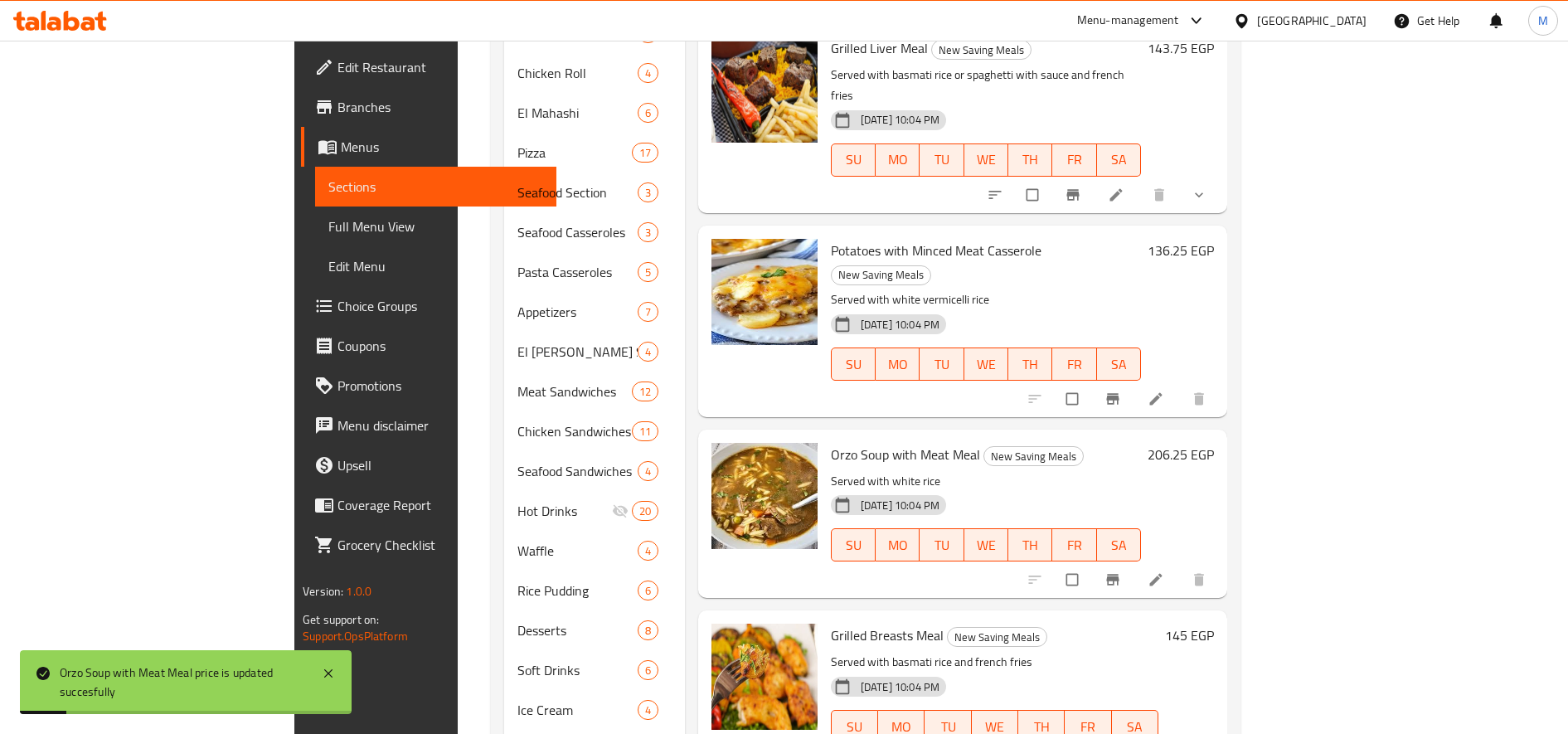
scroll to position [1306, 0]
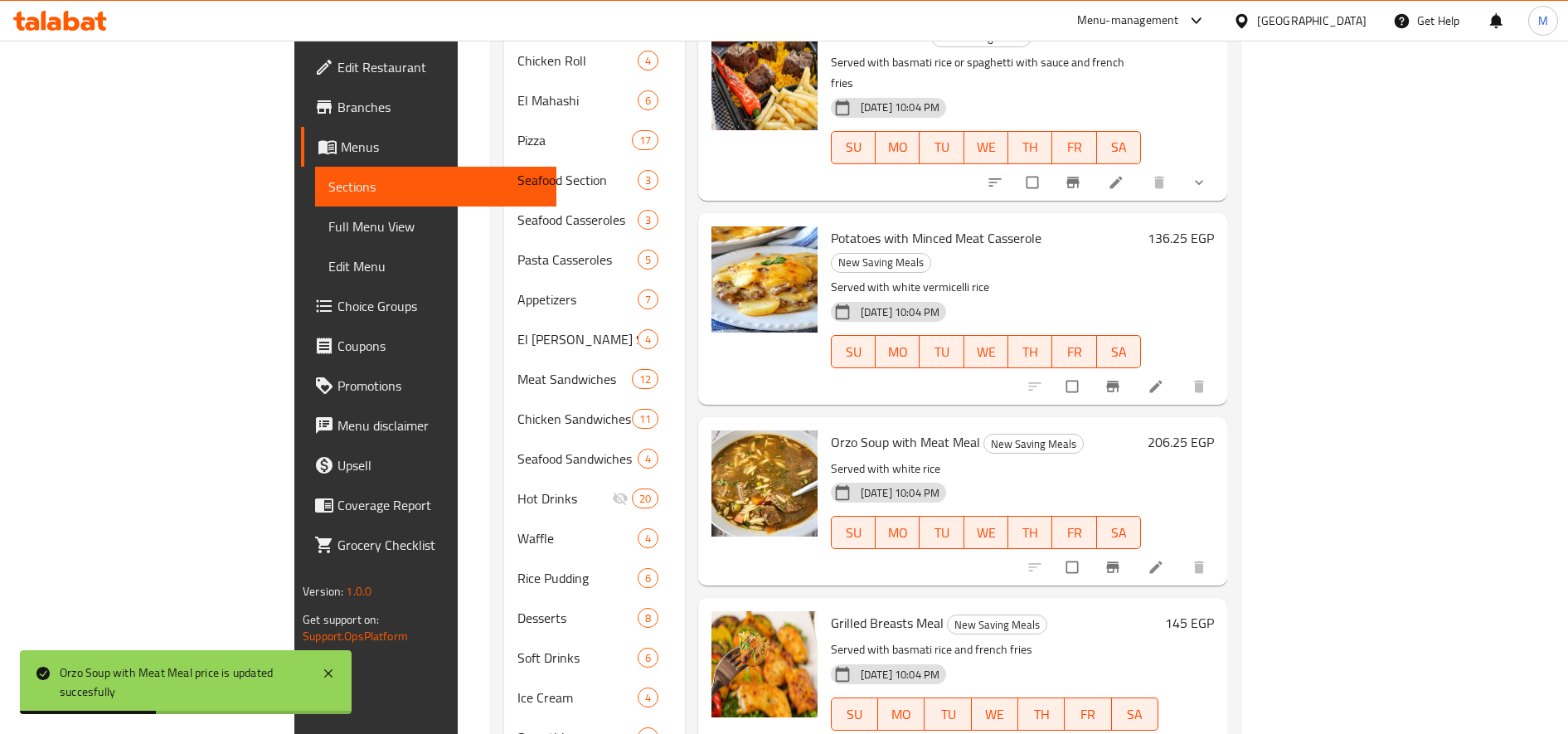
click at [1215, 611] on h6 "145 EGP" at bounding box center [1189, 622] width 49 height 23
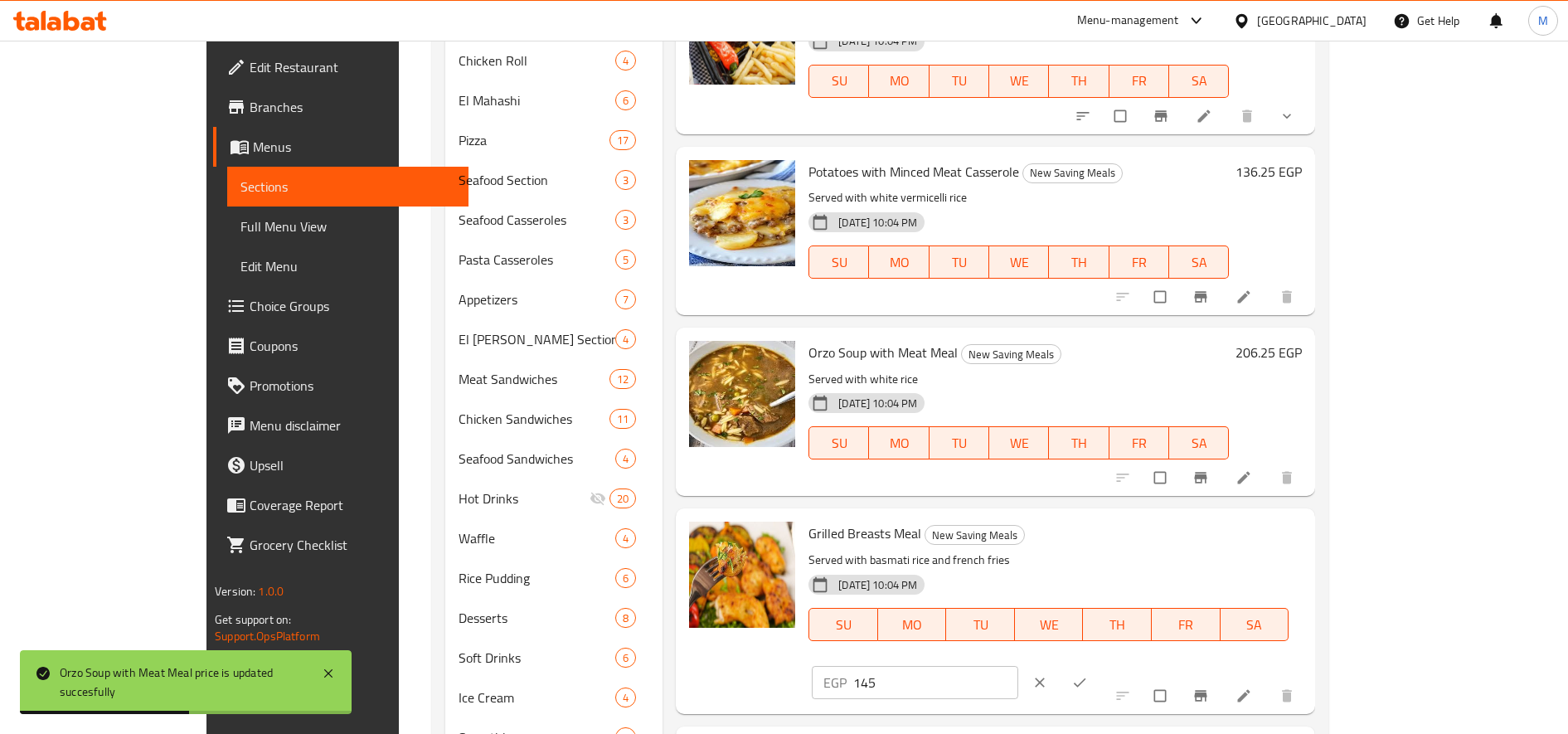
click at [1019, 667] on input "145" at bounding box center [936, 682] width 165 height 33
paste input "81.2"
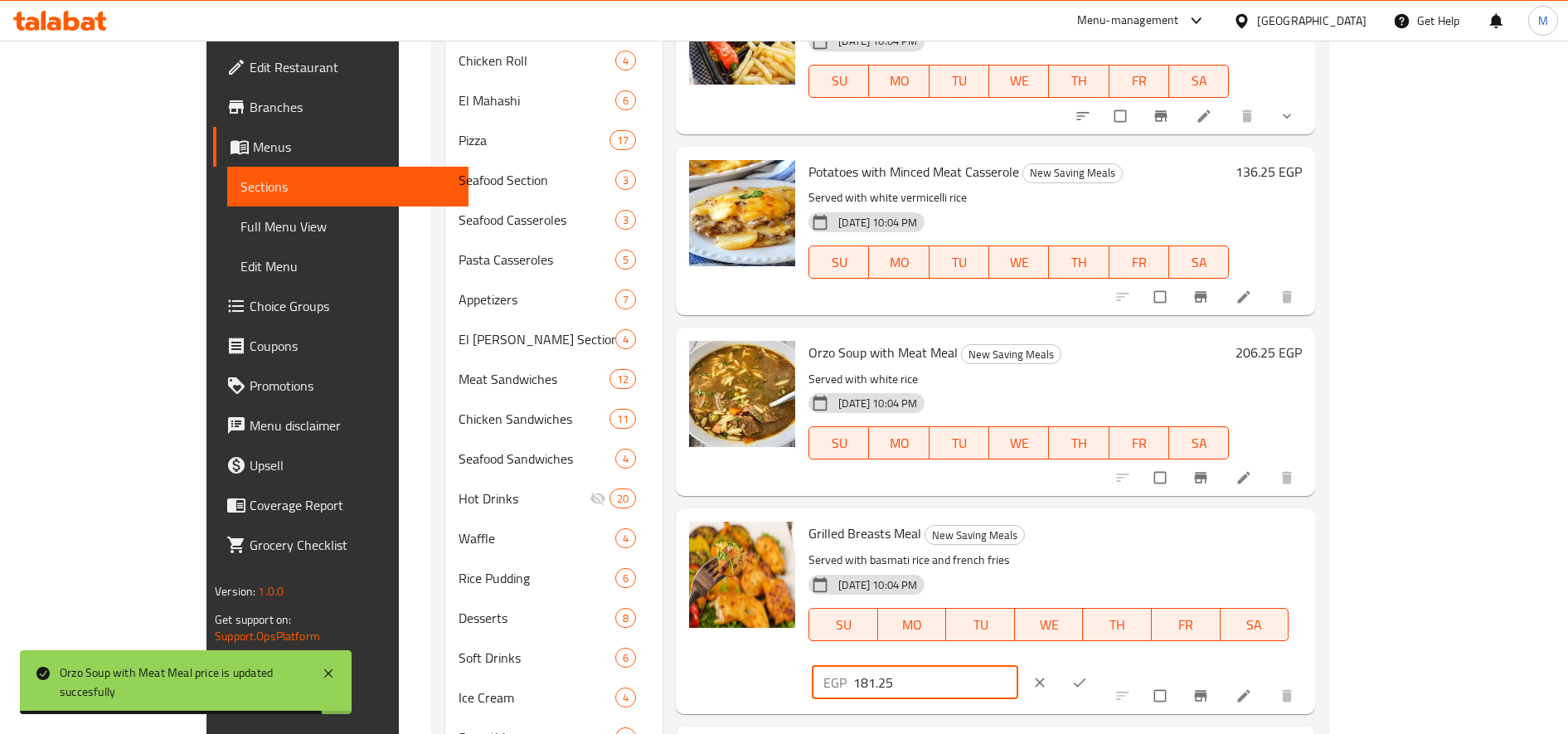
type input "181.25"
click at [1088, 674] on icon "ok" at bounding box center [1080, 682] width 17 height 17
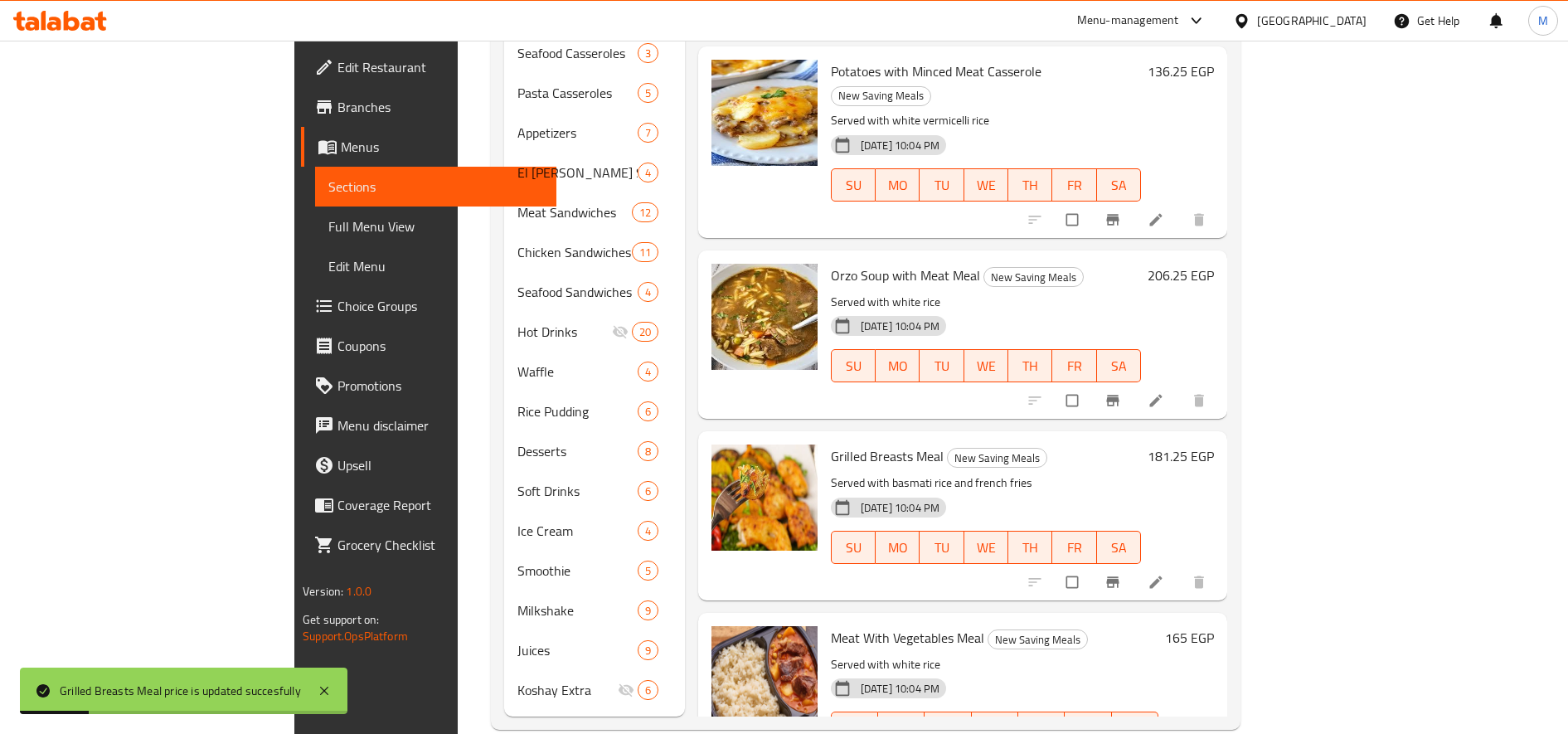
scroll to position [1476, 0]
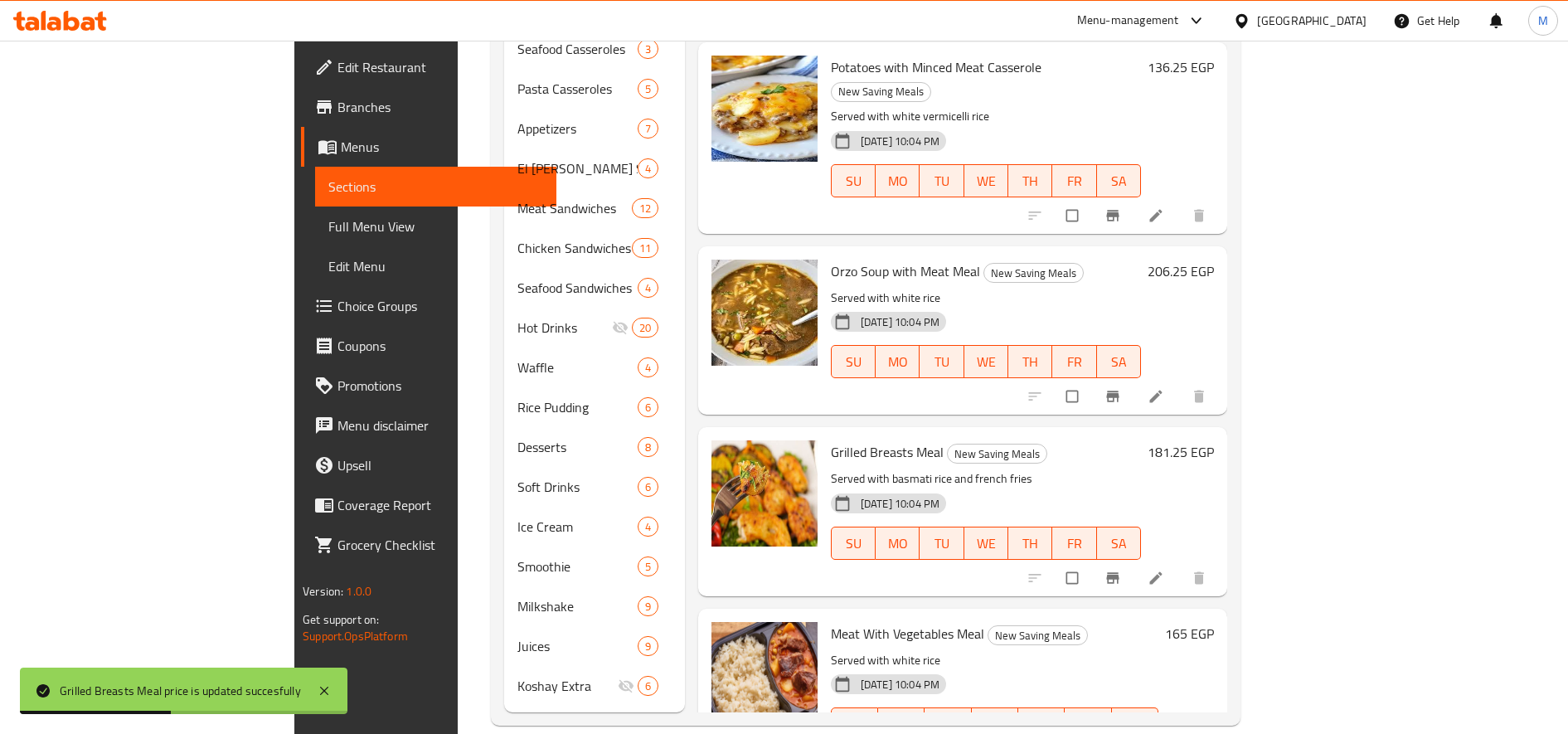
click at [1215, 622] on h6 "165 EGP" at bounding box center [1189, 634] width 49 height 23
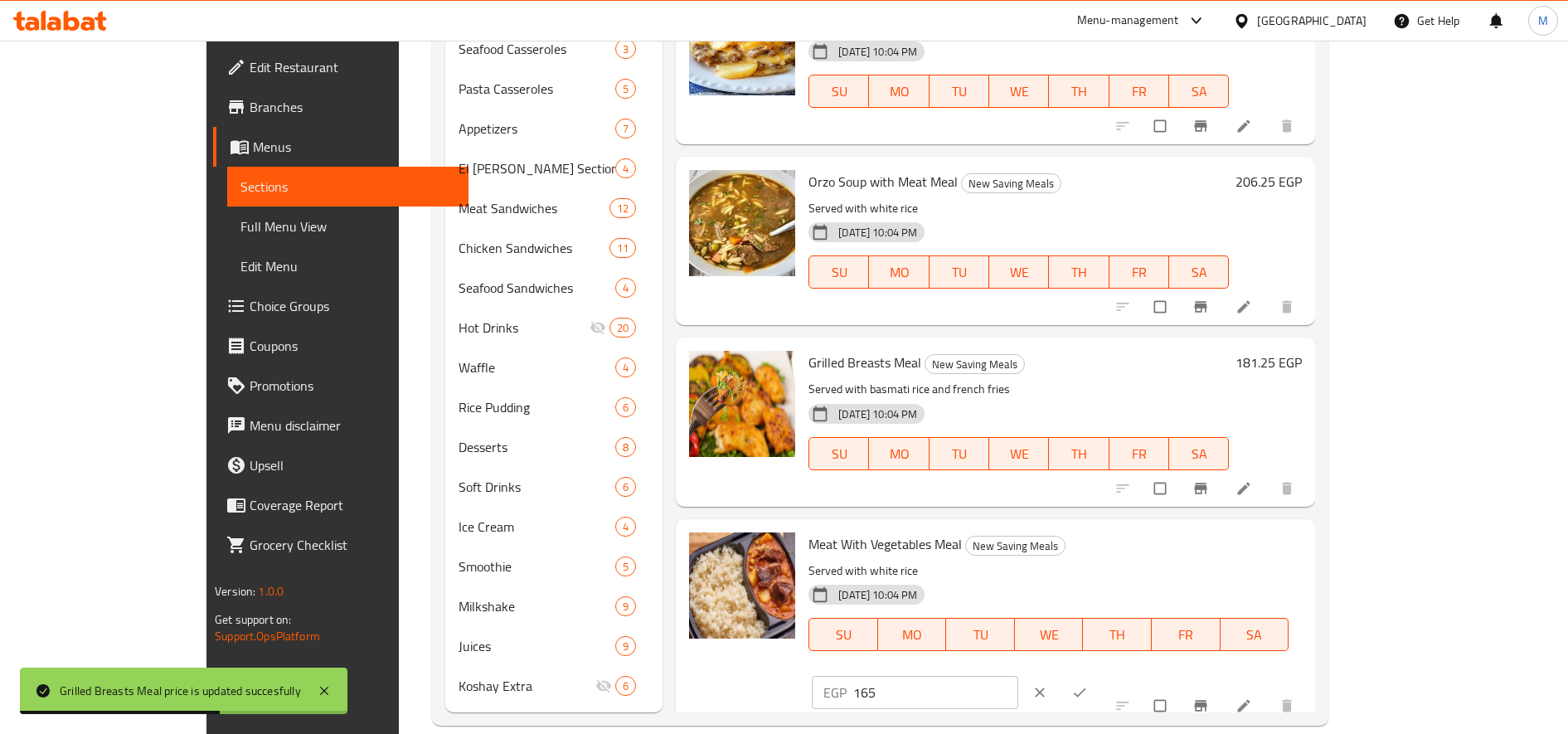
click at [1019, 676] on input "165" at bounding box center [936, 692] width 165 height 33
paste input "206.2"
type input "206.25"
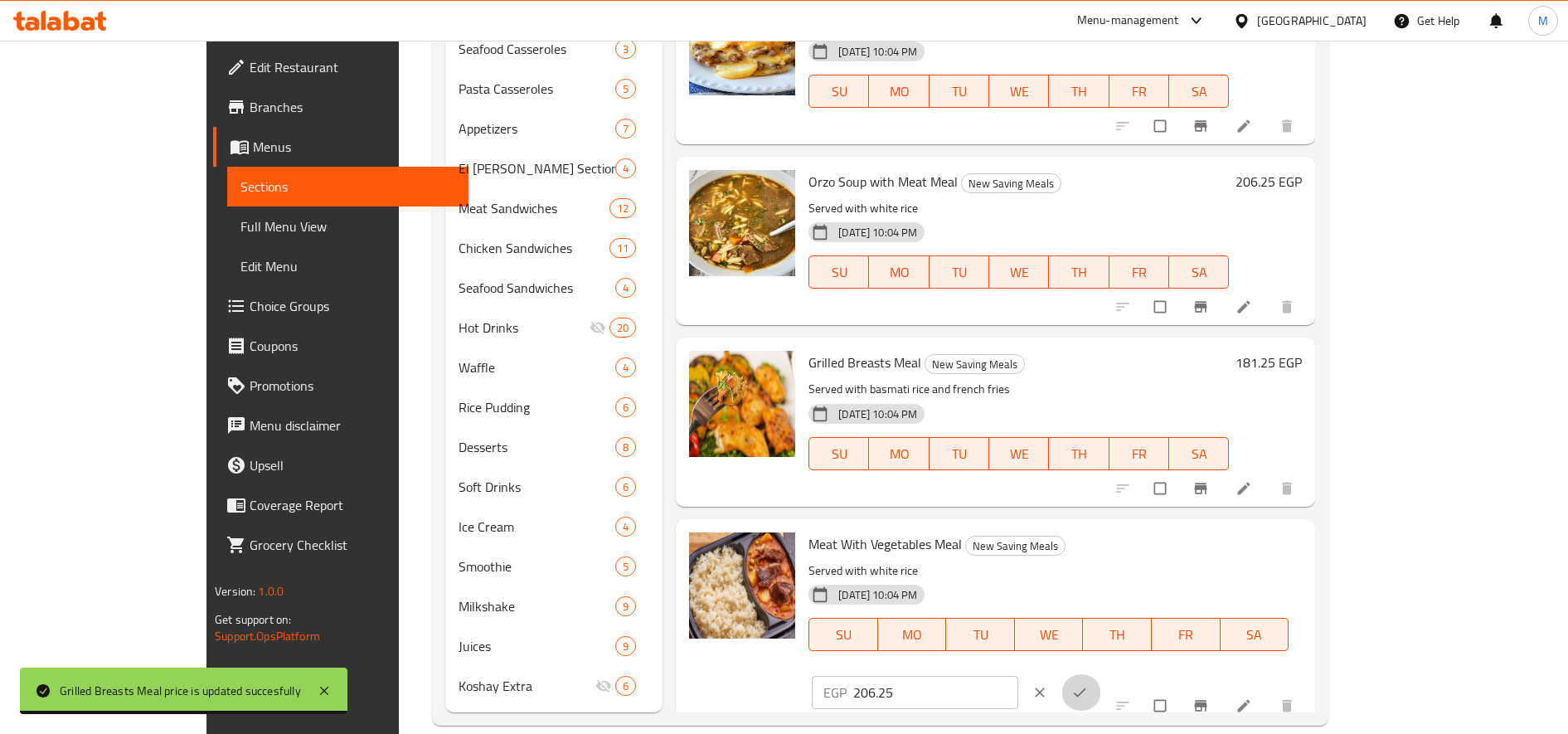
click at [1088, 684] on icon "ok" at bounding box center [1080, 693] width 17 height 17
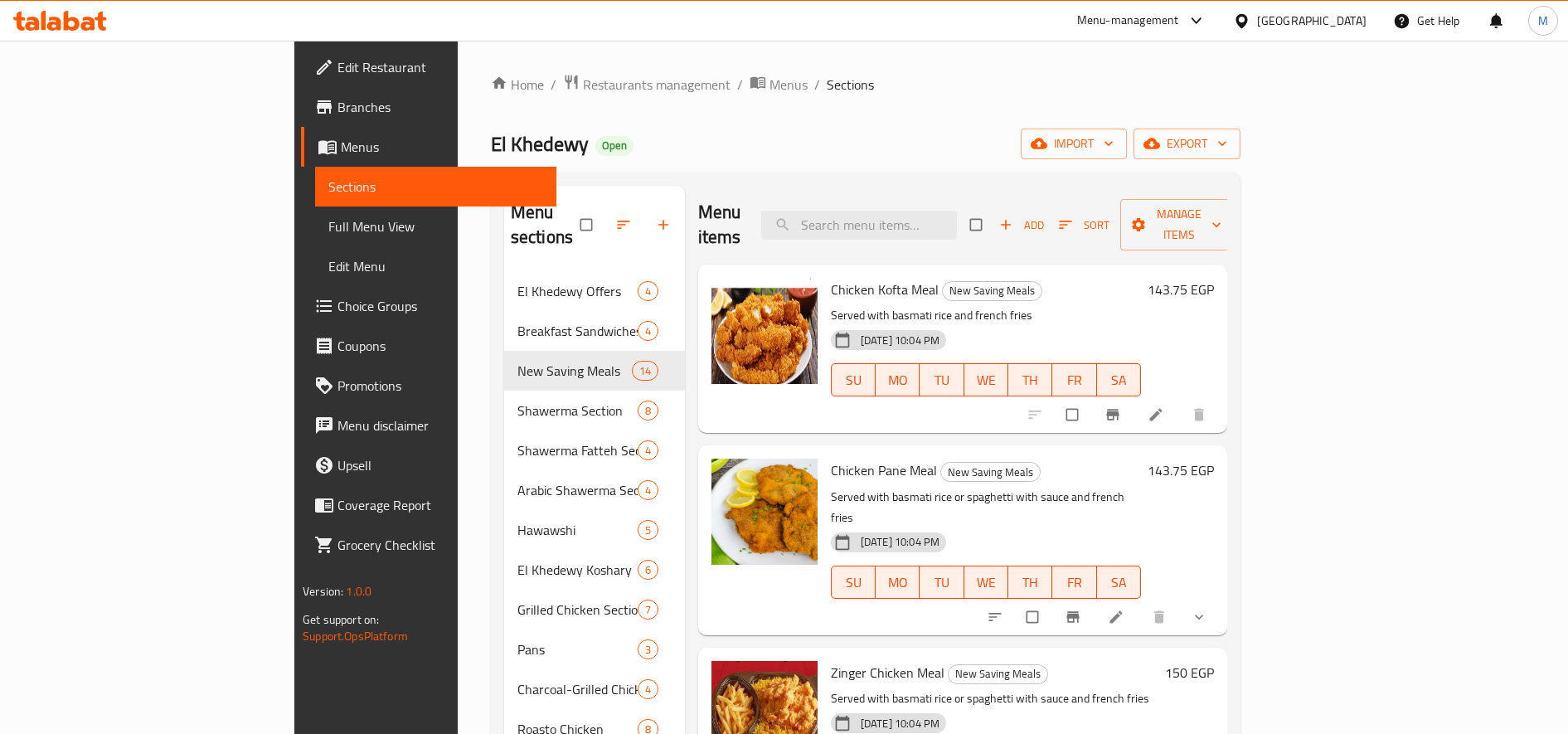
click at [491, 145] on span "El Khedewy" at bounding box center [540, 144] width 97 height 37
copy span "Khedewy"
click at [491, 139] on span "El Khedewy" at bounding box center [540, 144] width 97 height 37
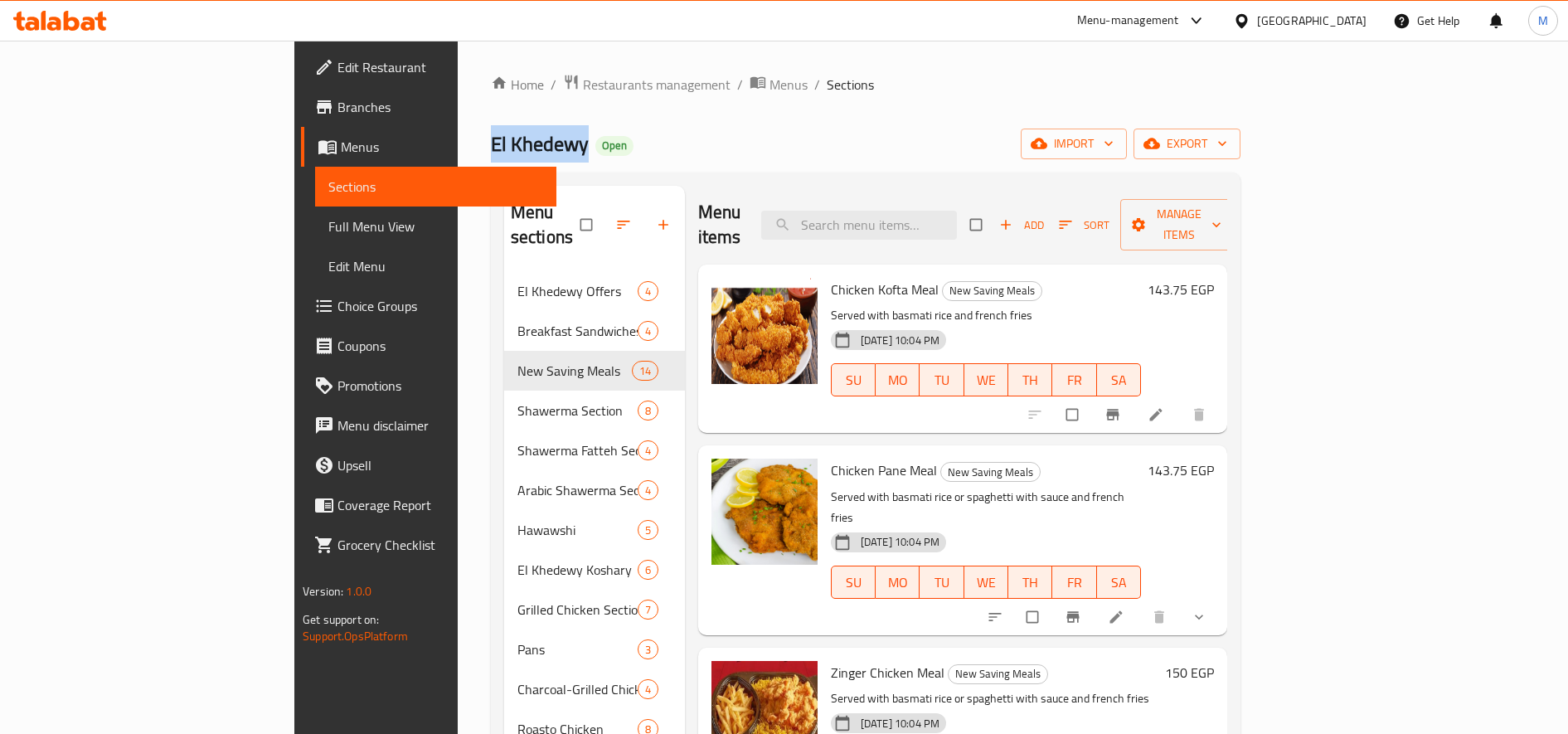
click at [491, 139] on span "El Khedewy" at bounding box center [540, 144] width 97 height 37
